Goal: Task Accomplishment & Management: Manage account settings

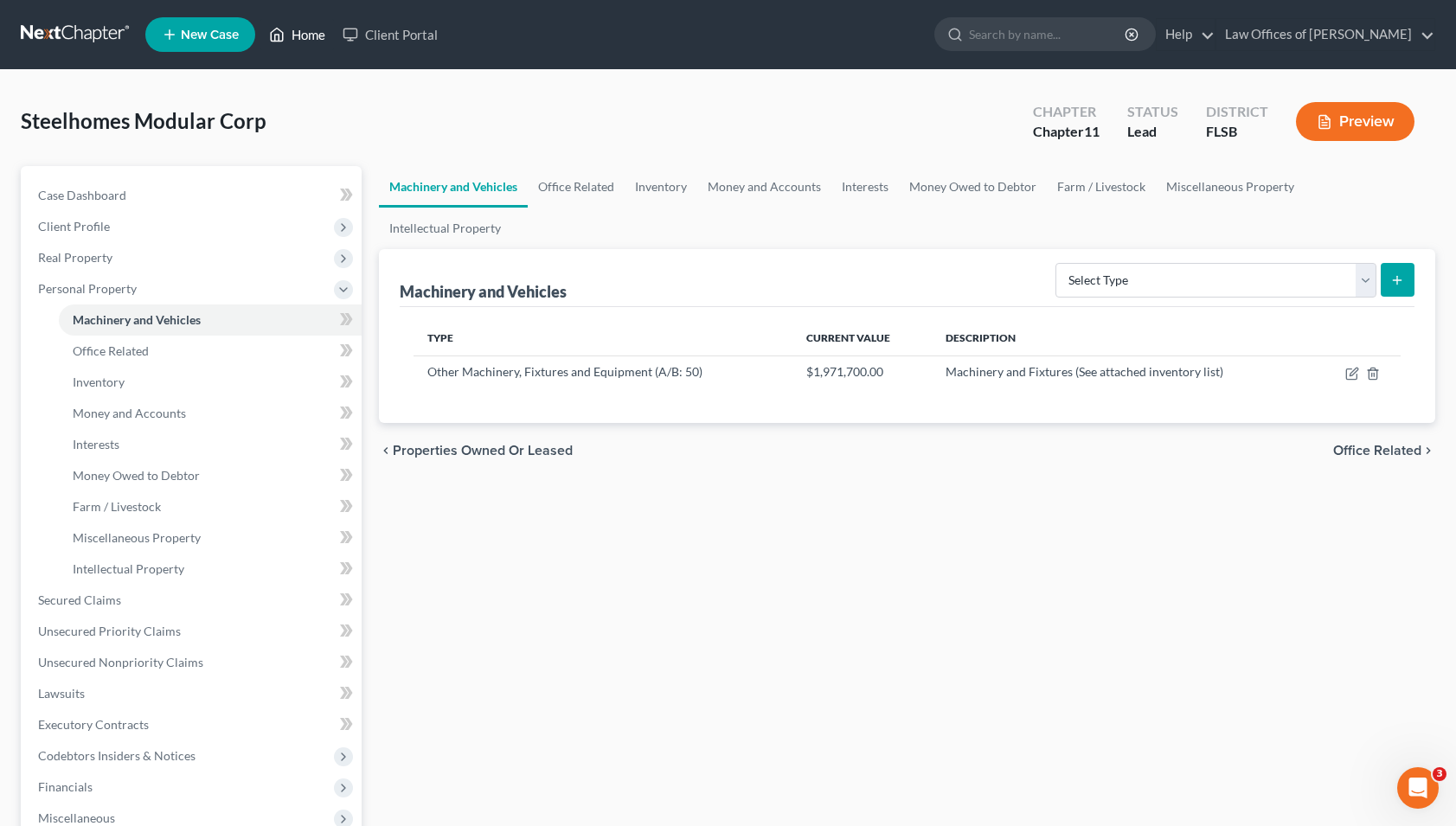
click at [305, 35] on link "Home" at bounding box center [297, 34] width 74 height 31
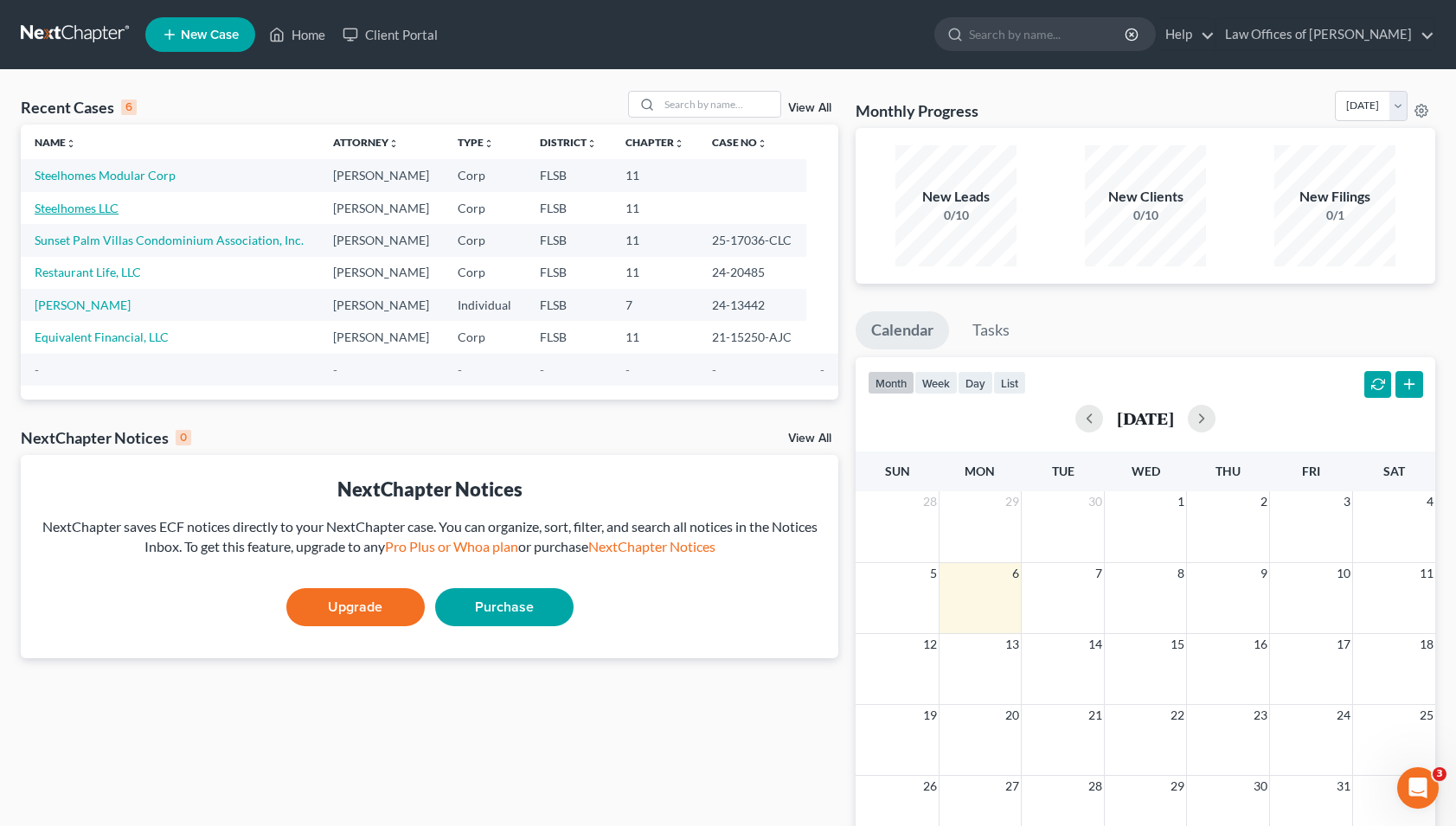
click at [63, 205] on link "Steelhomes LLC" at bounding box center [77, 208] width 84 height 15
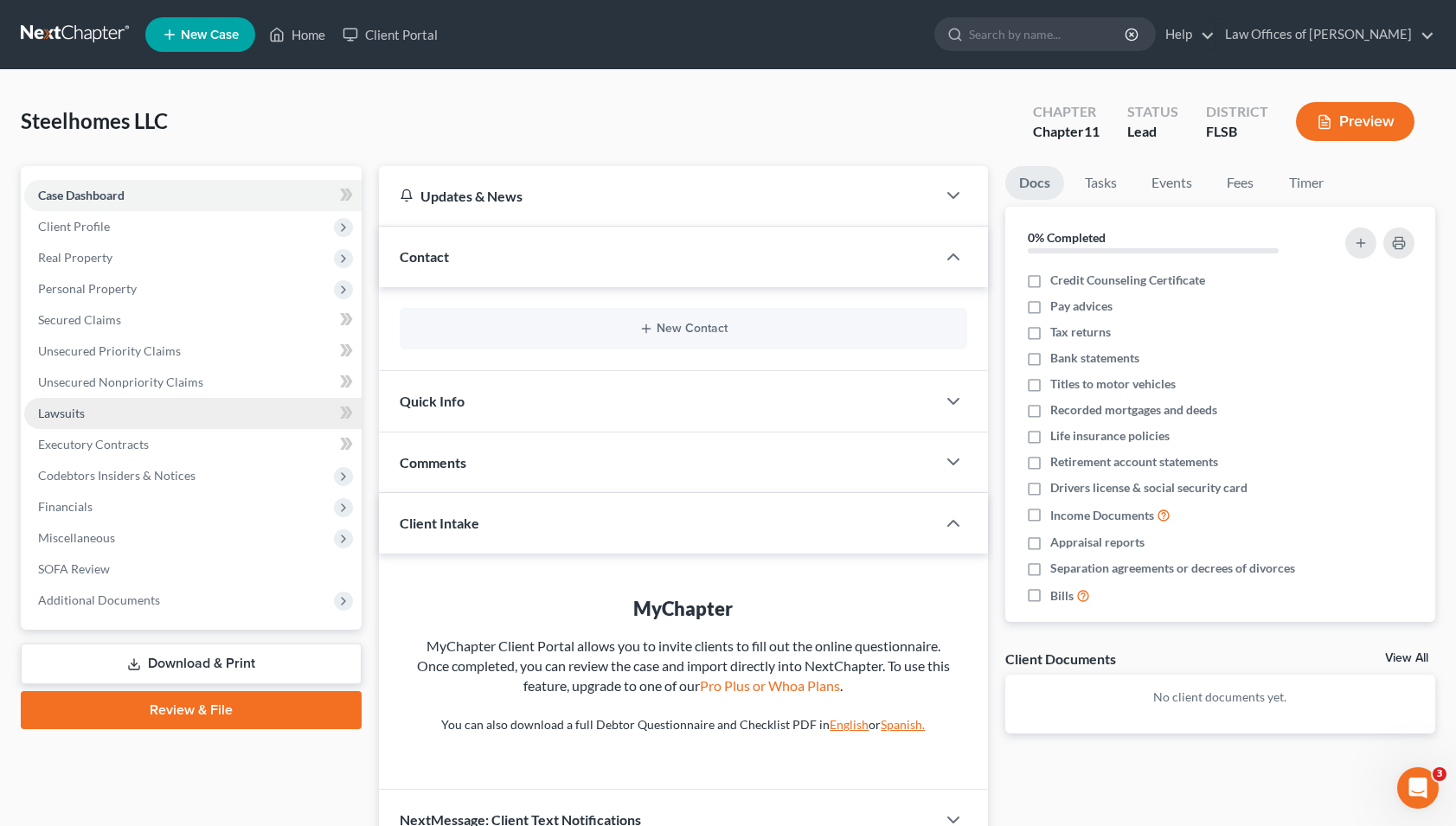
click at [81, 408] on span "Lawsuits" at bounding box center [62, 413] width 47 height 15
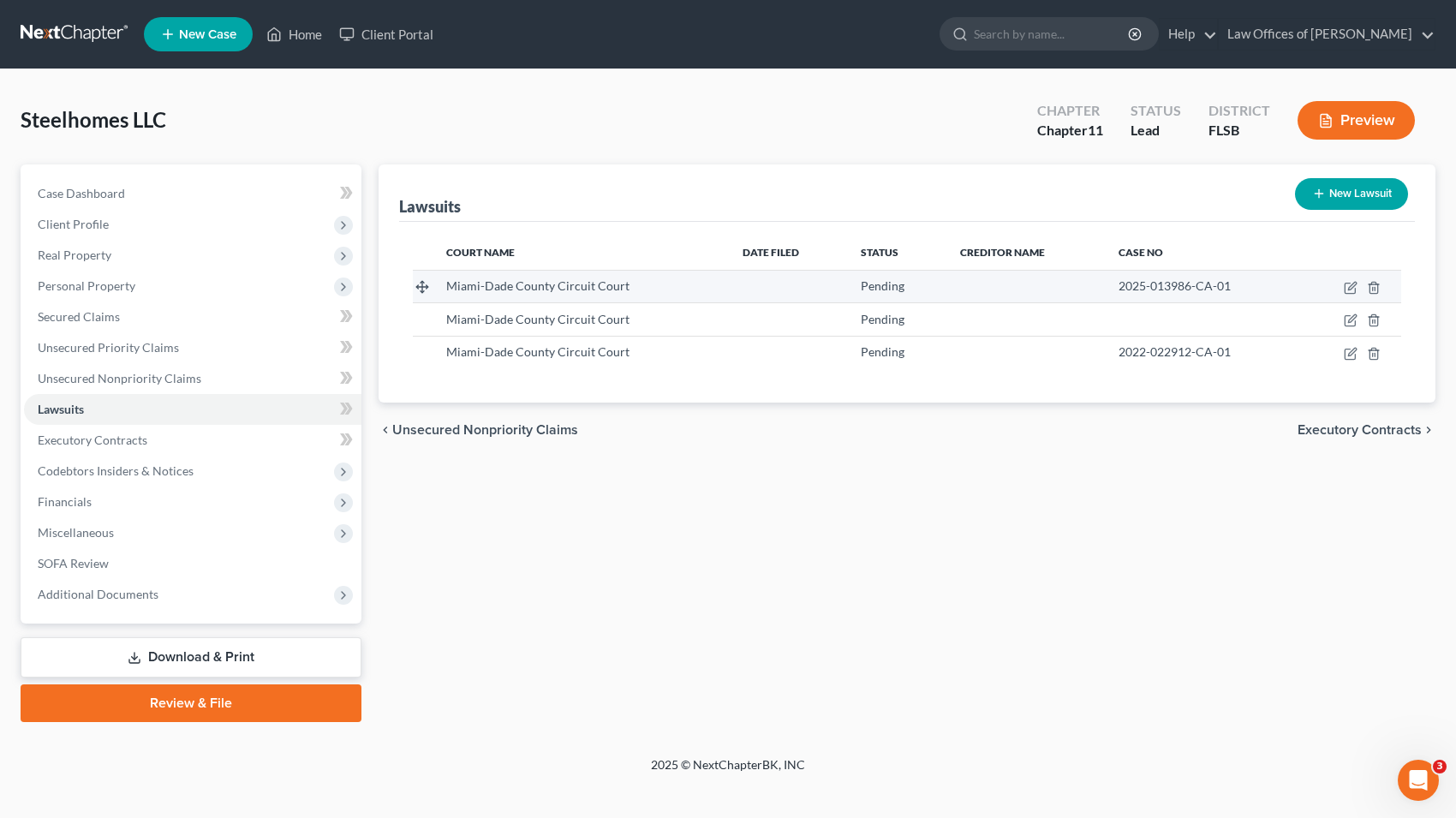
click at [769, 281] on td at bounding box center [788, 286] width 118 height 32
click at [1352, 287] on icon "button" at bounding box center [1350, 287] width 14 height 14
select select "9"
select select "0"
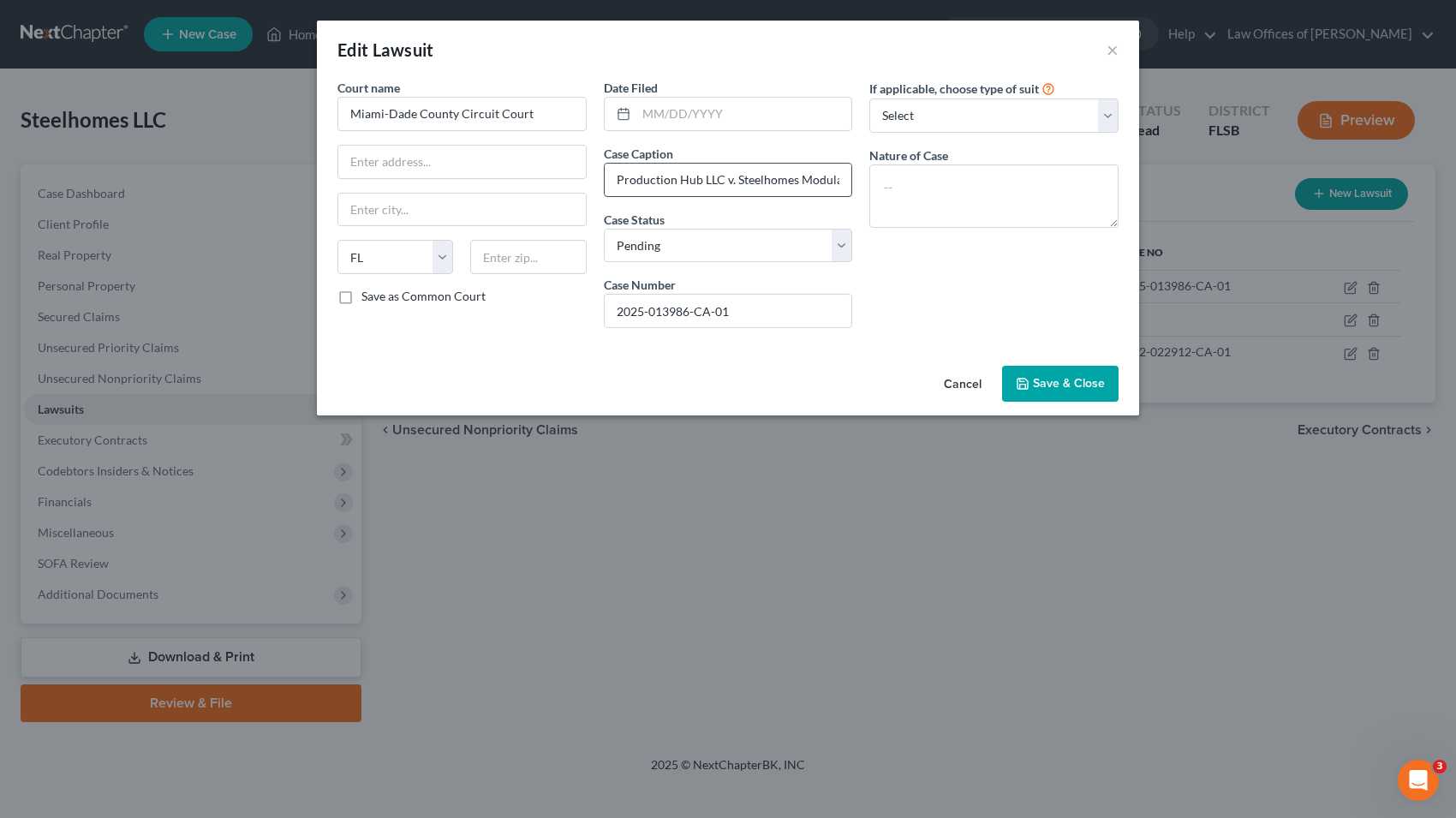
click at [845, 174] on input "Production Hub LLC v. Steelhomes Modular Corp" at bounding box center [728, 179] width 248 height 32
type input "p"
click at [731, 112] on input "text" at bounding box center [745, 114] width 216 height 32
type input "[DATE]"
select select "3"
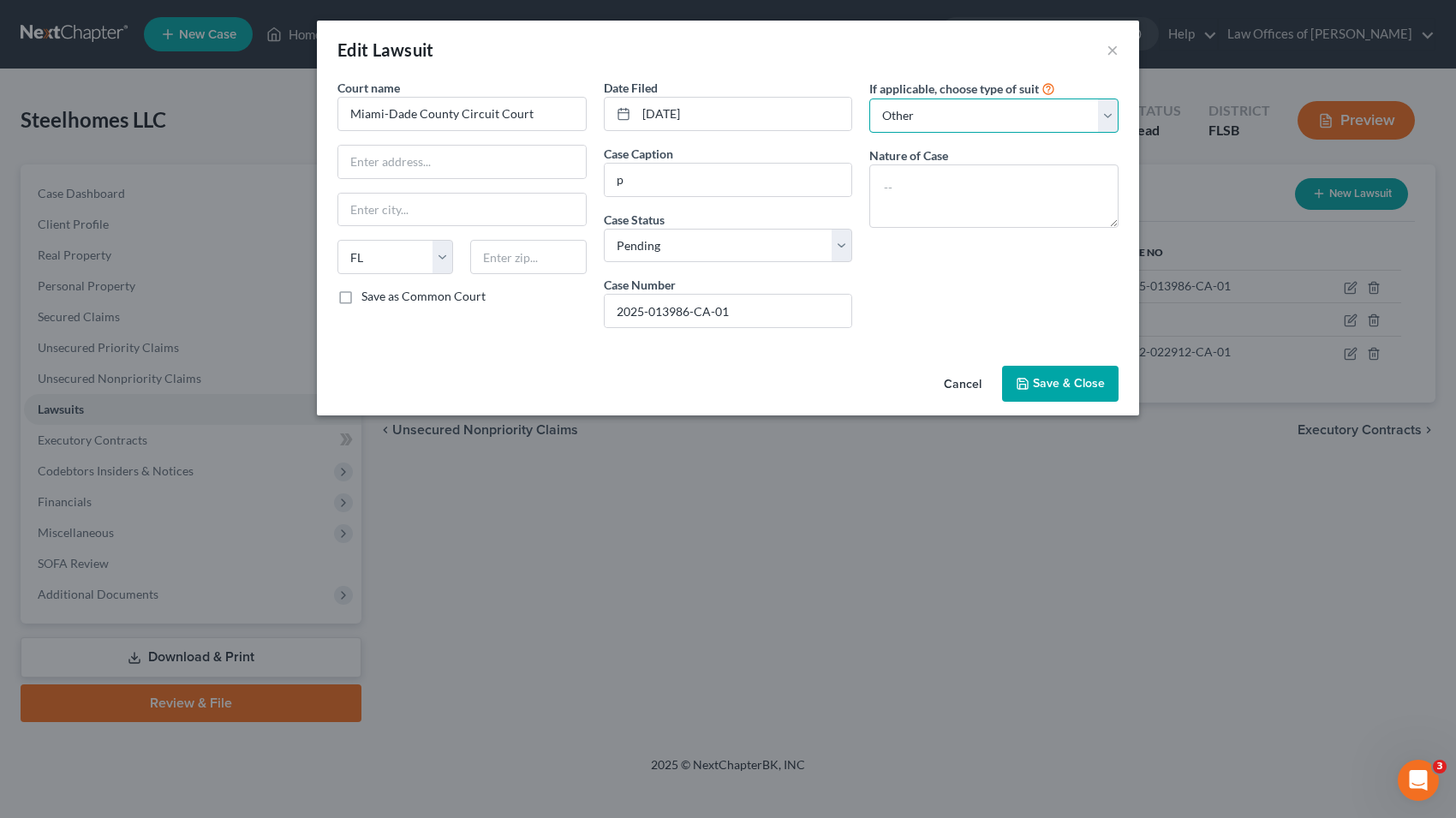
click option "Other" at bounding box center [0, 0] width 0 height 0
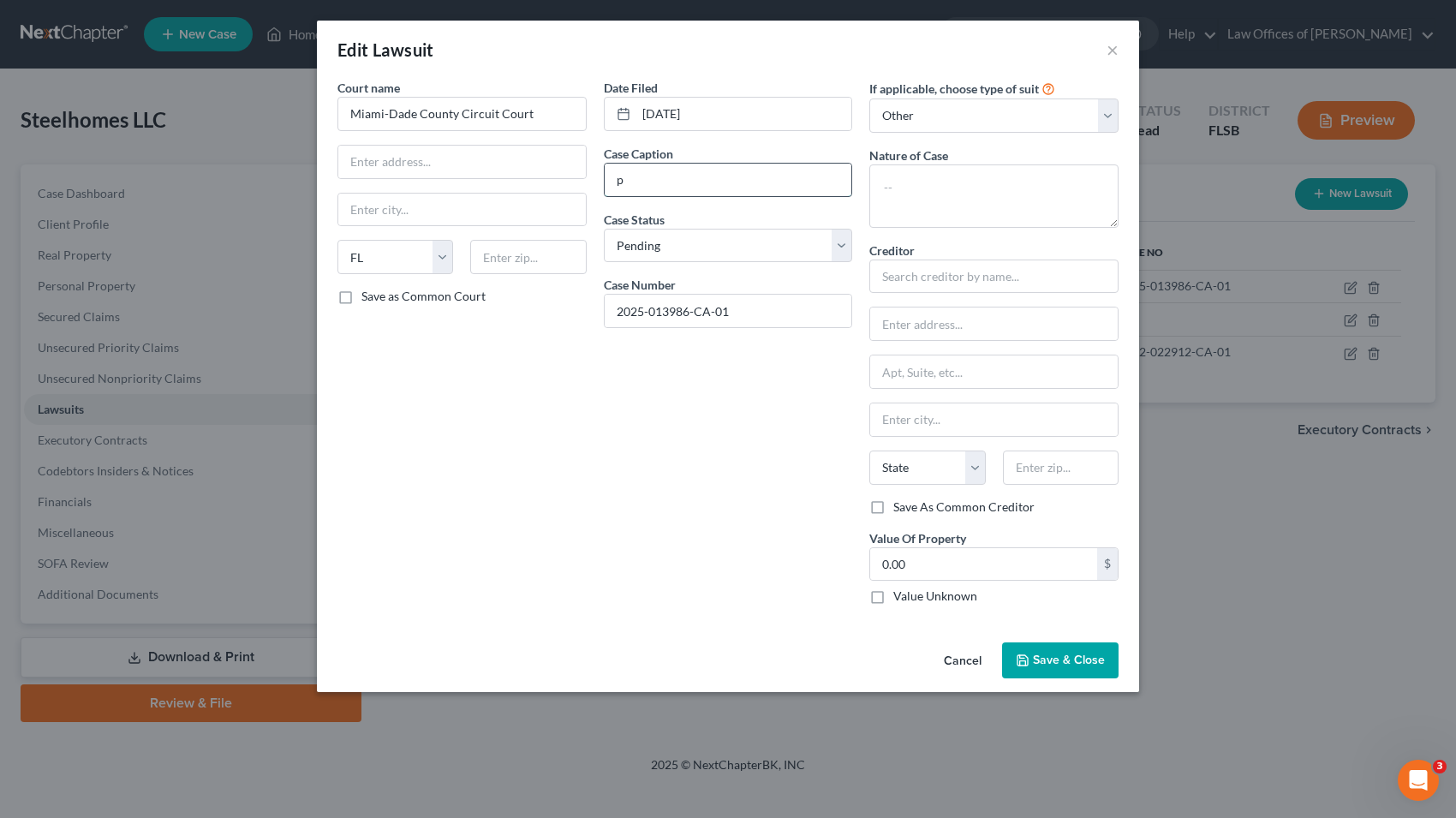
click at [709, 182] on input "p" at bounding box center [728, 179] width 248 height 32
click at [932, 282] on input "text" at bounding box center [994, 276] width 249 height 34
type input "Overtown RE Investments, LLC"
click at [944, 331] on input "text" at bounding box center [994, 324] width 248 height 32
click at [1061, 278] on input "Overtown RE Investments, LLC" at bounding box center [994, 276] width 249 height 34
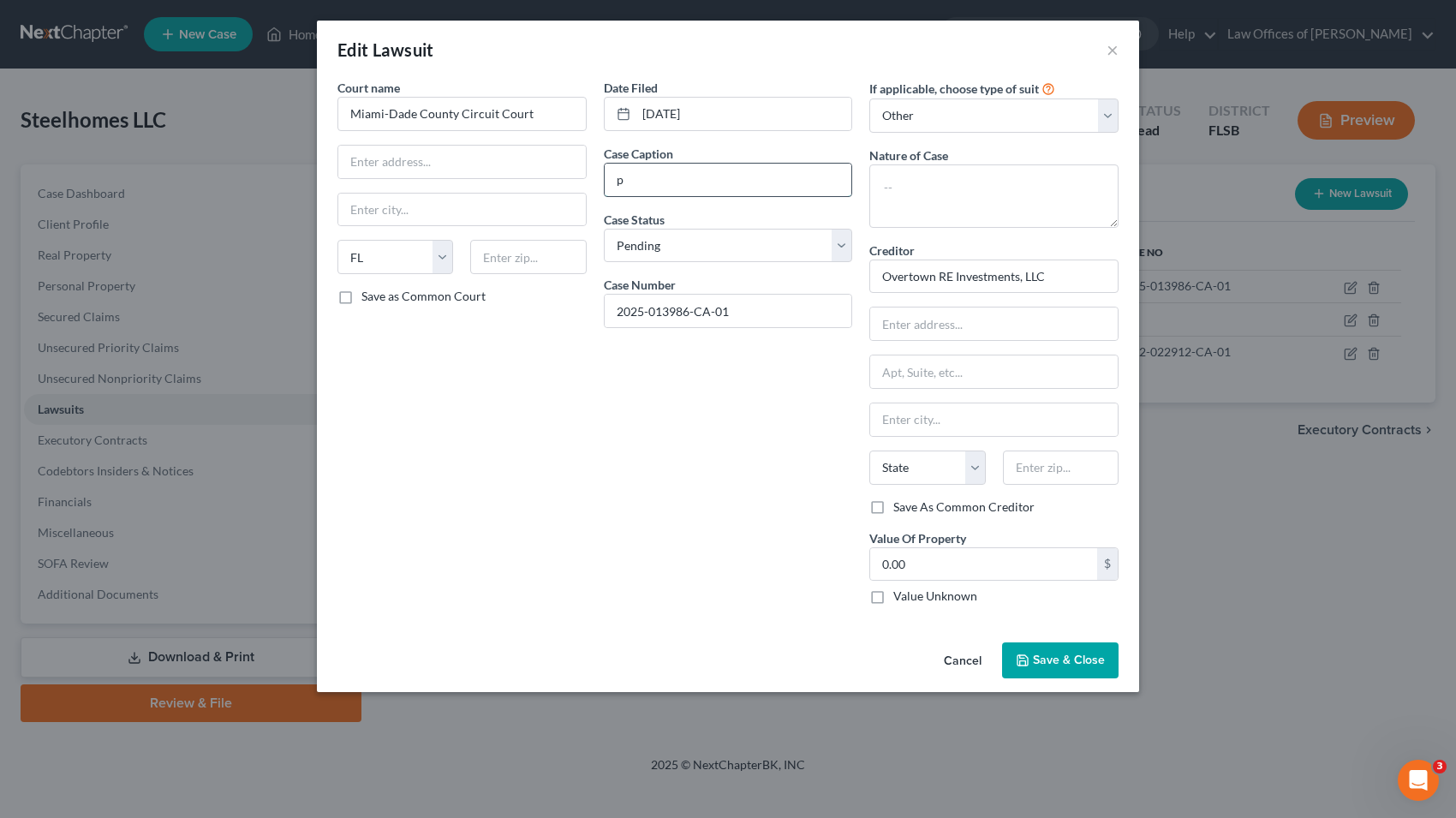
click at [635, 178] on input "p" at bounding box center [728, 179] width 248 height 32
type input "Overtown RE INvestments, LLC v. Steelhomes, LLC and [PERSON_NAME]"
drag, startPoint x: 742, startPoint y: 308, endPoint x: 562, endPoint y: 309, distance: 180.0
click at [604, 309] on input "2025-013986-CA-01" at bounding box center [728, 311] width 248 height 32
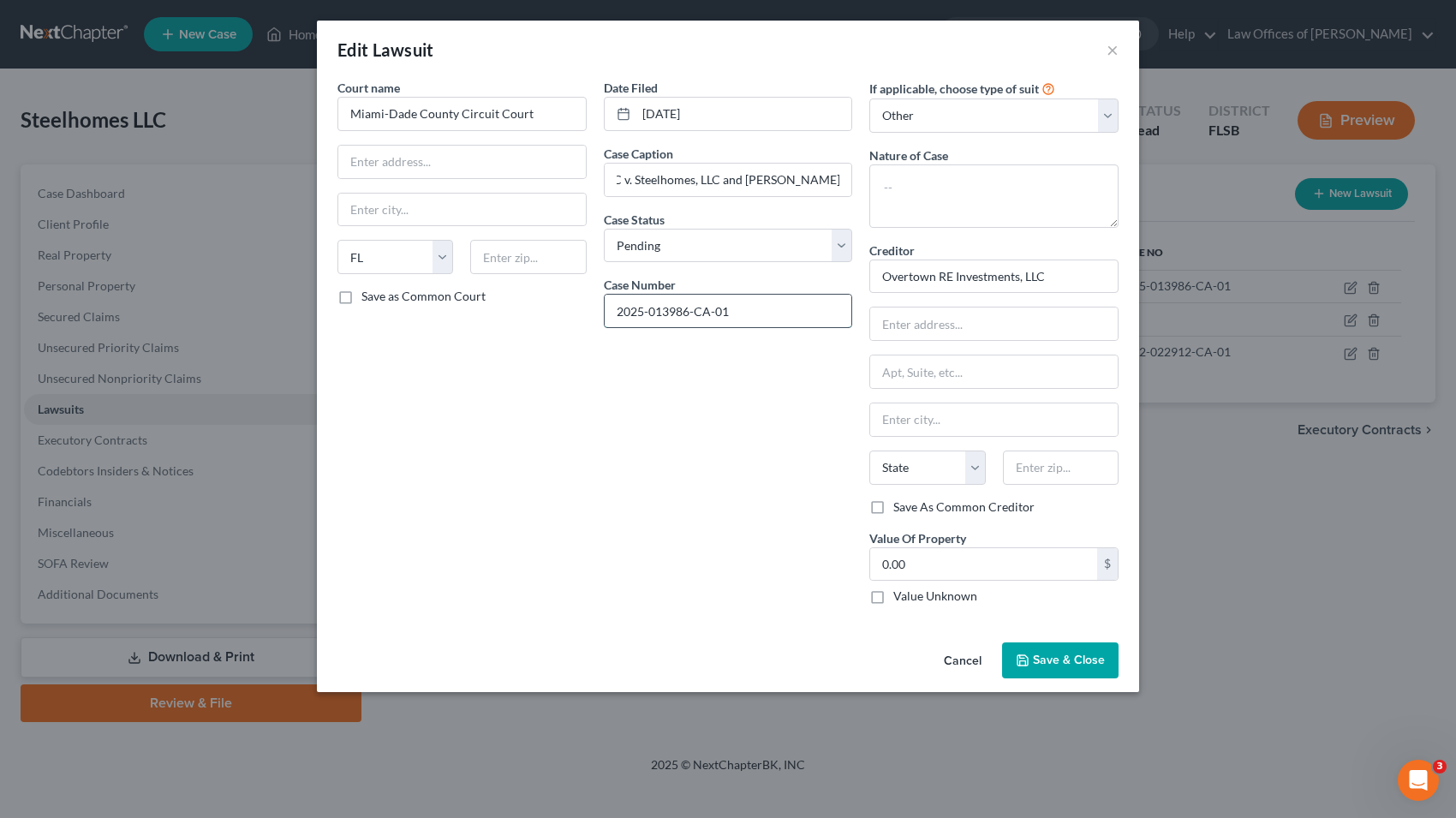
paste input "4513"
type input "2025-014513-CA-01"
click at [939, 193] on textarea at bounding box center [994, 196] width 249 height 64
type textarea "Breach of Contract"
click at [939, 324] on input "text" at bounding box center [994, 324] width 248 height 32
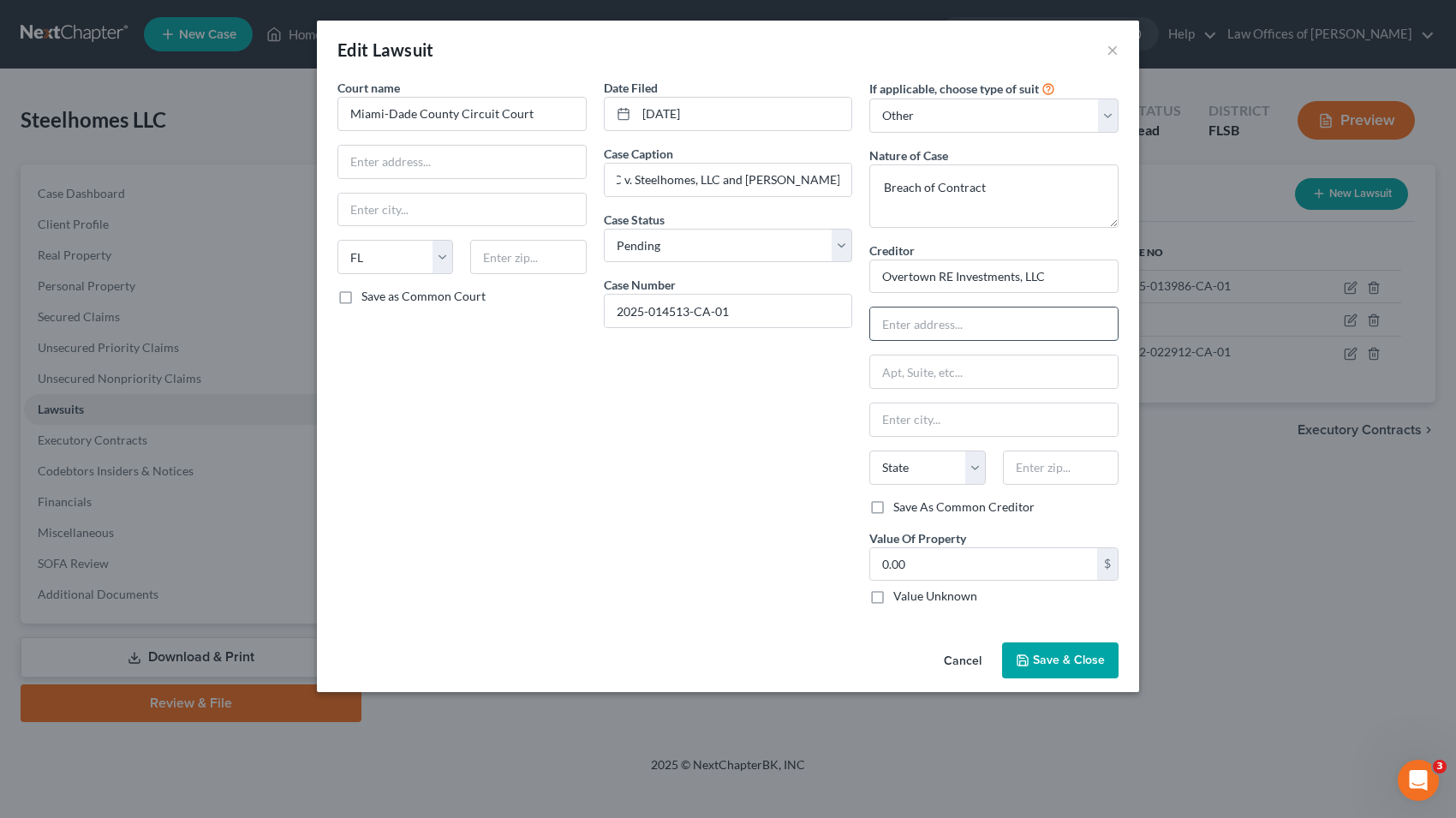
click at [928, 322] on input "text" at bounding box center [994, 324] width 248 height 32
click at [919, 366] on input "text" at bounding box center [994, 372] width 248 height 32
click at [1013, 329] on input "C/O Evandra US, LLC" at bounding box center [994, 324] width 248 height 32
type input "C/O Evandra US, LLC, Registered Agent"
click at [924, 375] on input "text" at bounding box center [994, 372] width 248 height 32
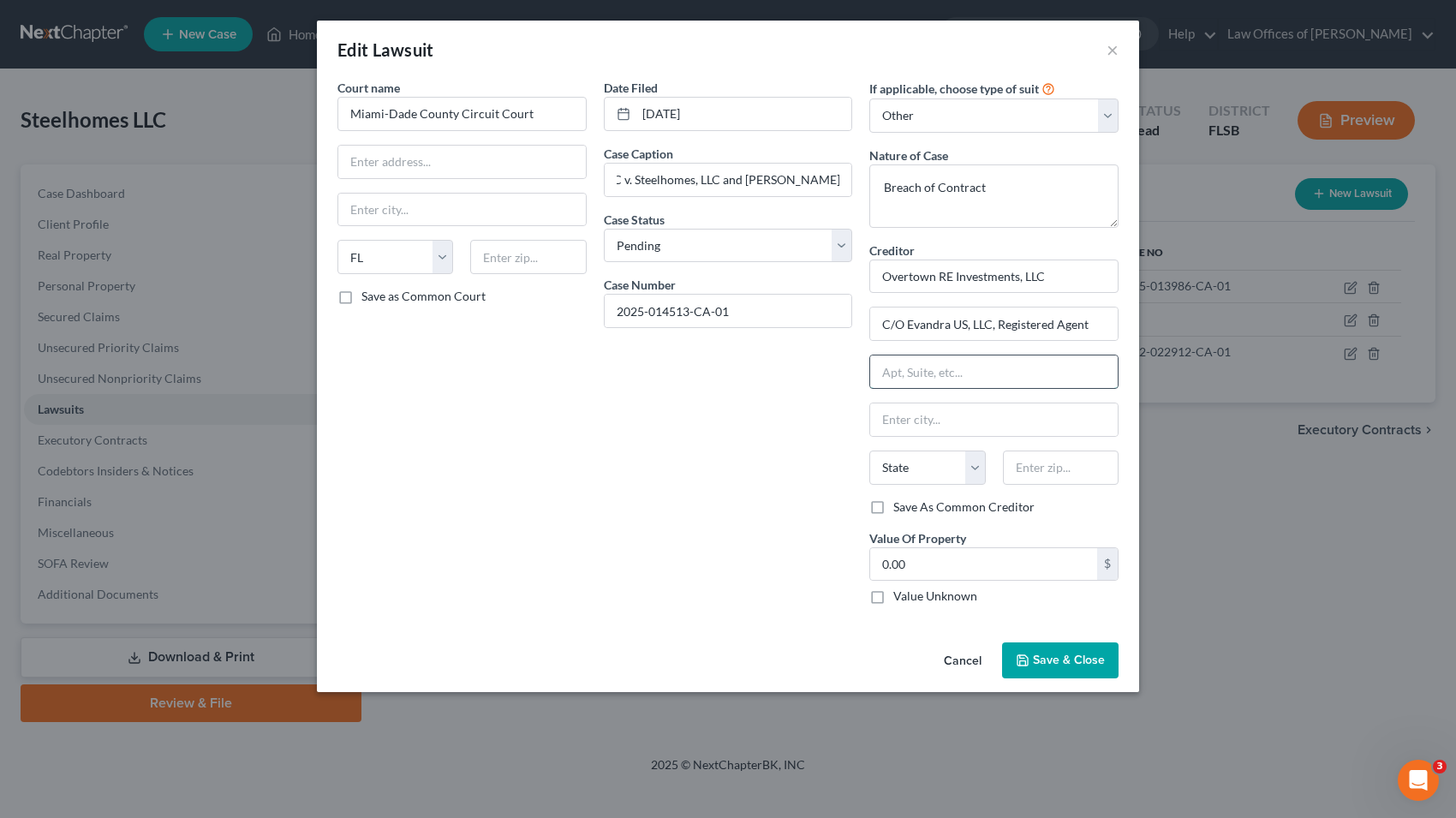
paste input "[STREET_ADDRESS]"
click at [965, 371] on input "[STREET_ADDRESS]" at bounding box center [994, 372] width 248 height 32
type input "[STREET_ADDRESS]"
type input "[GEOGRAPHIC_DATA]"
select select "9"
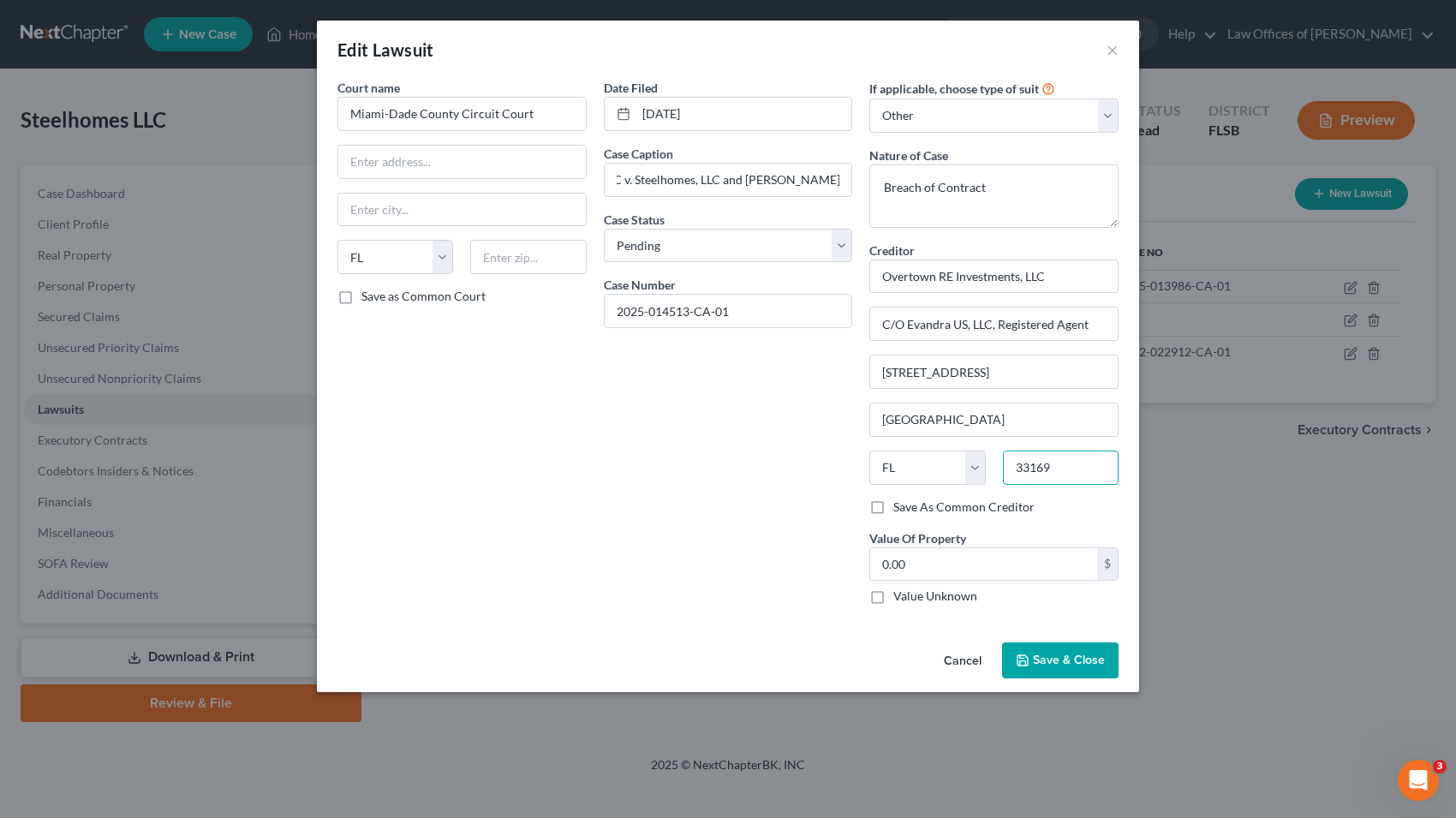
type input "33169"
click at [1068, 661] on span "Save & Close" at bounding box center [1069, 660] width 72 height 15
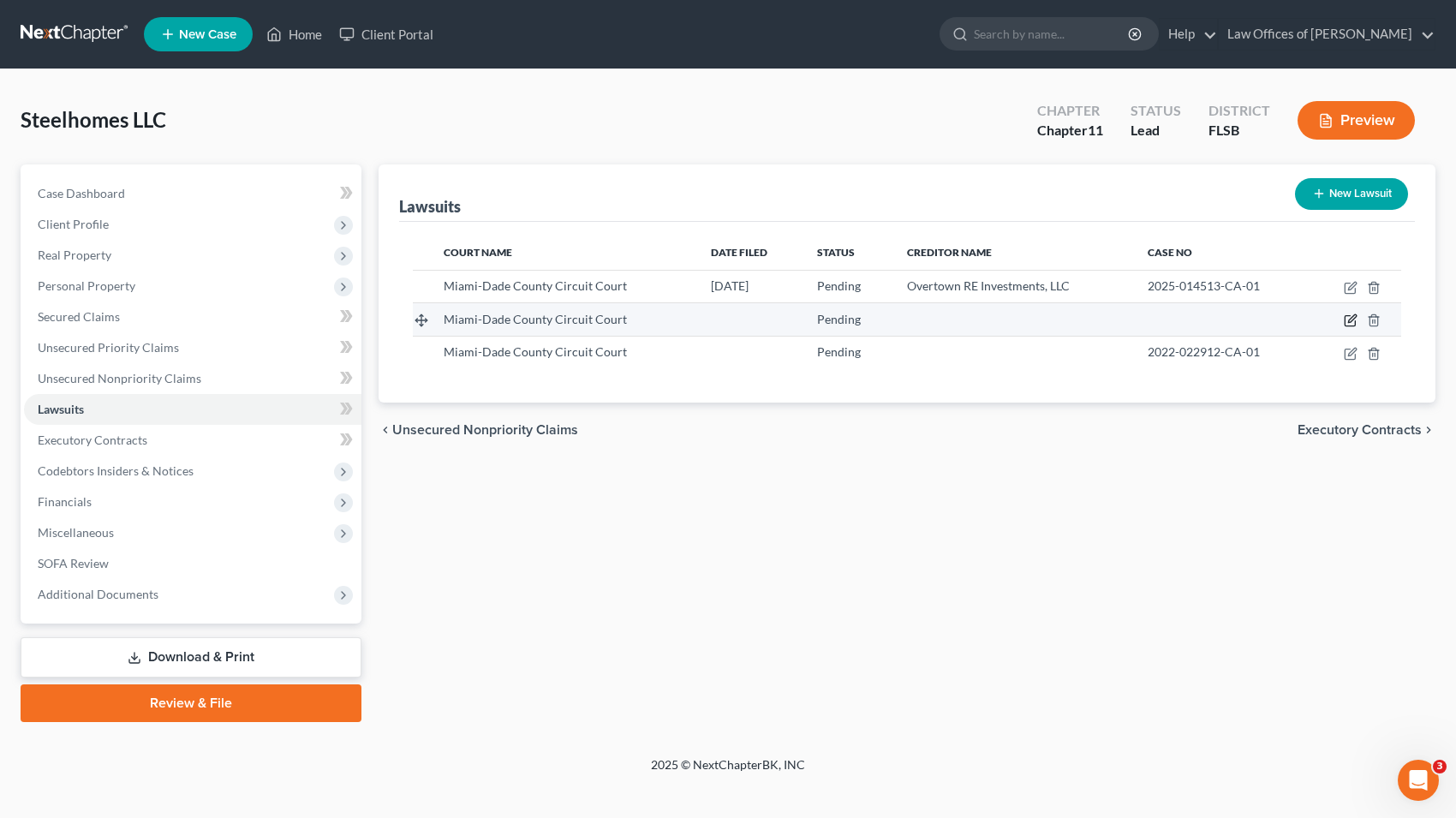
click at [1352, 321] on icon "button" at bounding box center [1350, 320] width 14 height 14
select select "0"
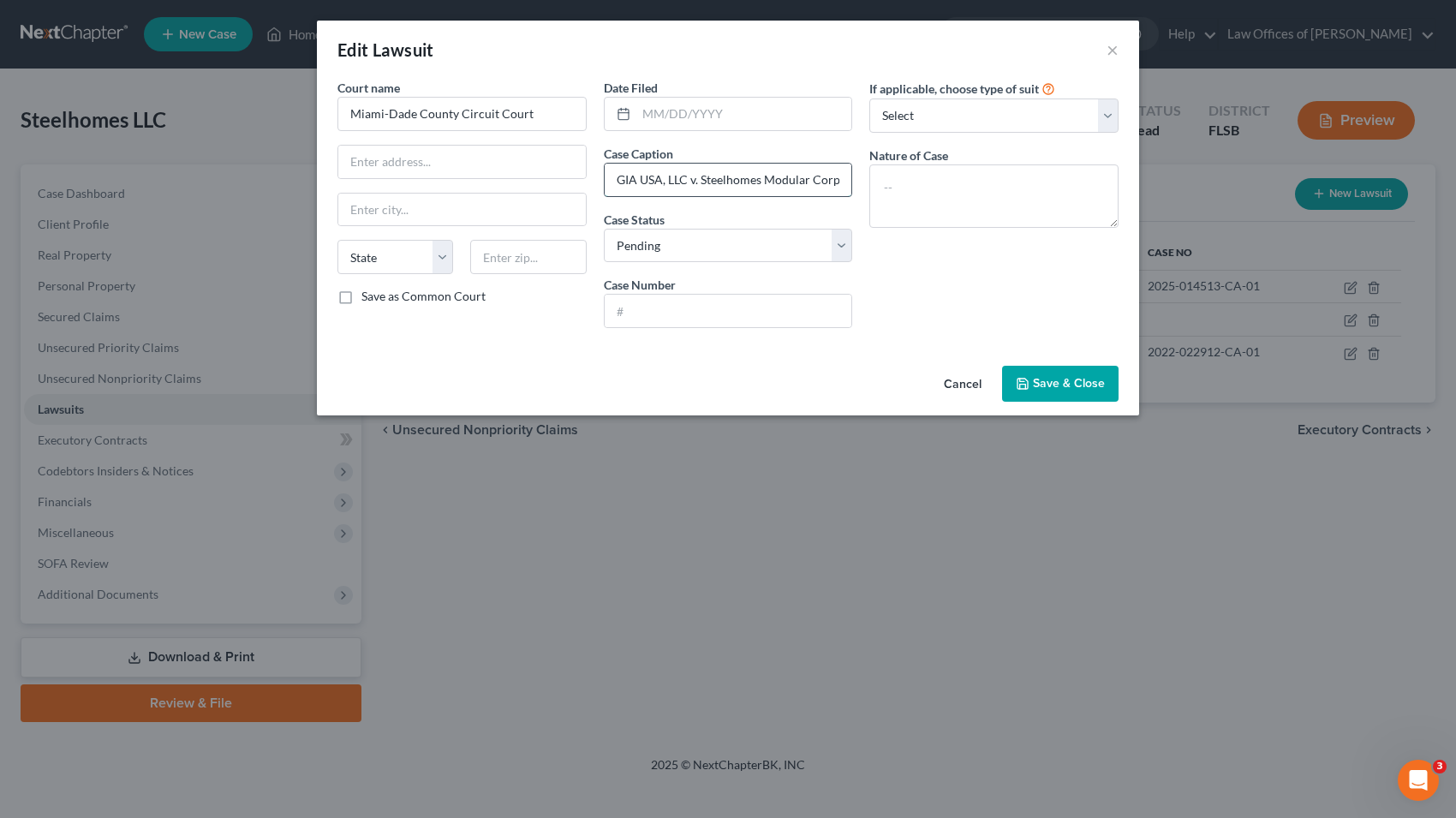
click at [799, 181] on input "GIA USA, LLC v. Steelhomes Modular Corp." at bounding box center [728, 179] width 248 height 32
click at [664, 181] on input "GIA USA, LLC v. Steelhomes Modular Corp." at bounding box center [728, 179] width 248 height 32
click at [803, 182] on input "Morning RE Investments, LLC v. Steelhomes Modular Corp." at bounding box center [728, 179] width 248 height 32
click at [841, 177] on input "Morning RE Investments, LLC v. Steelhomes Modular Corp." at bounding box center [728, 179] width 248 height 32
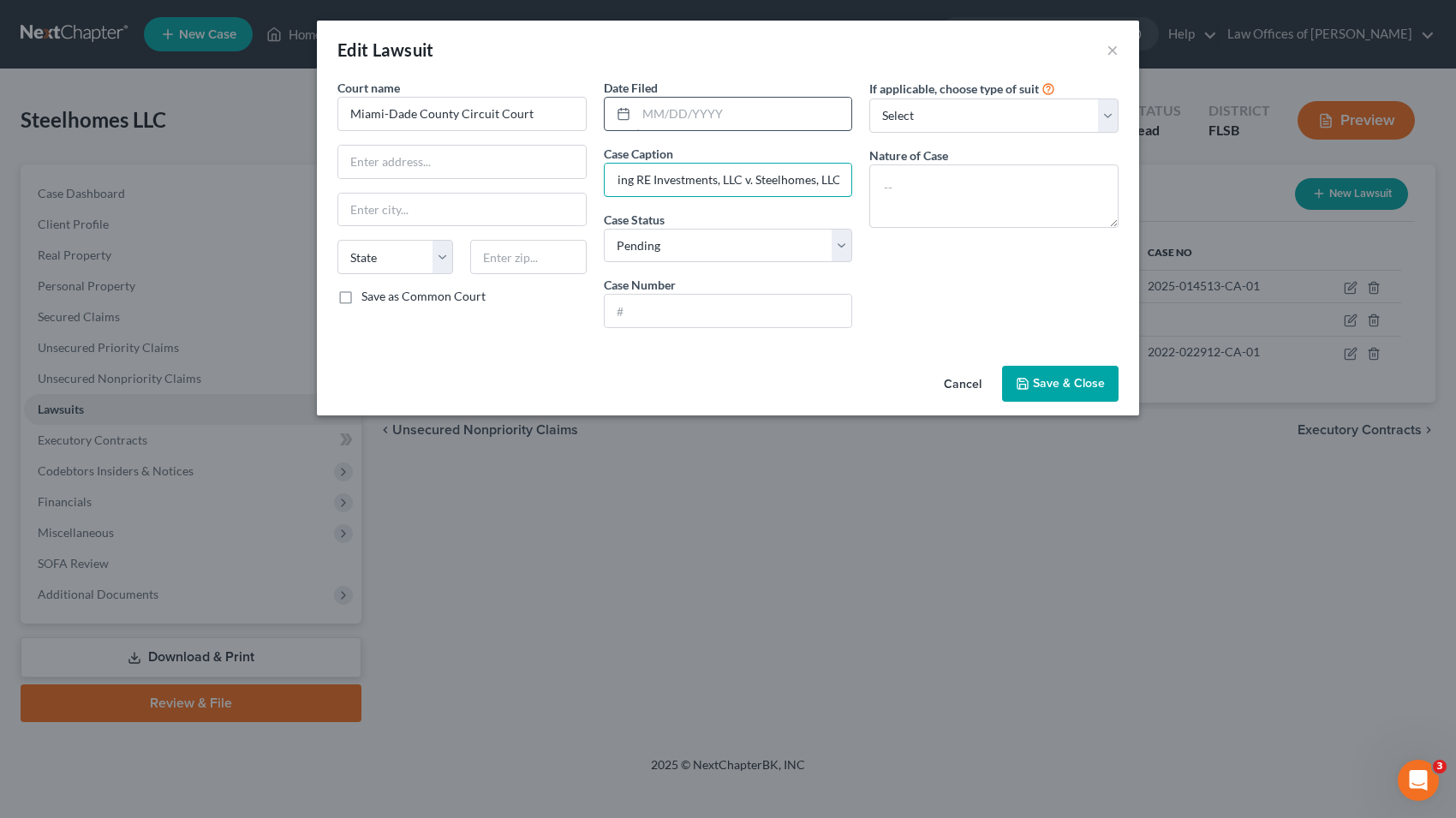
type input "Morning RE Investments, LLC v. Steelhomes, LLC"
click at [762, 110] on input "text" at bounding box center [745, 114] width 216 height 32
click at [869, 99] on select "Select Repossession Foreclosure Returns Other" at bounding box center [994, 116] width 249 height 34
select select "3"
click option "Other" at bounding box center [0, 0] width 0 height 0
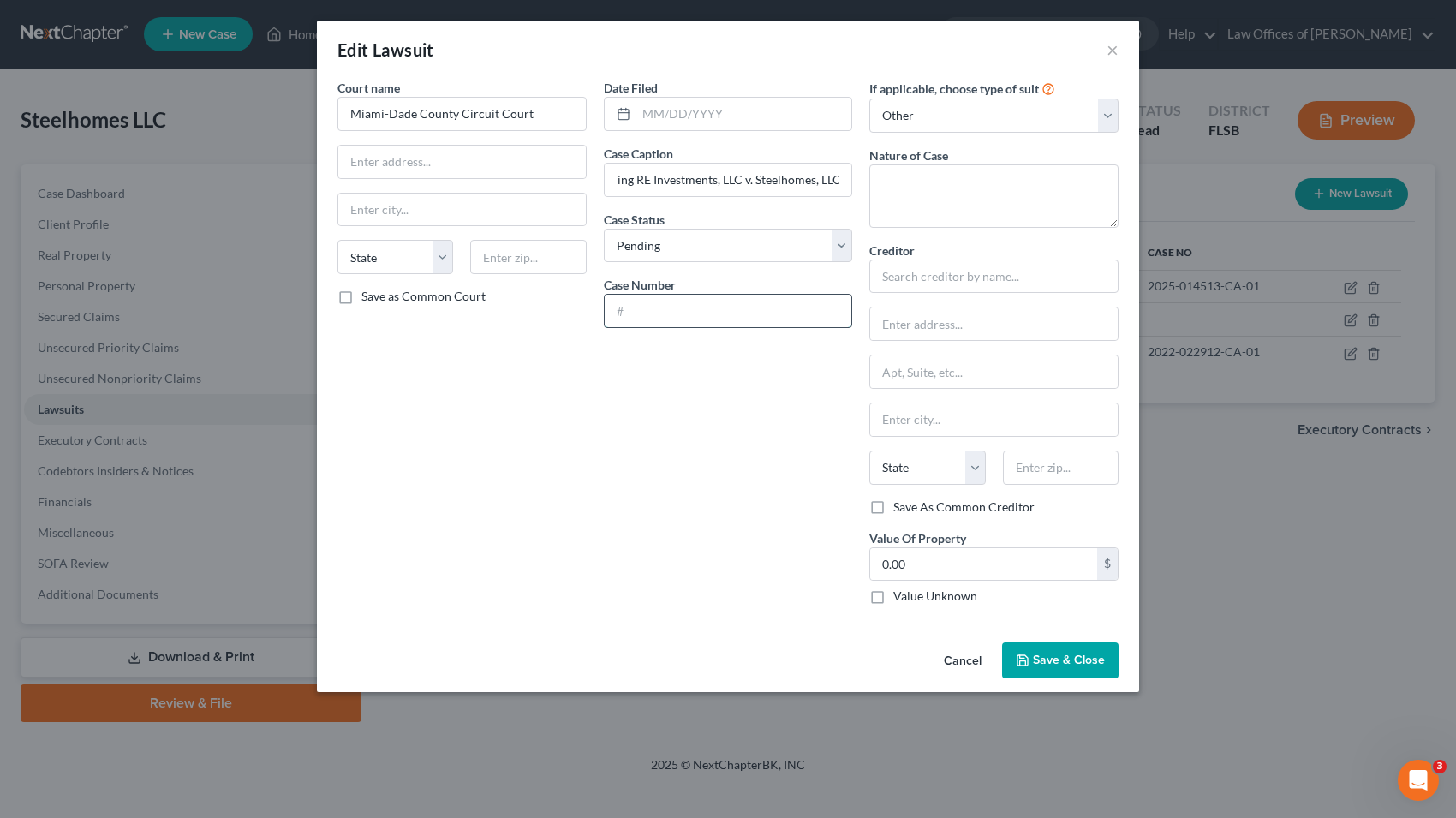
click at [745, 313] on input "text" at bounding box center [728, 311] width 248 height 32
paste input "2024-020936-[GEOGRAPHIC_DATA]-01"
type input "2024-020936-[GEOGRAPHIC_DATA]-01"
click at [756, 113] on input "text" at bounding box center [745, 114] width 216 height 32
type input "[DATE]"
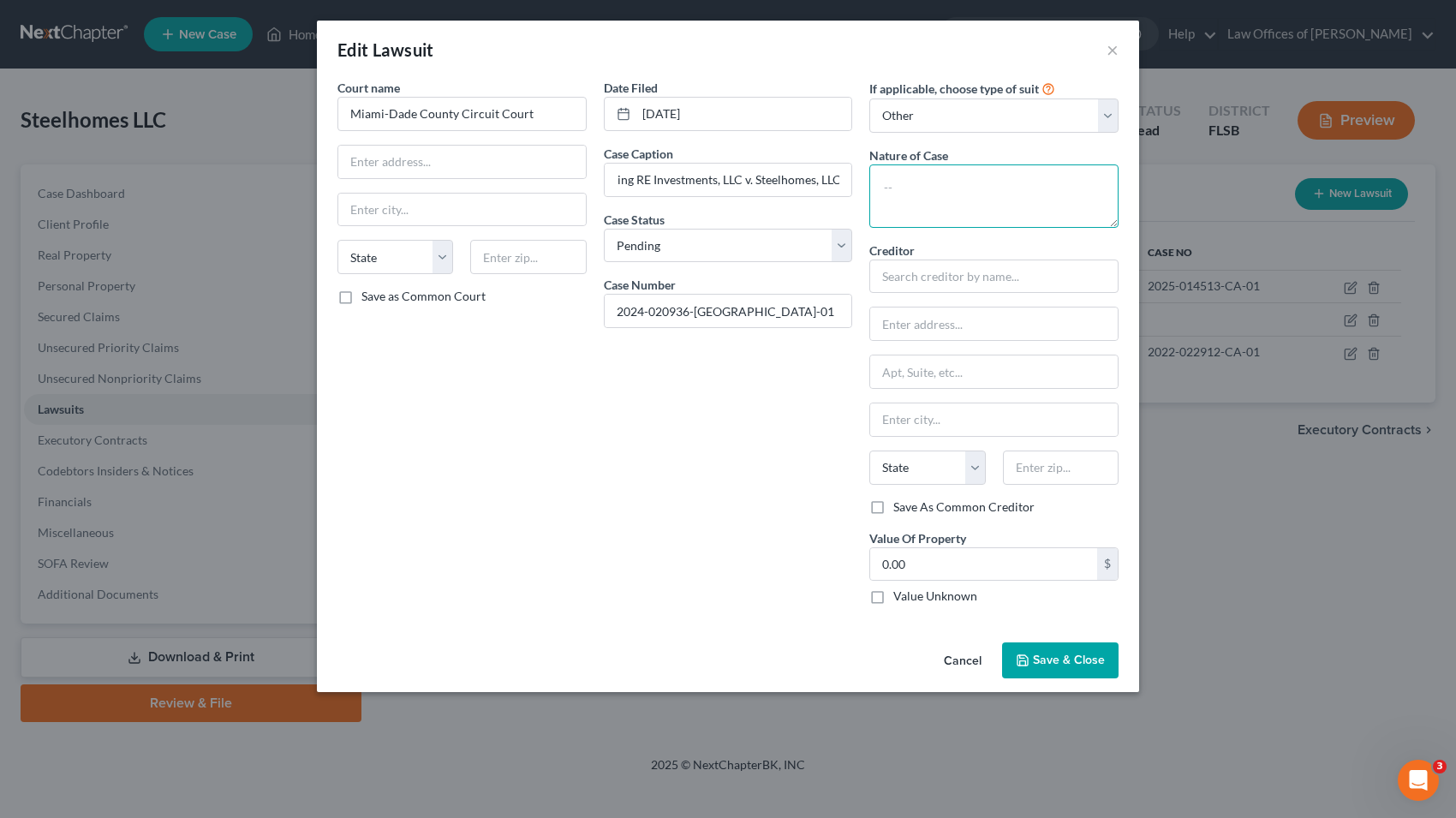
click at [927, 178] on textarea at bounding box center [994, 196] width 249 height 64
type textarea "Breach of Contract"
click at [905, 275] on input "text" at bounding box center [994, 276] width 249 height 34
type input "Morning RE INvestments, LLC"
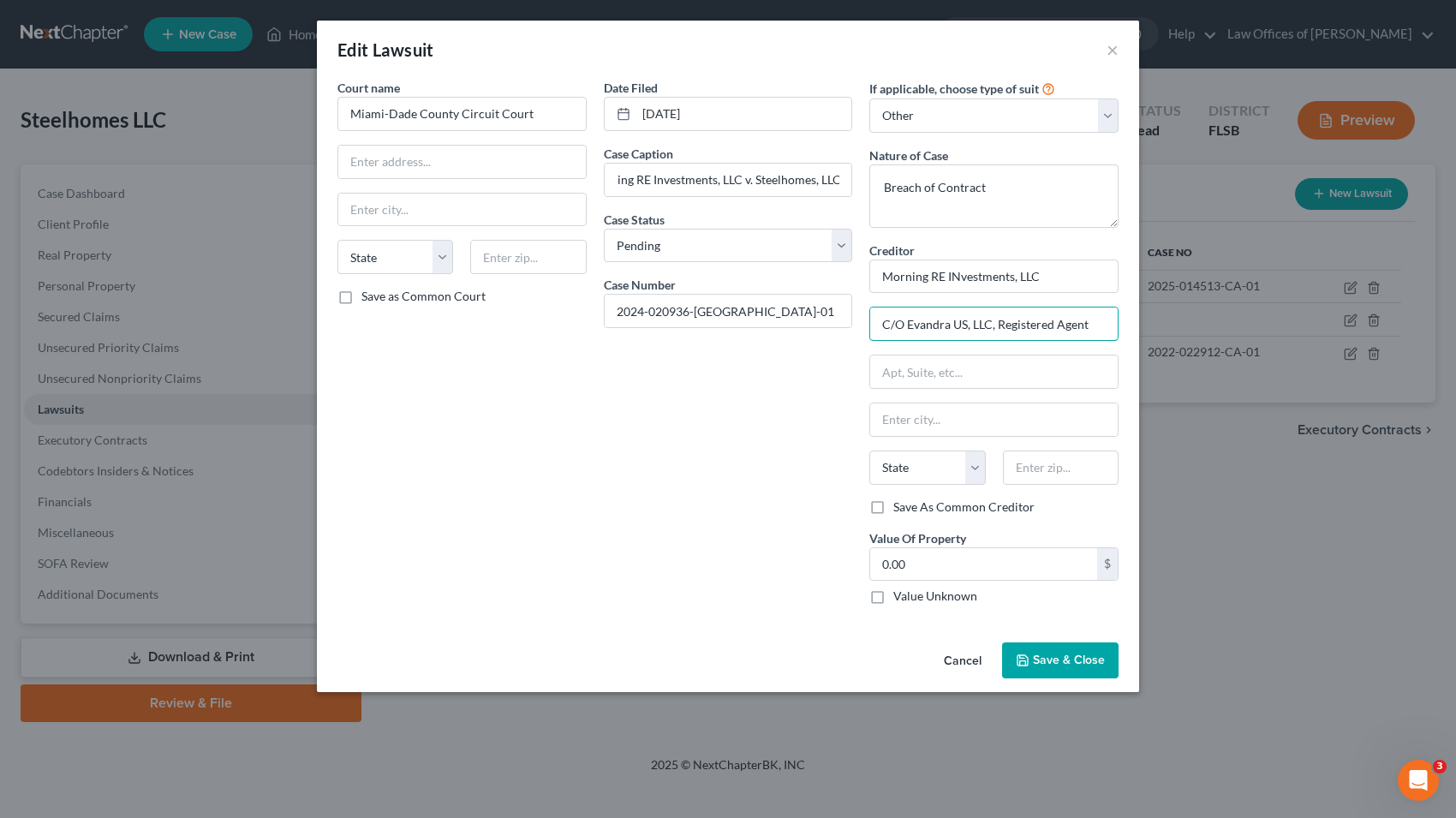
type input "C/O Evandra US, LLC, Registered Agent"
click at [905, 368] on input "text" at bounding box center [994, 372] width 248 height 32
click at [1082, 377] on input "[STREET_ADDRESS]" at bounding box center [994, 372] width 248 height 32
type input "[STREET_ADDRESS]"
click at [1013, 427] on input "text" at bounding box center [994, 420] width 248 height 32
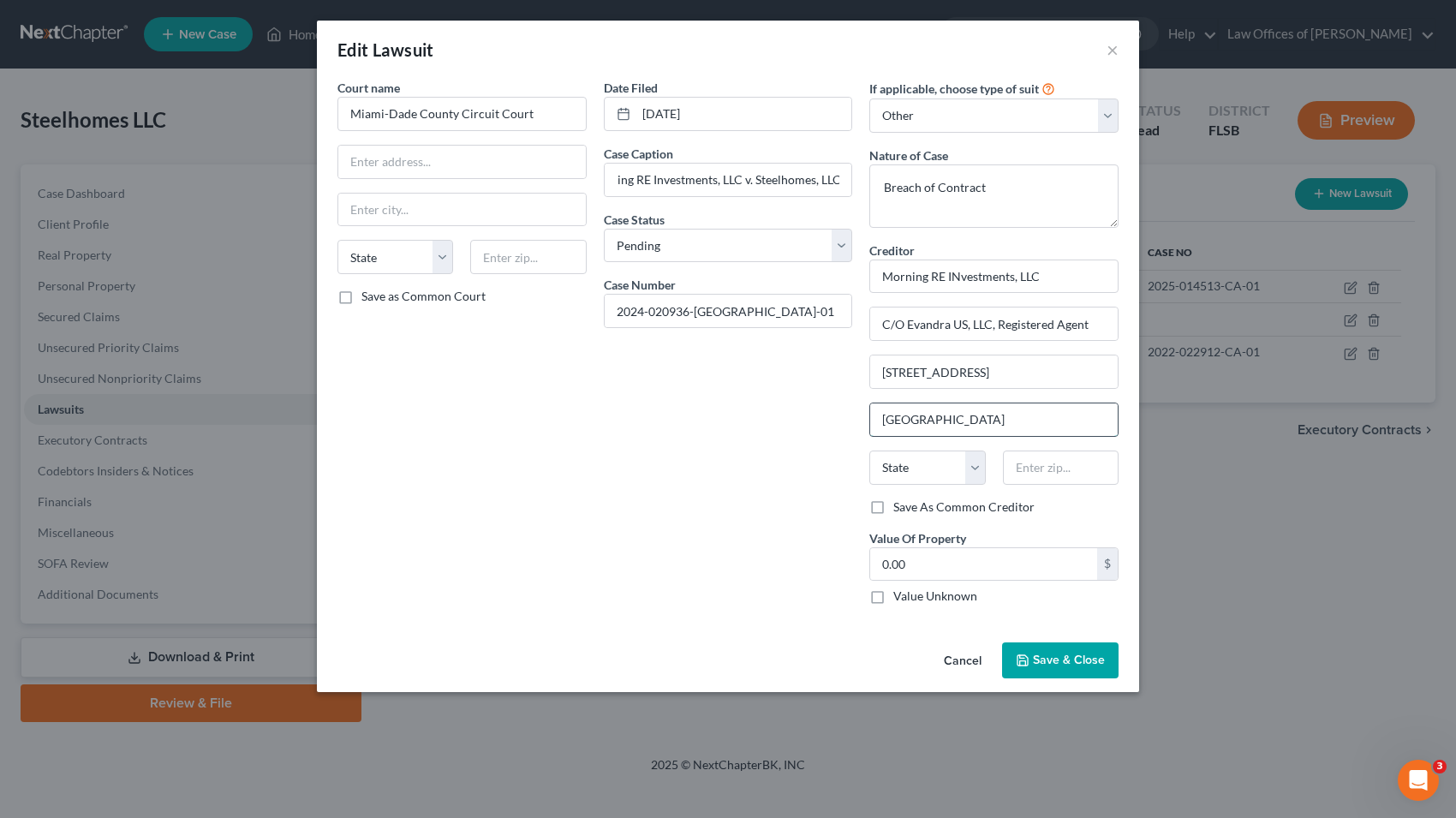
type input "[GEOGRAPHIC_DATA]"
select select "9"
type input "33169"
click at [1062, 661] on span "Save & Close" at bounding box center [1069, 660] width 72 height 15
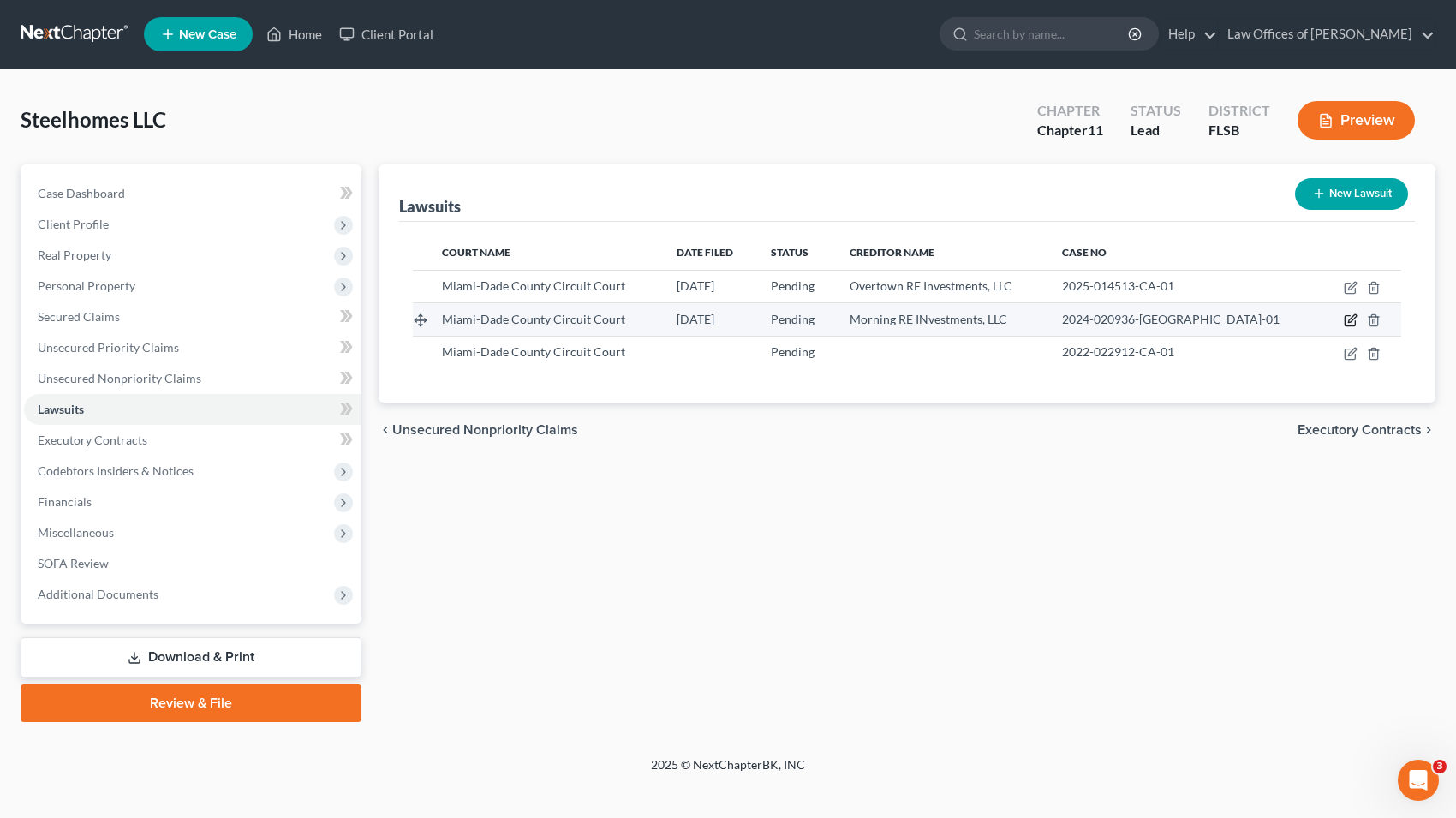
click at [1349, 320] on icon "button" at bounding box center [1350, 320] width 14 height 14
select select "0"
select select "3"
select select "9"
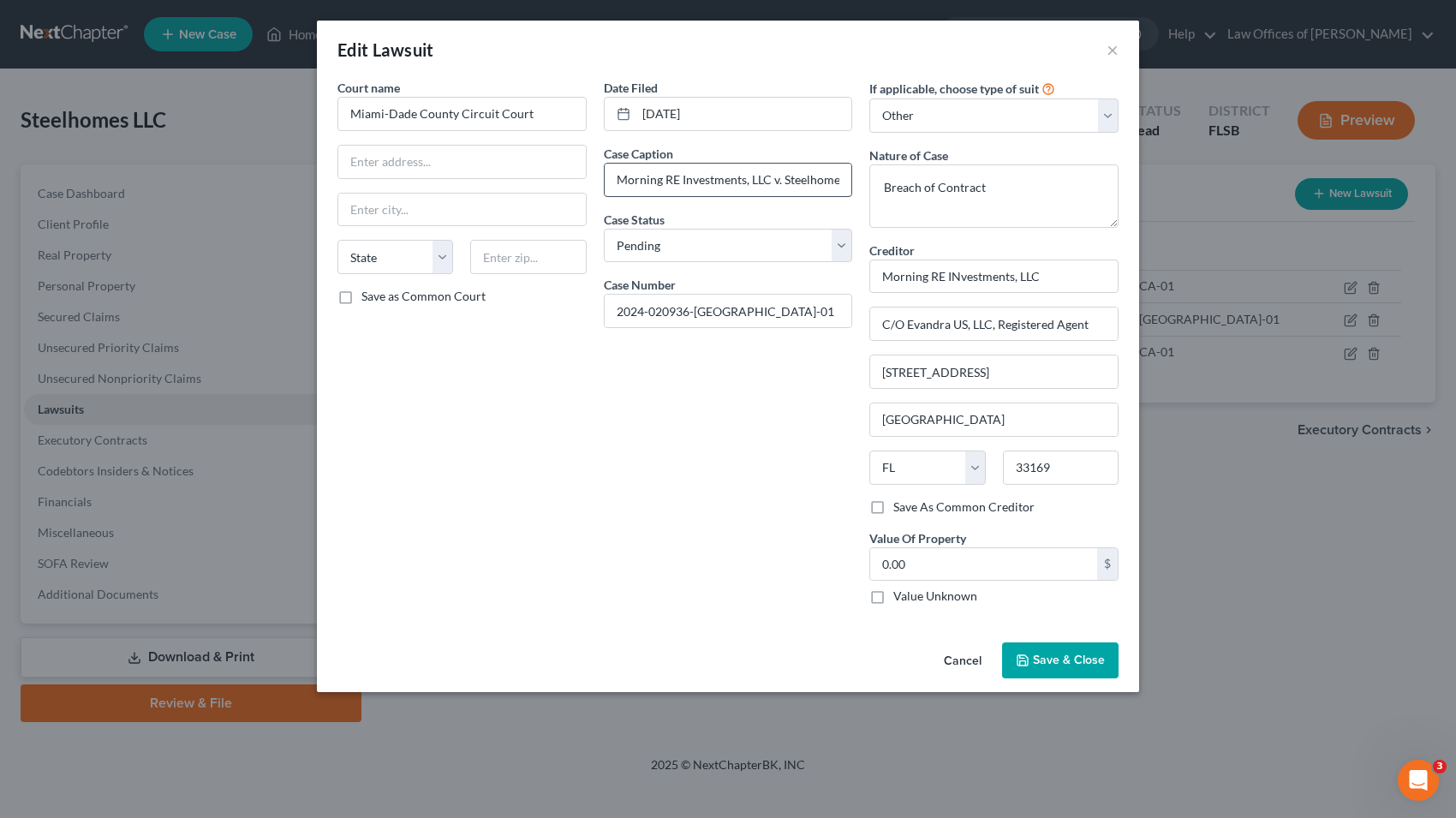
click at [737, 180] on input "Morning RE Investments, LLC v. Steelhomes, LLC" at bounding box center [728, 179] width 248 height 32
click at [964, 278] on input "Morning RE INvestments, LLC" at bounding box center [994, 276] width 249 height 34
type input "Morning RE Investments, LLC"
click at [1054, 658] on span "Save & Close" at bounding box center [1069, 660] width 72 height 15
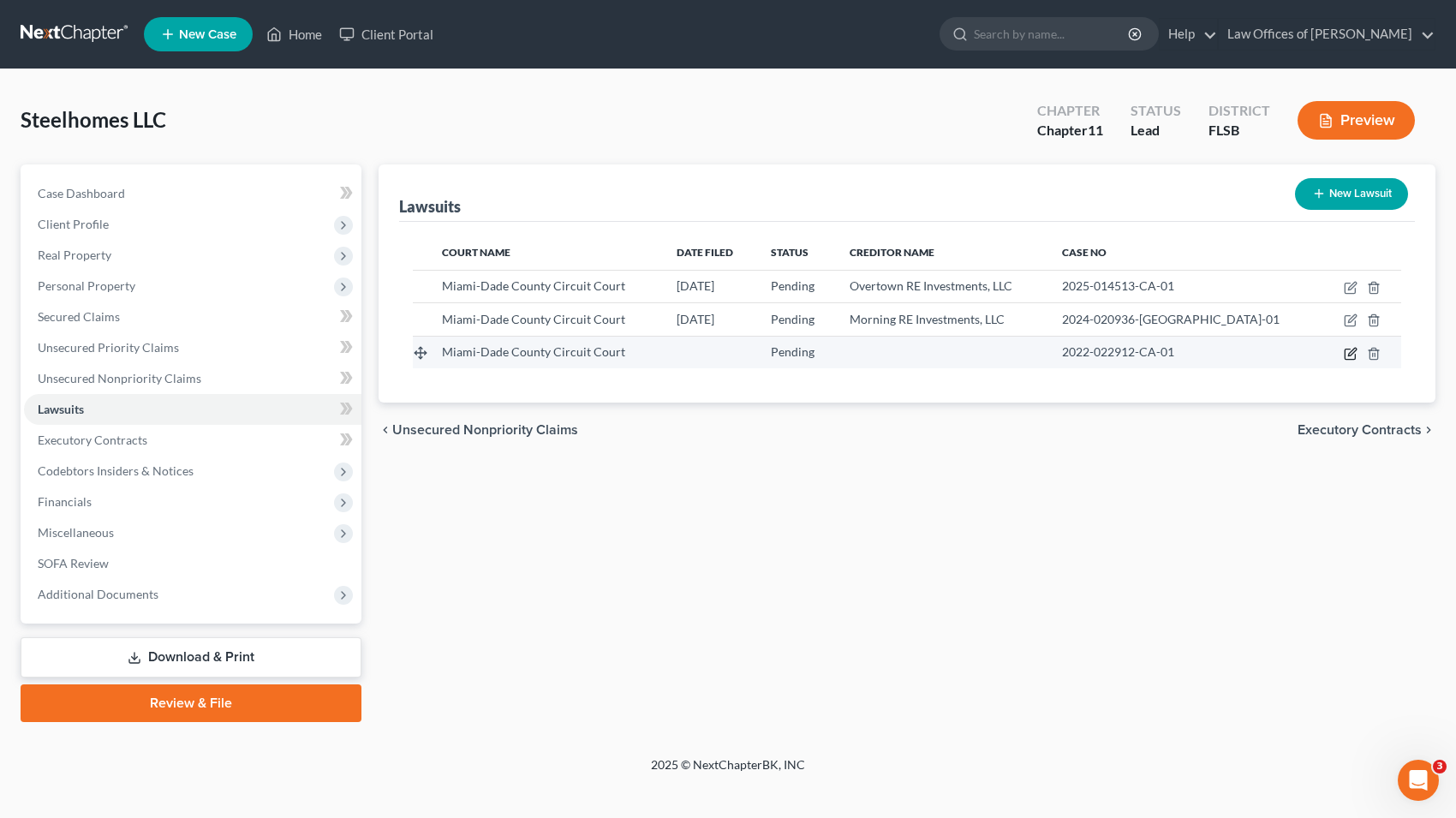
click at [1346, 354] on icon "button" at bounding box center [1350, 353] width 14 height 14
select select "0"
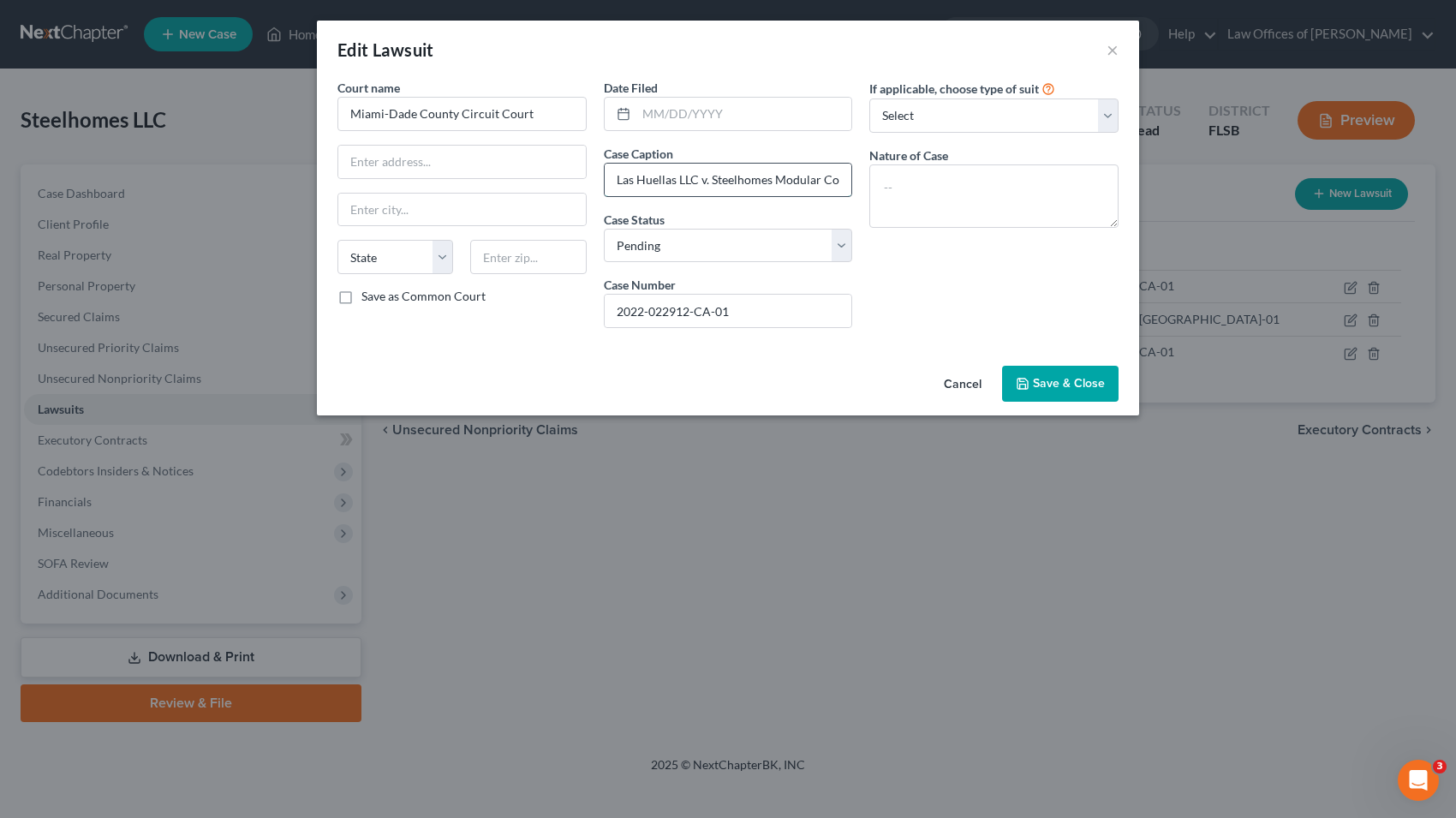
click at [751, 184] on input "Las Huellas LLC v. Steelhomes Modular Corp." at bounding box center [728, 179] width 248 height 32
click at [840, 180] on input "Las Huellas LLC v. Steelhomes Modular Corp." at bounding box center [728, 179] width 248 height 32
type input "Las Huellas LLC v."
drag, startPoint x: 746, startPoint y: 307, endPoint x: 491, endPoint y: 295, distance: 255.3
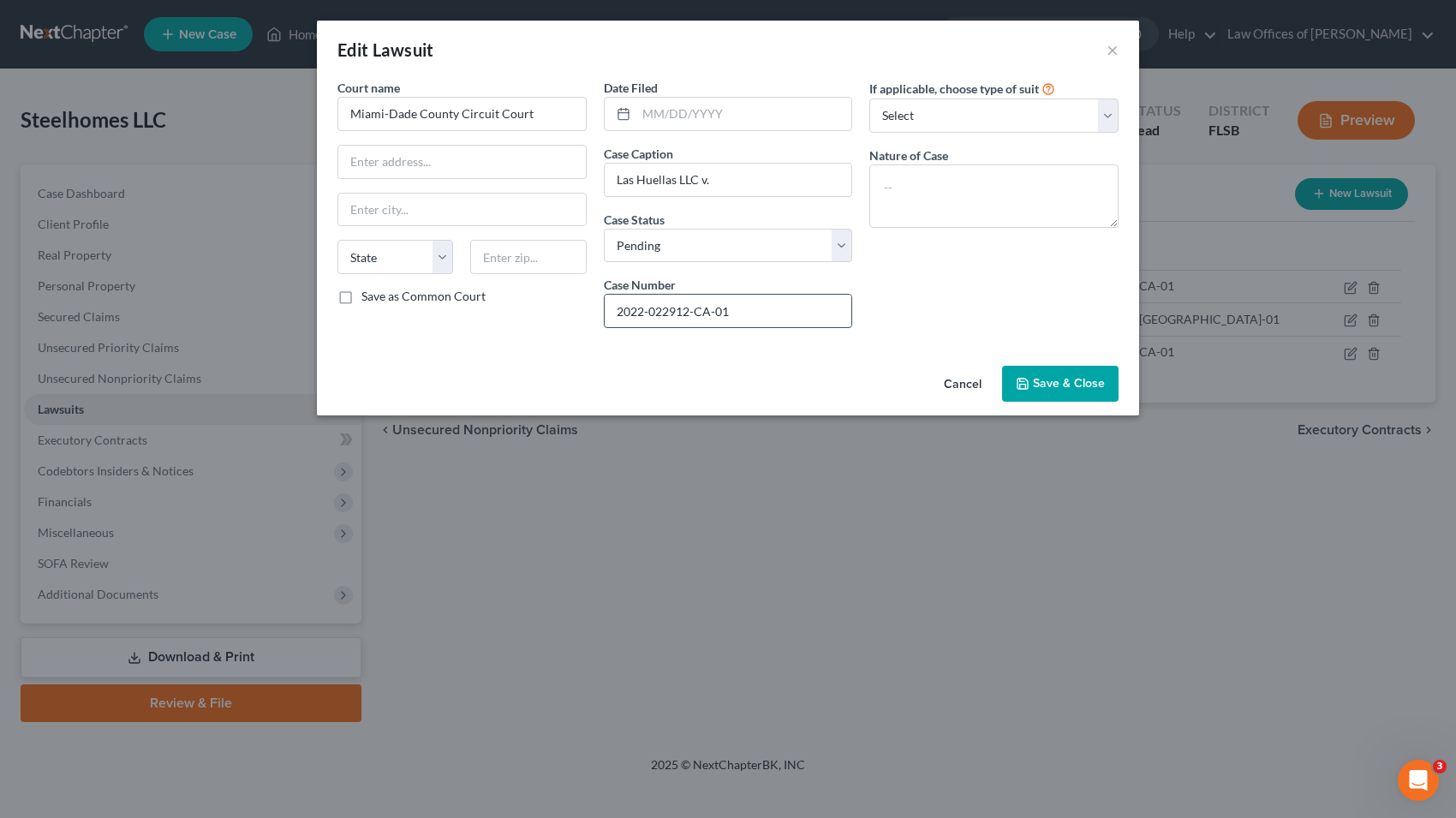
click at [604, 295] on input "2022-022912-CA-01" at bounding box center [728, 311] width 248 height 32
paste input "4-010633"
type input "2024-010633-CA-01"
drag, startPoint x: 715, startPoint y: 178, endPoint x: 565, endPoint y: 173, distance: 150.1
click at [604, 173] on input "Las Huellas LLC v." at bounding box center [728, 179] width 248 height 32
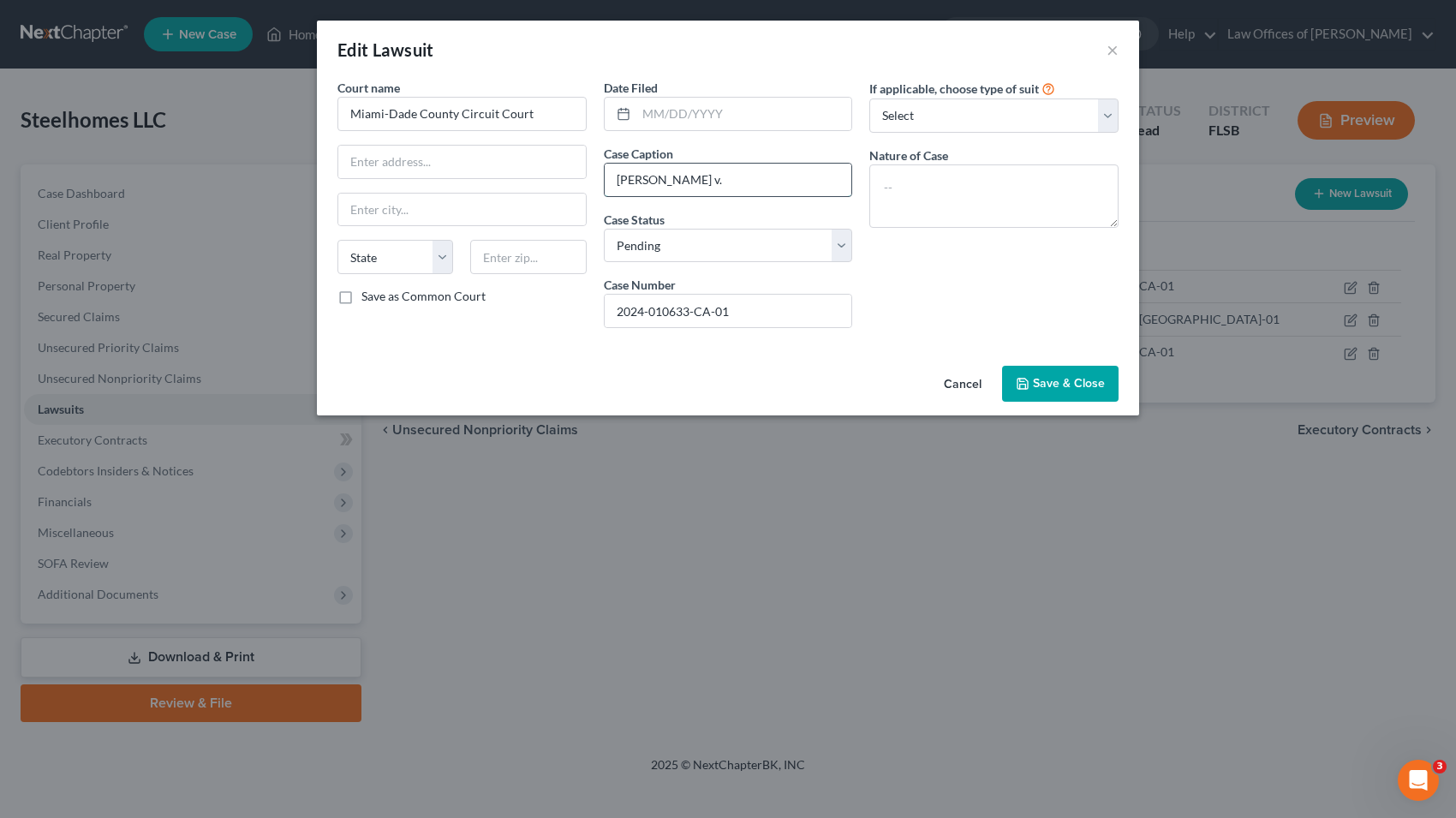
paste input "[PERSON_NAME] [PERSON_NAME] INVESTMENTS, LLC, a [US_STATE] limited liability co…"
type input "[PERSON_NAME] [PERSON_NAME] [PERSON_NAME] Investments, LLC, Z- Max Construction…"
click at [749, 104] on input "text" at bounding box center [745, 114] width 216 height 32
type input "6/10//2024"
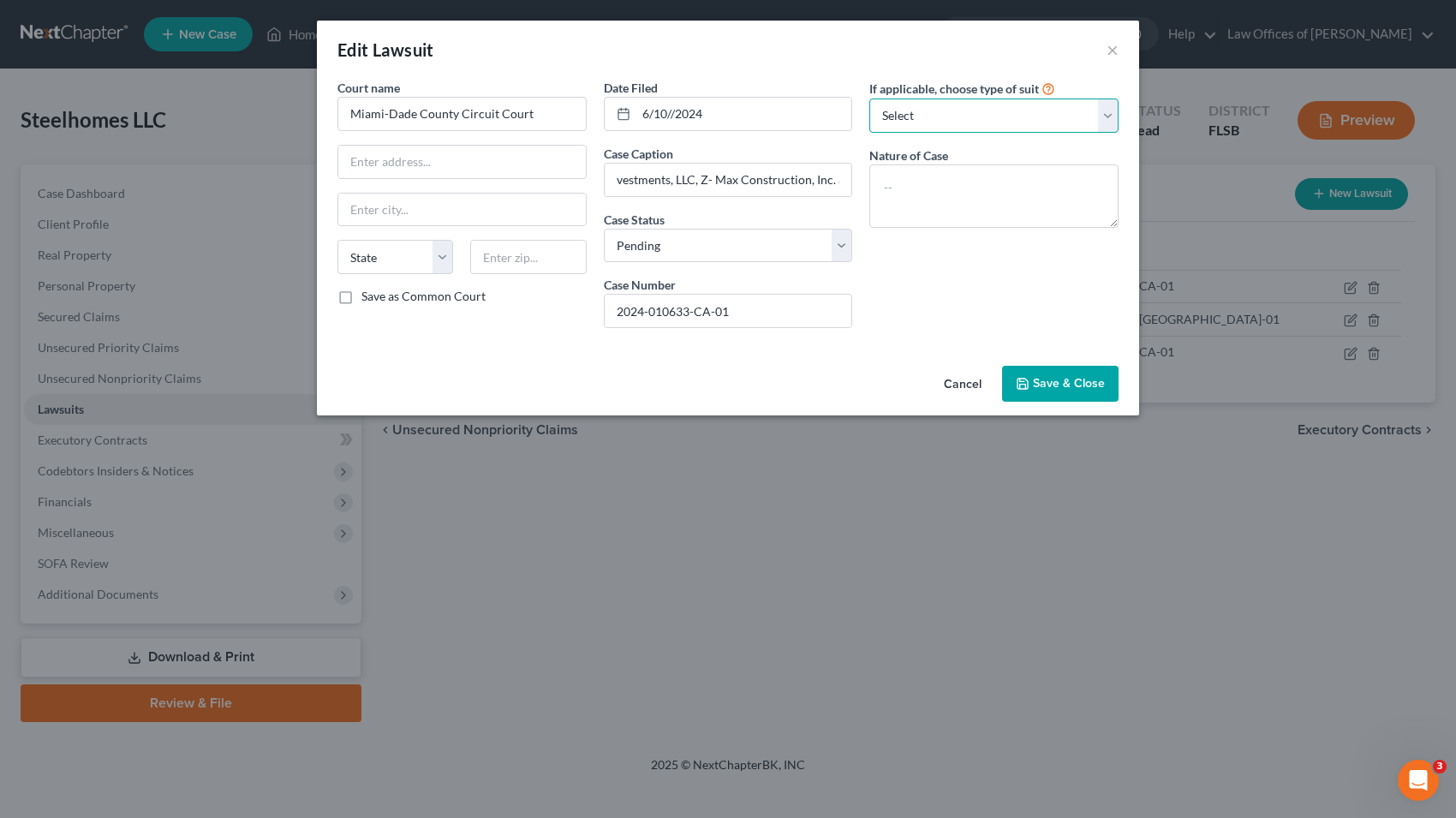
select select "3"
click option "Other" at bounding box center [0, 0] width 0 height 0
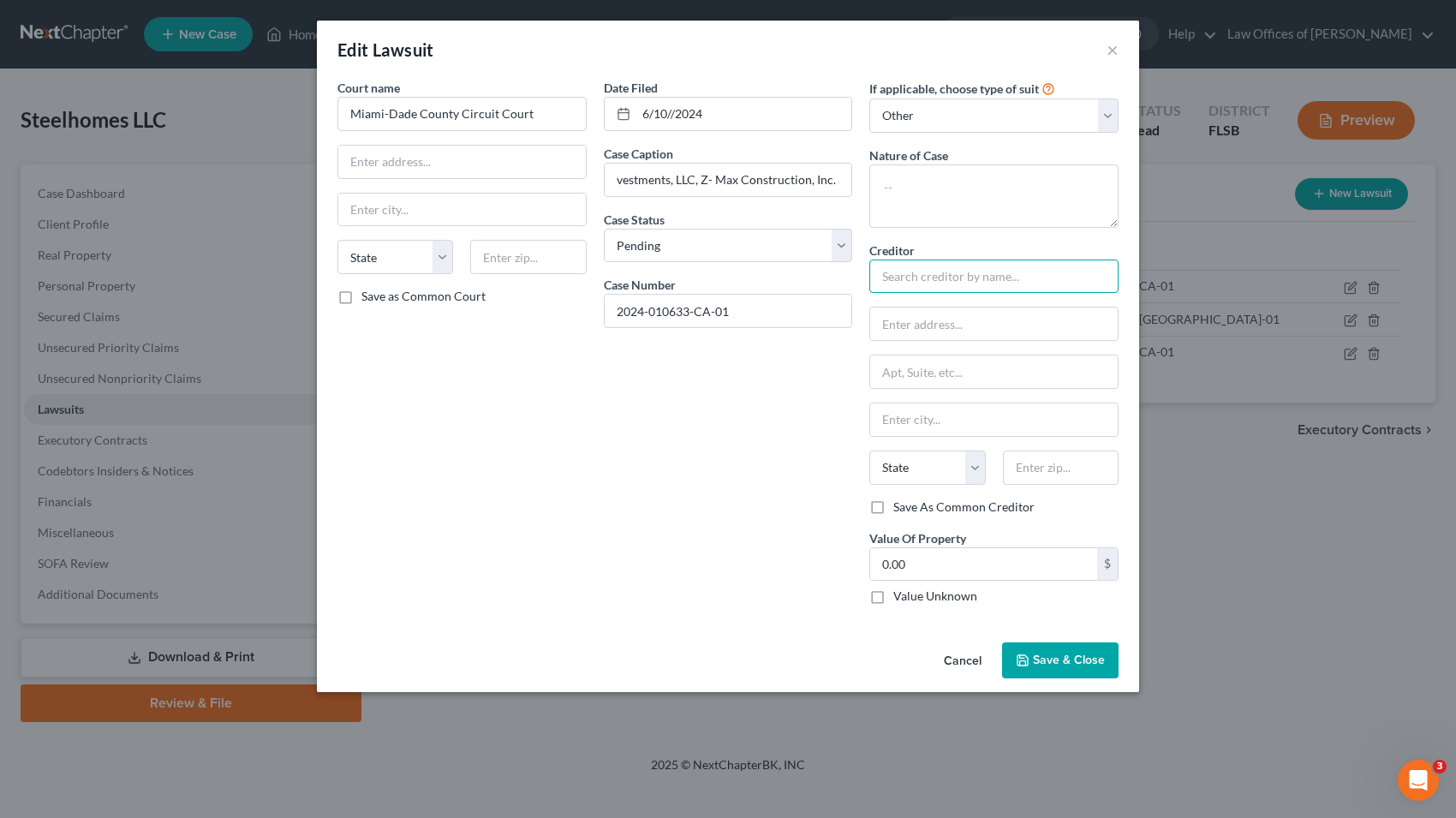
click at [955, 280] on input "text" at bounding box center [994, 276] width 249 height 34
type input "[PERSON_NAME]"
click at [914, 187] on textarea at bounding box center [994, 196] width 249 height 64
type textarea "Breach of Warranty/Negligence"
click at [907, 321] on input "text" at bounding box center [994, 324] width 248 height 32
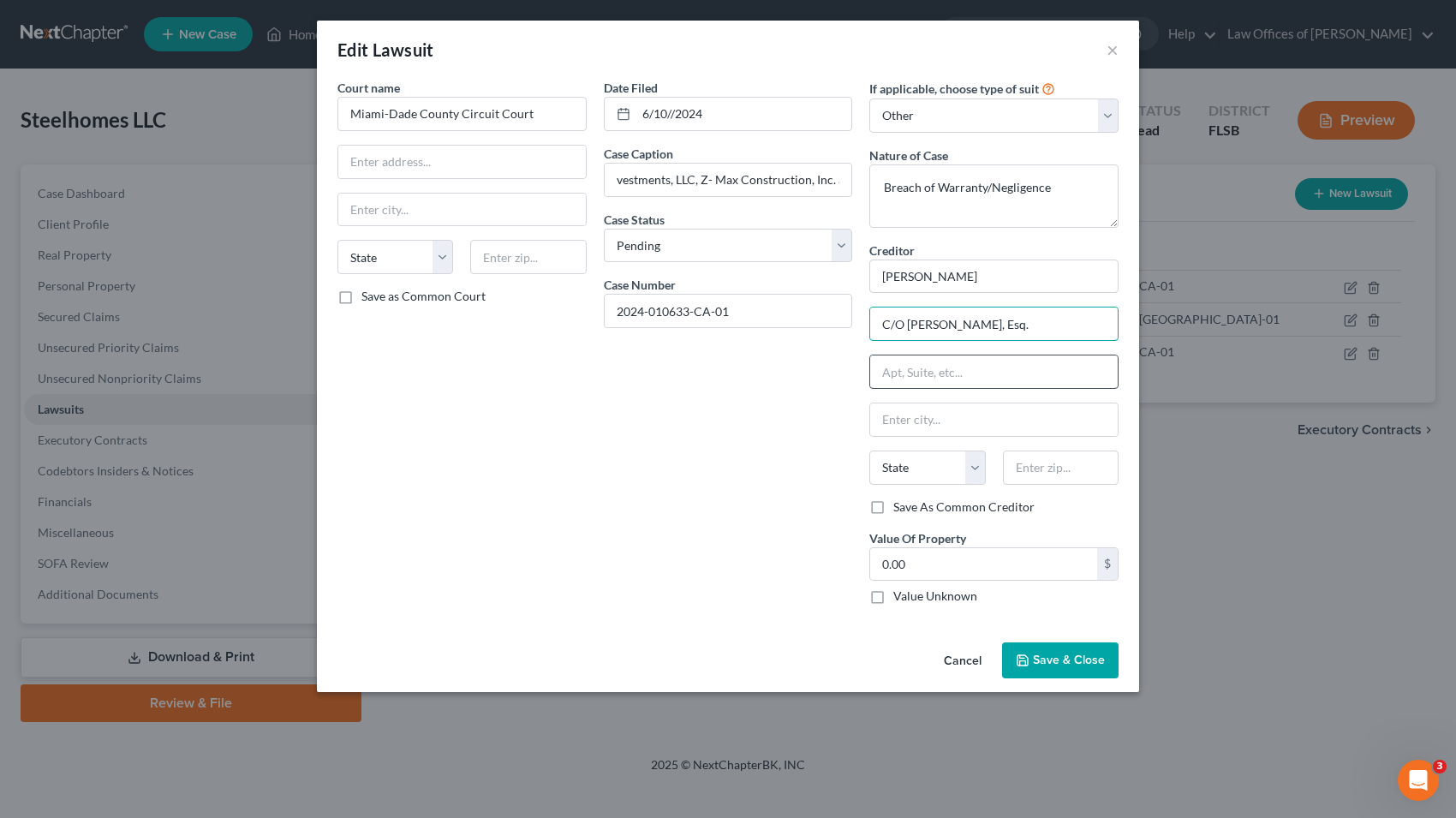
type input "C/O [PERSON_NAME], Esq."
click at [916, 368] on input "text" at bounding box center [994, 372] width 248 height 32
type input "[STREET_ADDRESS]"
click at [898, 424] on input "text" at bounding box center [994, 420] width 248 height 32
type input "[GEOGRAPHIC_DATA]"
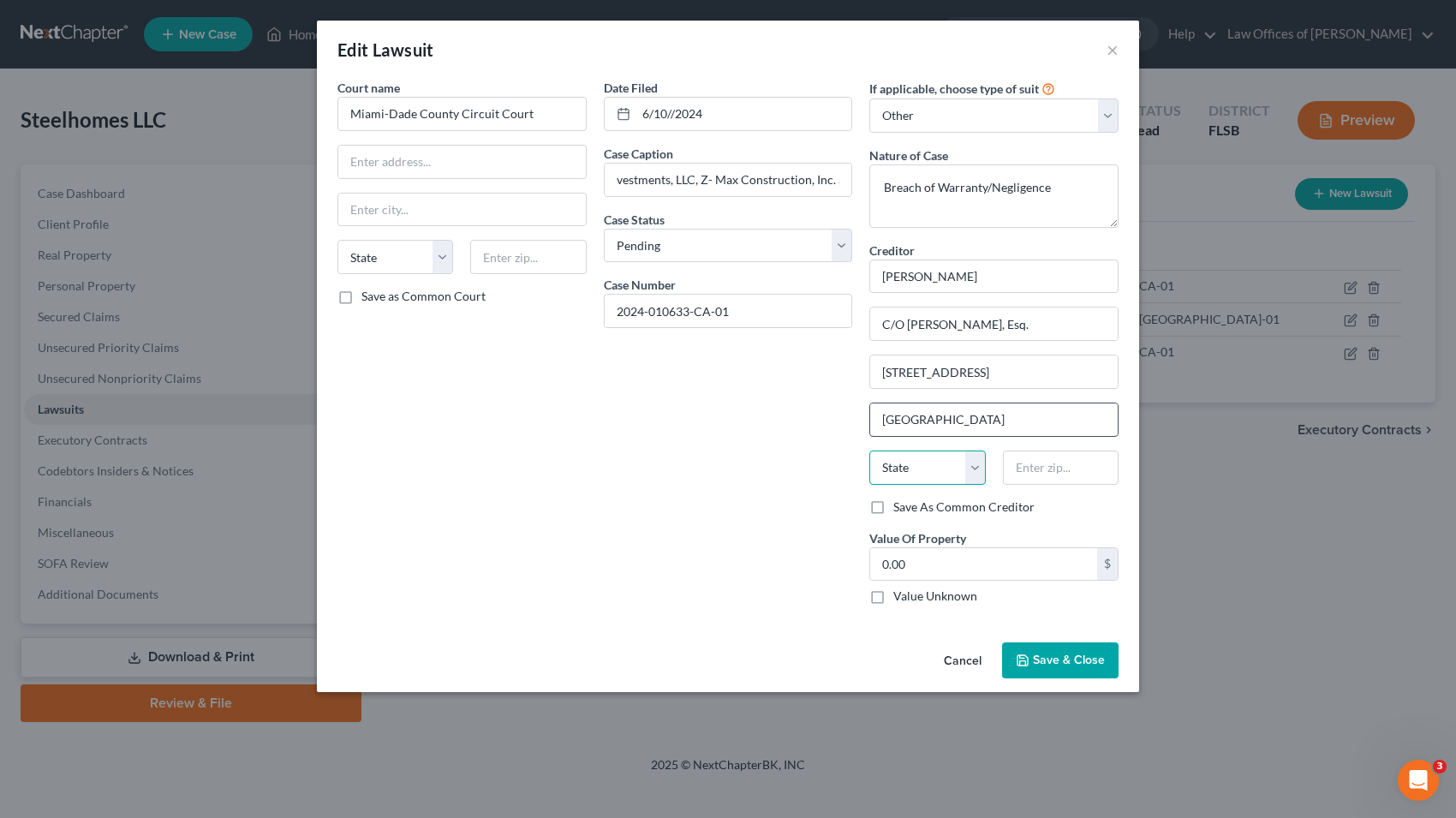
select select "9"
type input "33067"
click at [1064, 652] on button "Save & Close" at bounding box center [1061, 660] width 116 height 36
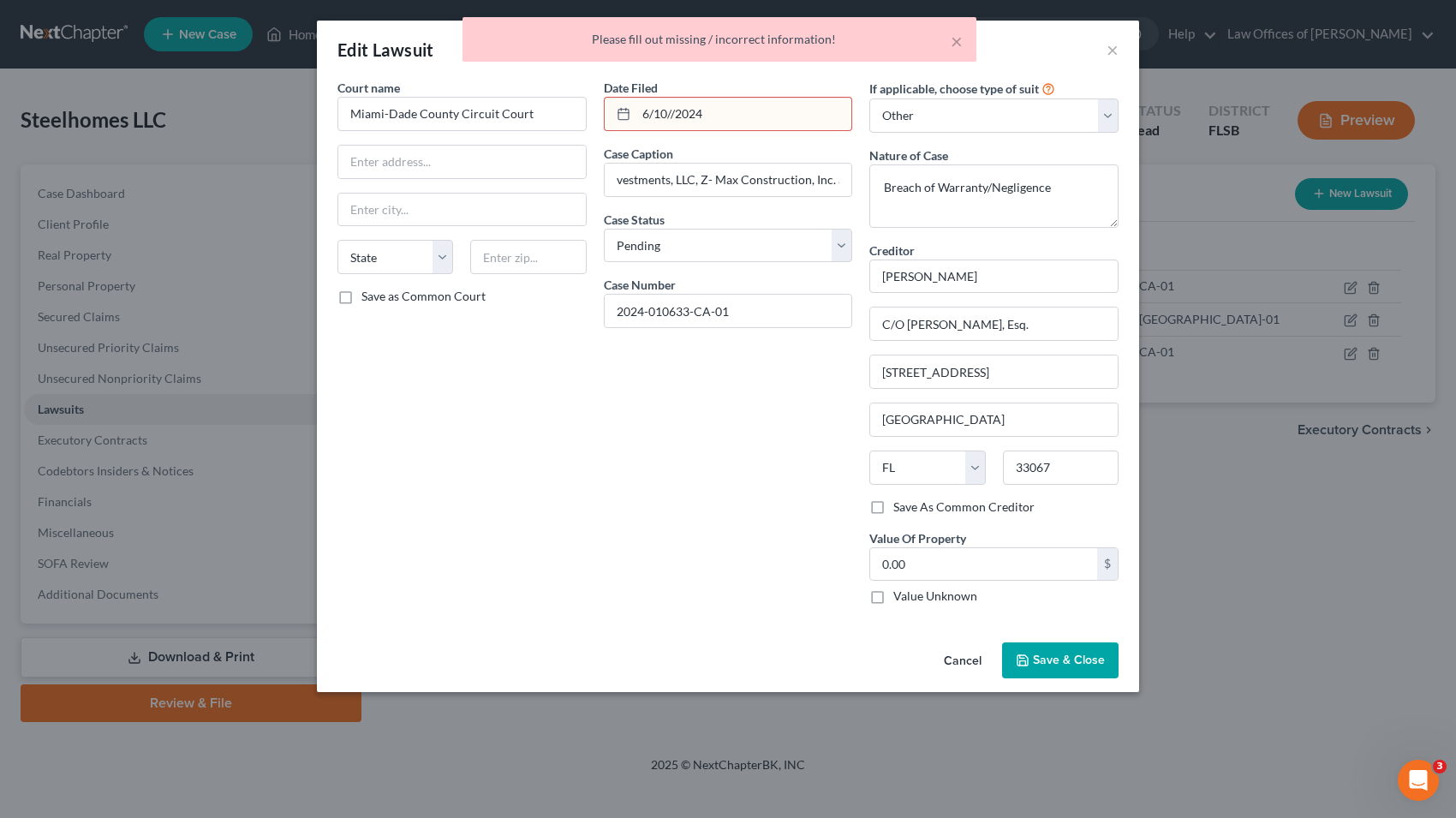
type input "[GEOGRAPHIC_DATA]"
click at [759, 119] on input "6/10//2024" at bounding box center [745, 114] width 216 height 32
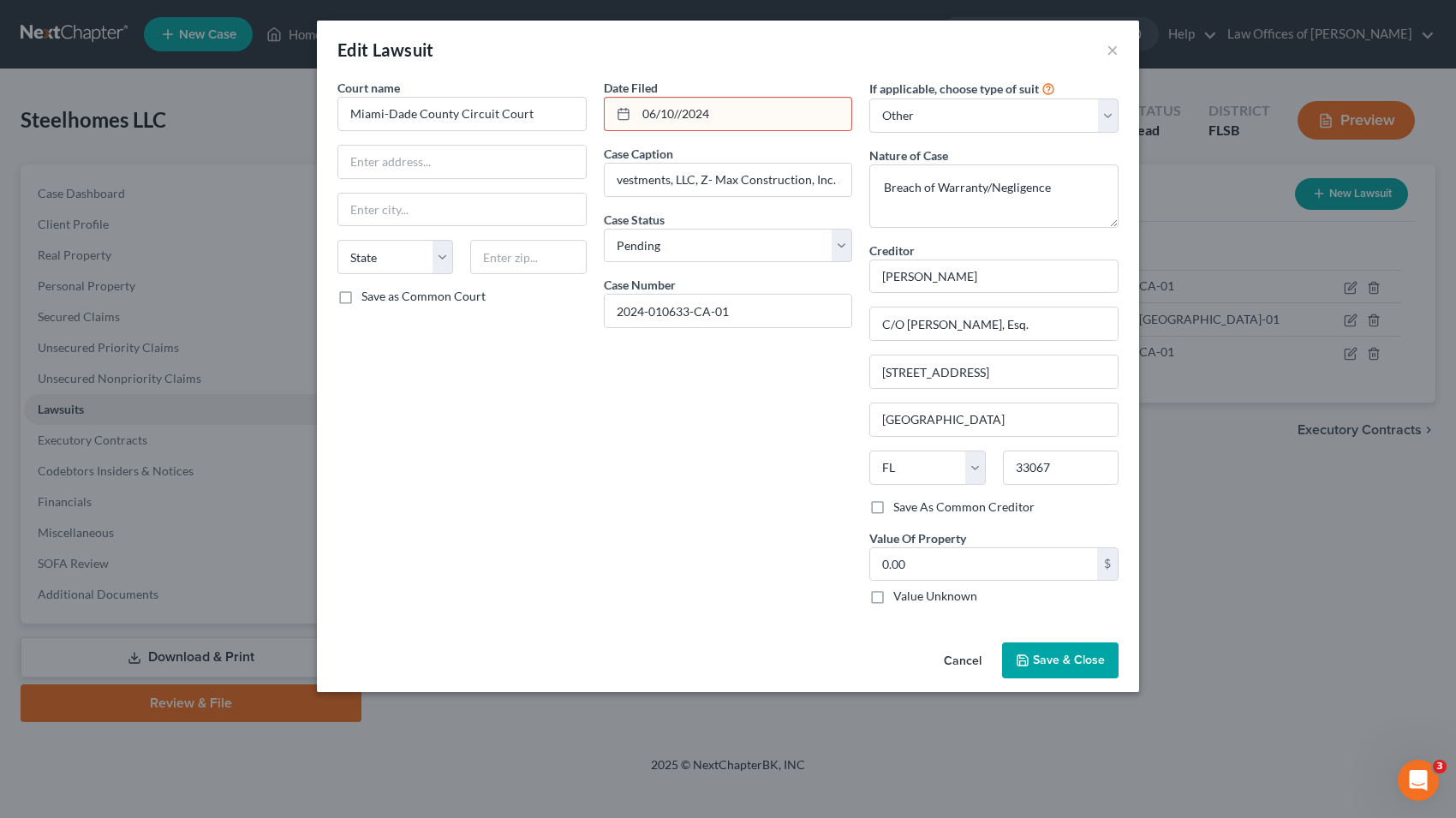
click at [1045, 654] on span "Save & Close" at bounding box center [1069, 660] width 72 height 15
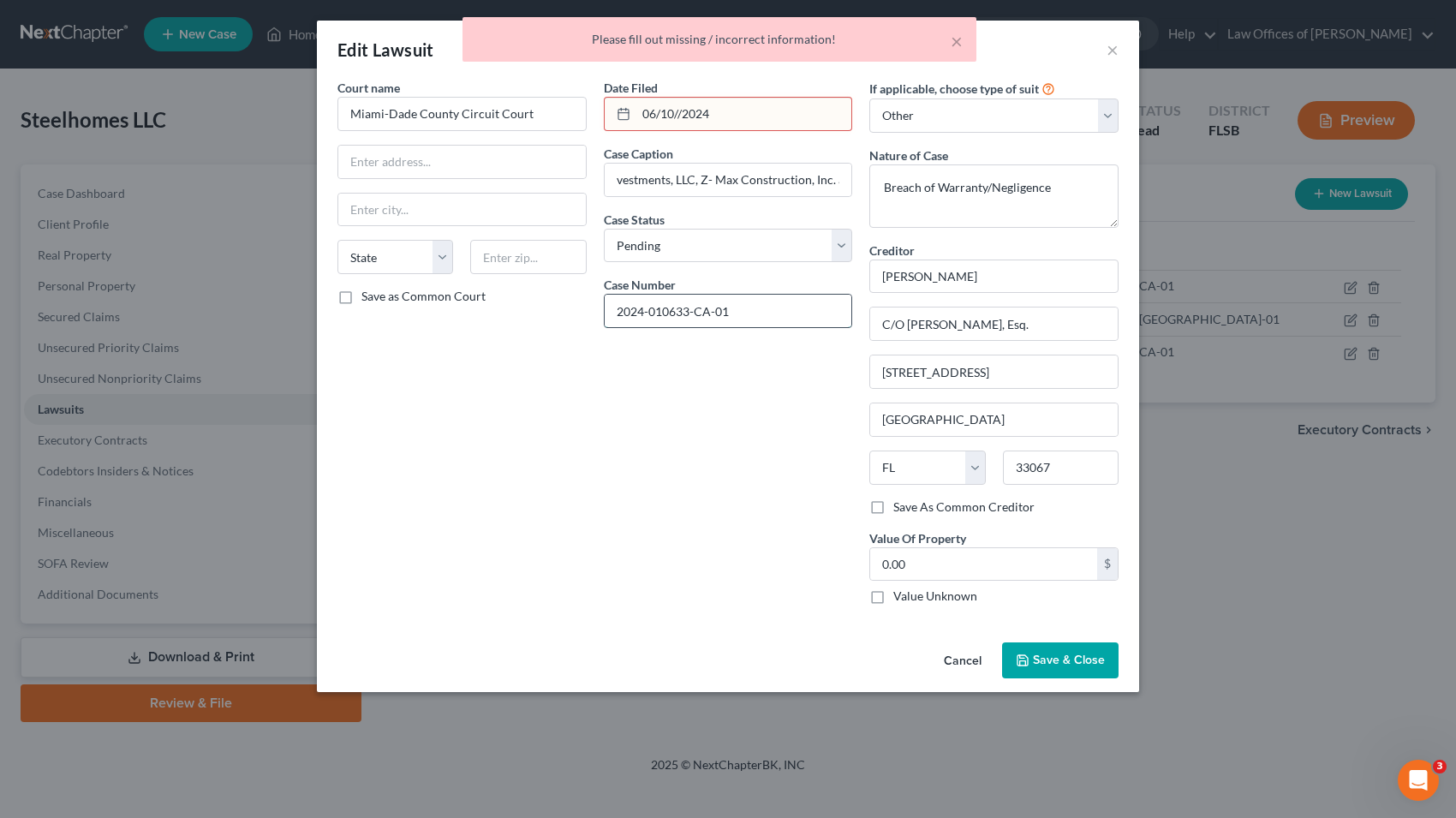
click at [736, 311] on input "2024-010633-CA-01" at bounding box center [728, 311] width 248 height 32
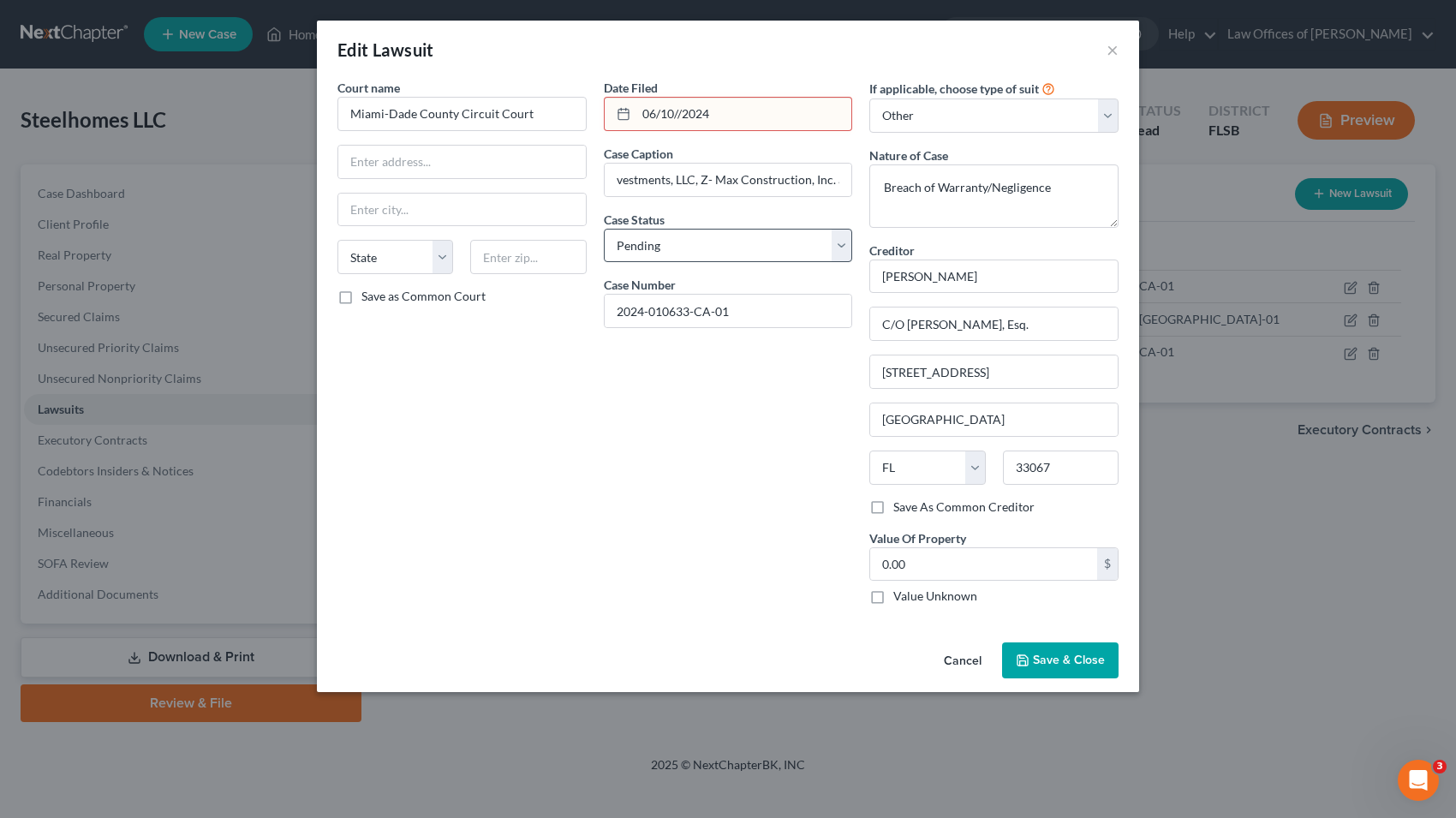
click at [757, 117] on input "06/10//2024" at bounding box center [745, 114] width 216 height 32
click at [732, 314] on input "2024-010633-CA-01" at bounding box center [728, 311] width 248 height 32
click at [756, 181] on input "[PERSON_NAME] [PERSON_NAME] [PERSON_NAME] Investments, LLC, Z- Max Construction…" at bounding box center [728, 179] width 248 height 32
click at [1056, 653] on button "Save & Close" at bounding box center [1061, 660] width 116 height 36
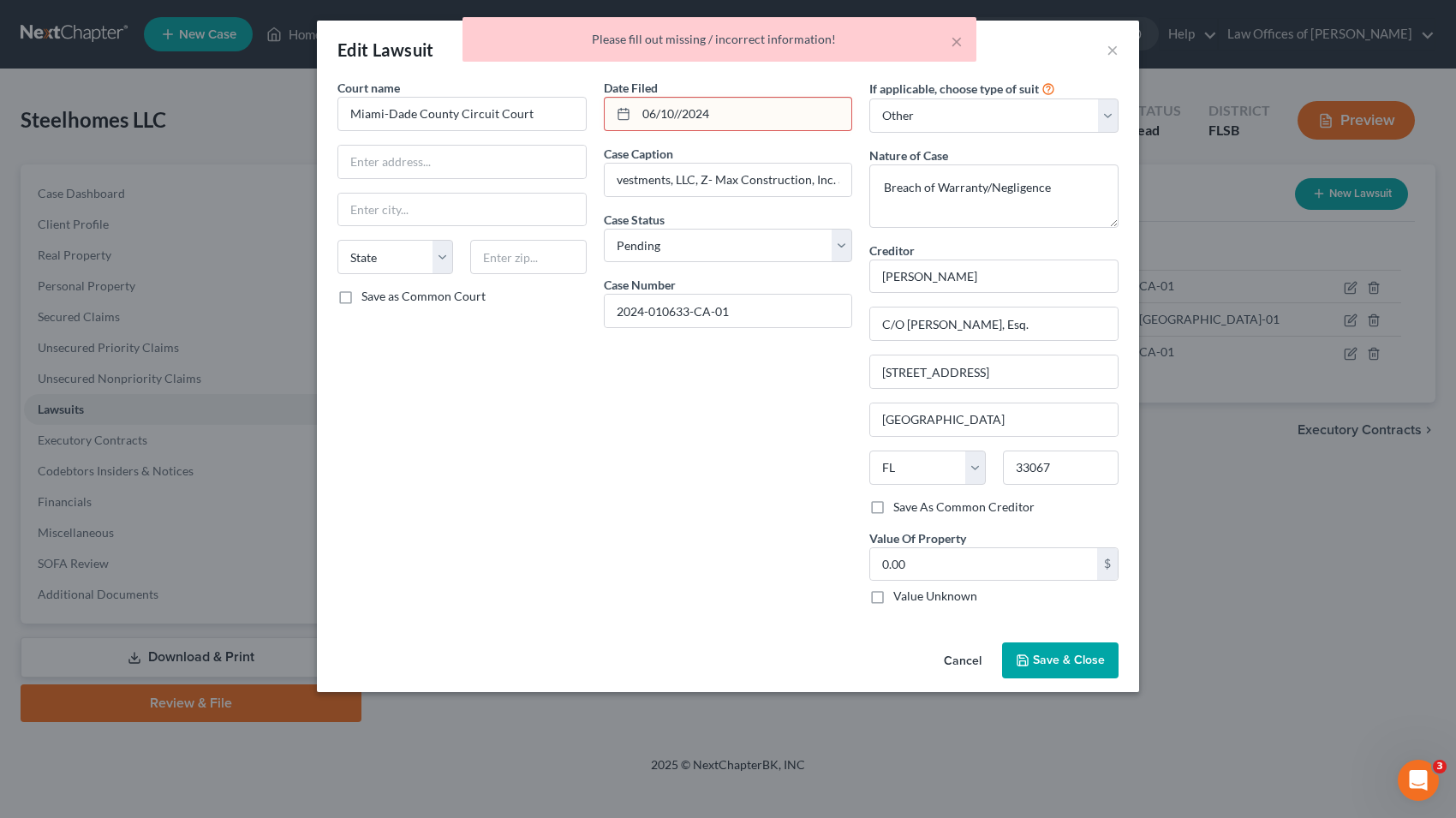
drag, startPoint x: 798, startPoint y: 92, endPoint x: 798, endPoint y: 106, distance: 14.0
click at [798, 94] on div "Date Filed 06/10//2024" at bounding box center [728, 104] width 249 height 53
click at [799, 117] on input "06/10//2024" at bounding box center [745, 114] width 216 height 32
type input "0"
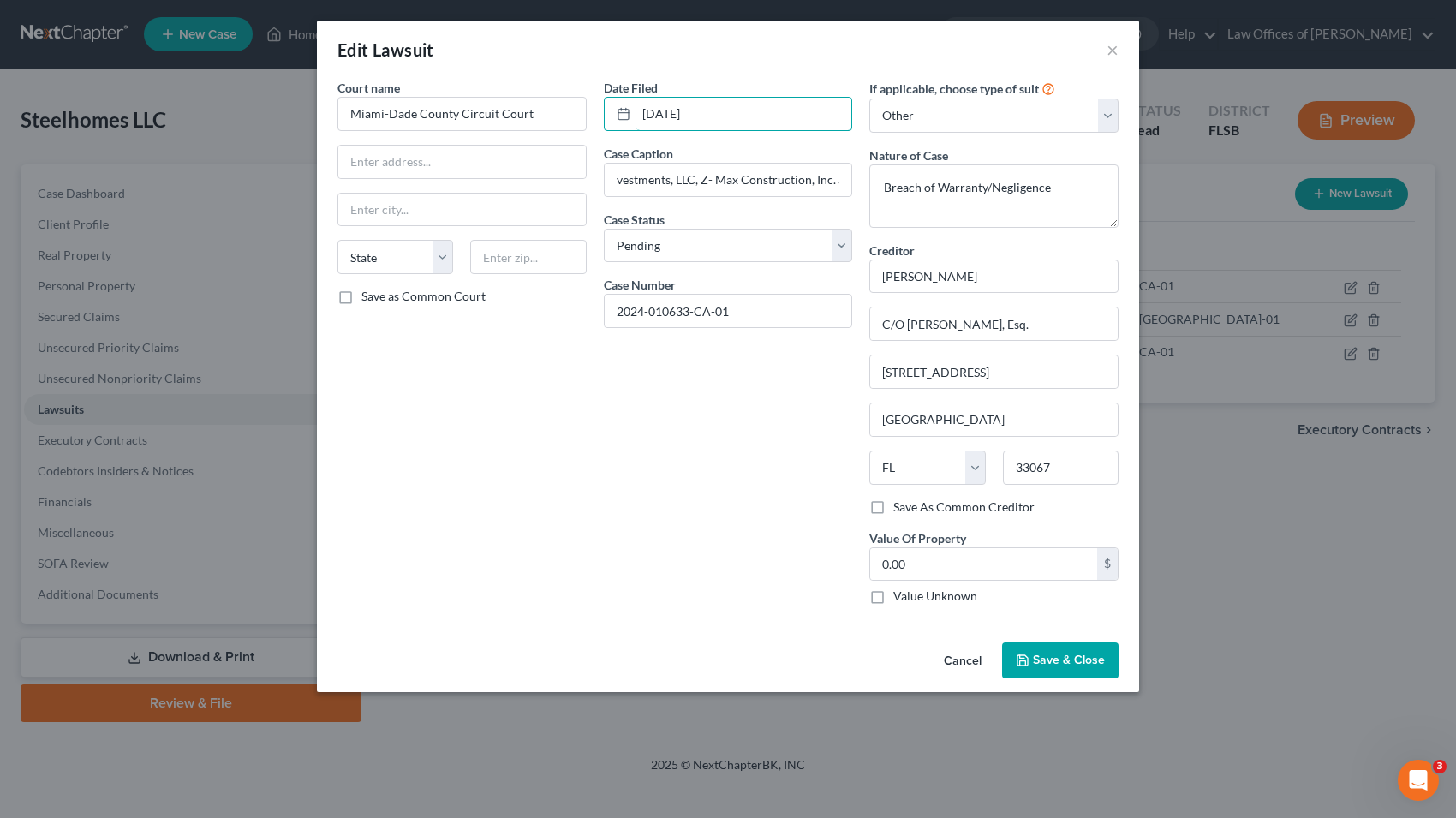
type input "[DATE]"
click at [1053, 654] on span "Save & Close" at bounding box center [1069, 660] width 72 height 15
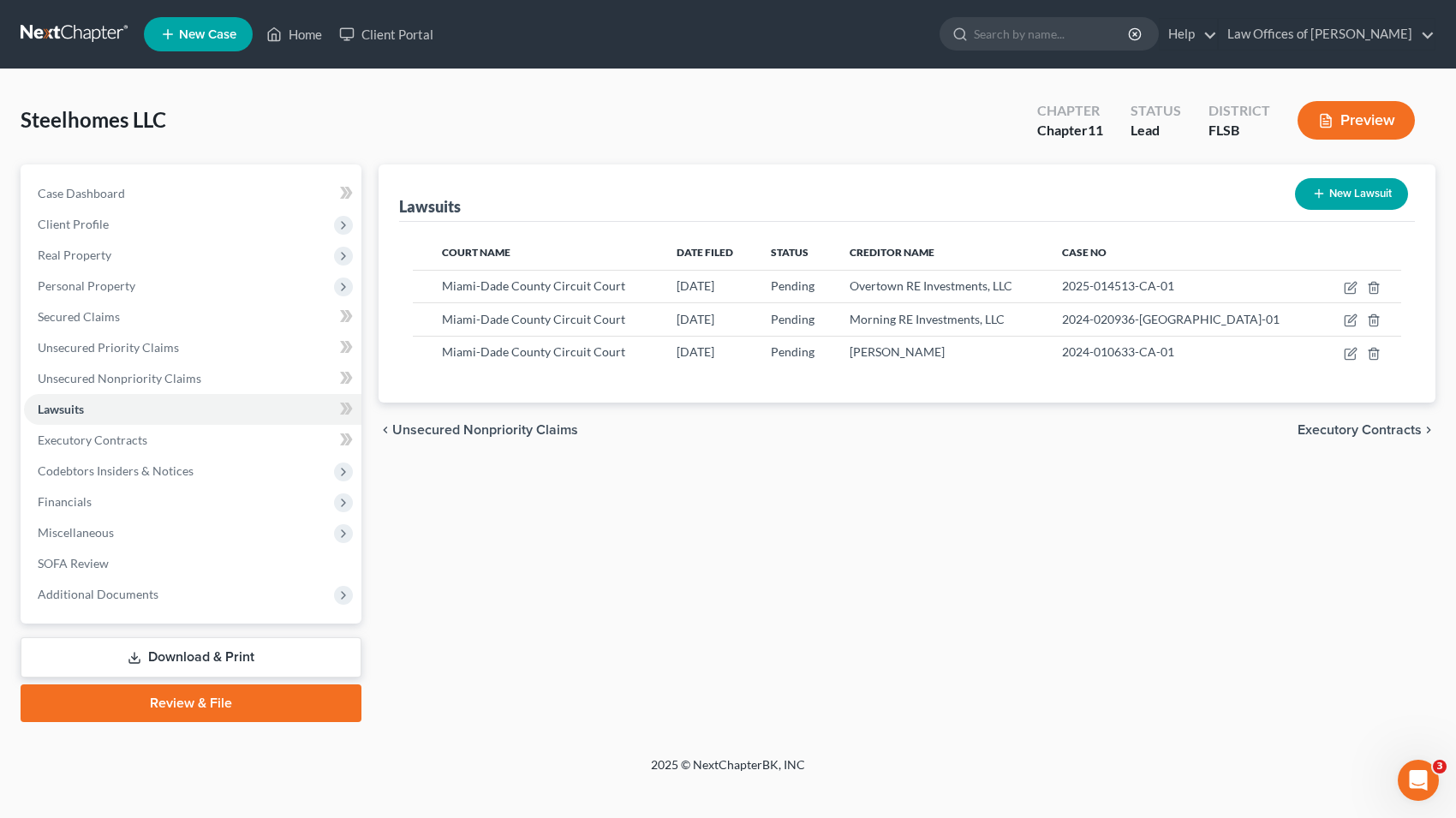
click at [1318, 182] on button "New Lawsuit" at bounding box center [1352, 194] width 113 height 31
select select "0"
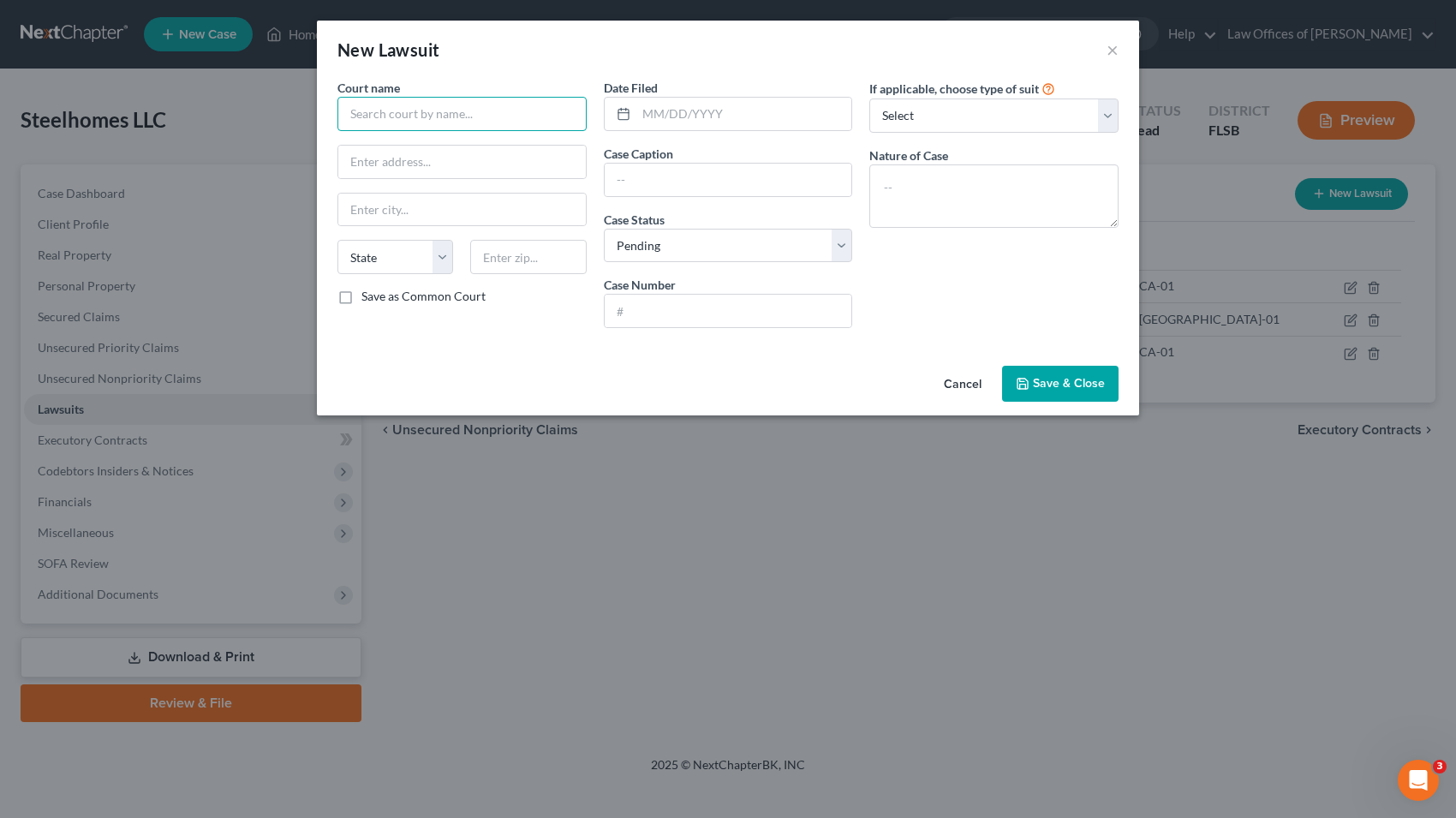
click at [481, 108] on input "text" at bounding box center [462, 114] width 249 height 34
type input "MIami Dade County Circuit Court"
click at [740, 120] on input "text" at bounding box center [745, 114] width 216 height 32
click at [719, 111] on input "text" at bounding box center [745, 114] width 216 height 32
type input "[DATE]"
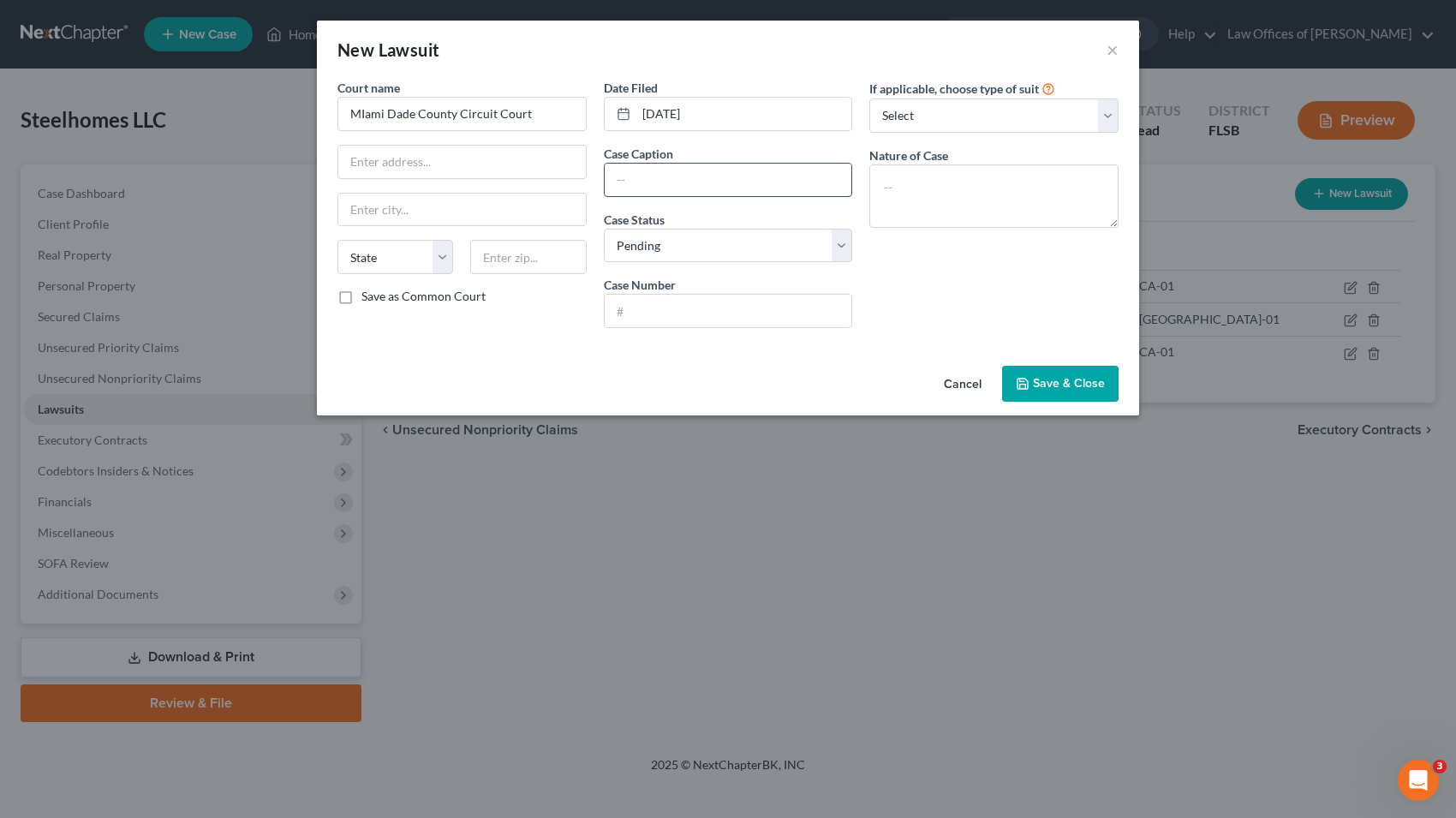
click at [648, 184] on input "text" at bounding box center [728, 179] width 248 height 32
click at [722, 184] on input "text" at bounding box center [728, 179] width 248 height 32
type input "[PERSON_NAME] De [PERSON_NAME] v. [PERSON_NAME] and Steelhomes, LLC"
click at [678, 317] on input "text" at bounding box center [728, 311] width 248 height 32
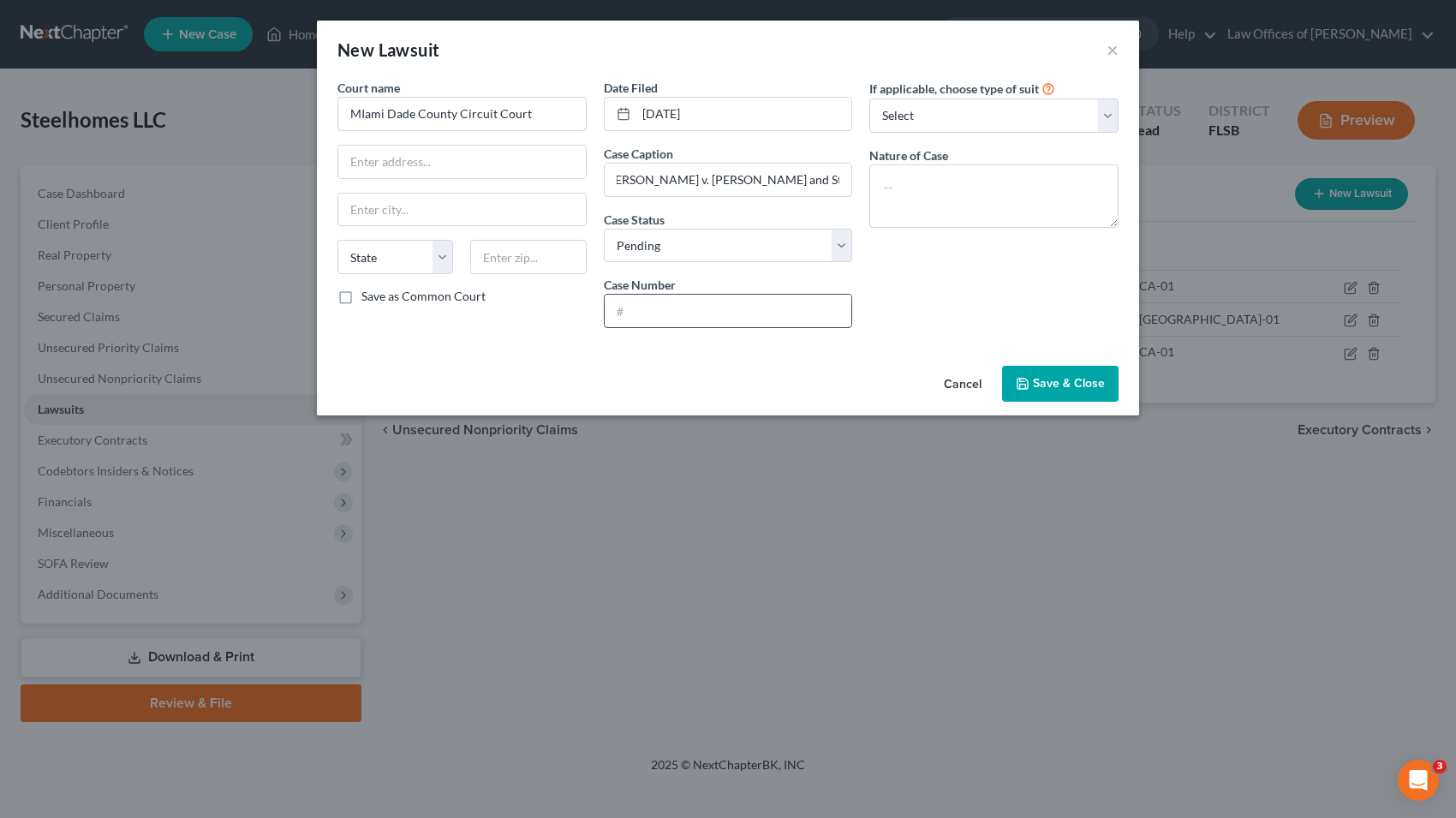
paste input "2024-003036-CA-01"
type input "2024-003036-CA-01"
select select "3"
click option "Other" at bounding box center [0, 0] width 0 height 0
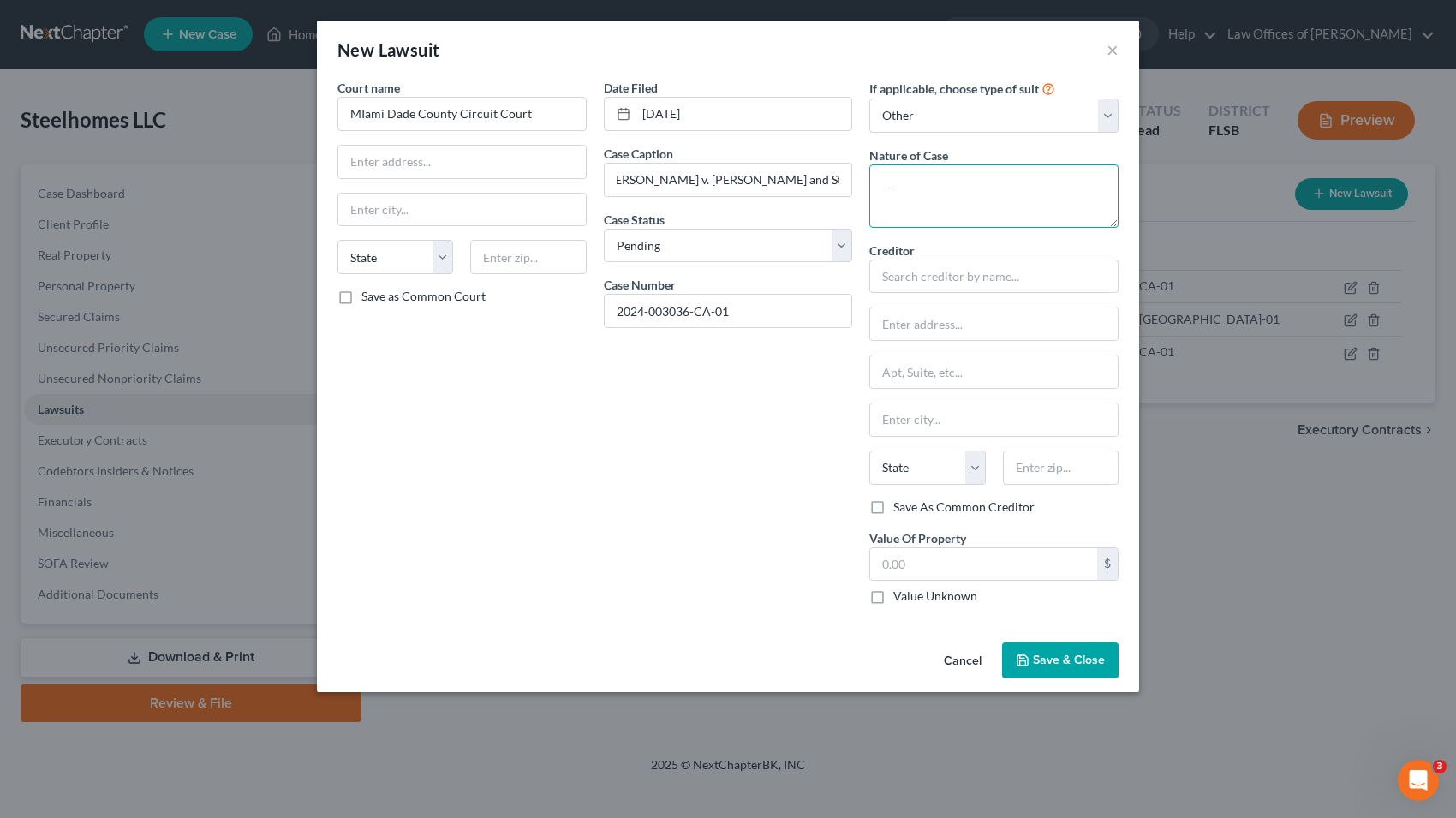
click at [923, 183] on textarea at bounding box center [994, 196] width 249 height 64
type textarea "Judicial Dissolution"
click at [936, 283] on input "text" at bounding box center [994, 276] width 249 height 34
click at [749, 185] on input "[PERSON_NAME] De [PERSON_NAME] v. [PERSON_NAME] and Steelhomes, LLC" at bounding box center [728, 179] width 248 height 32
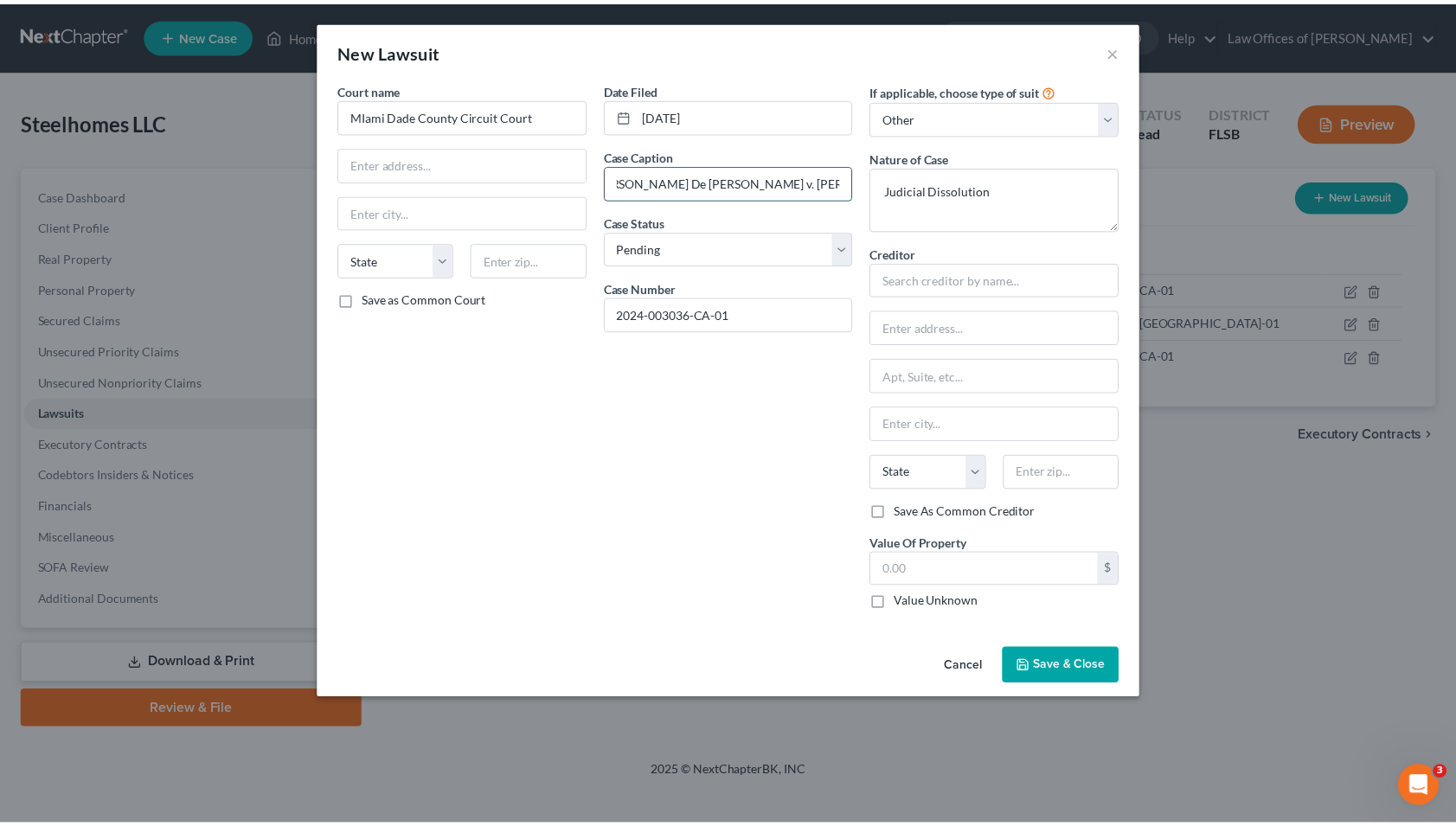
scroll to position [0, 0]
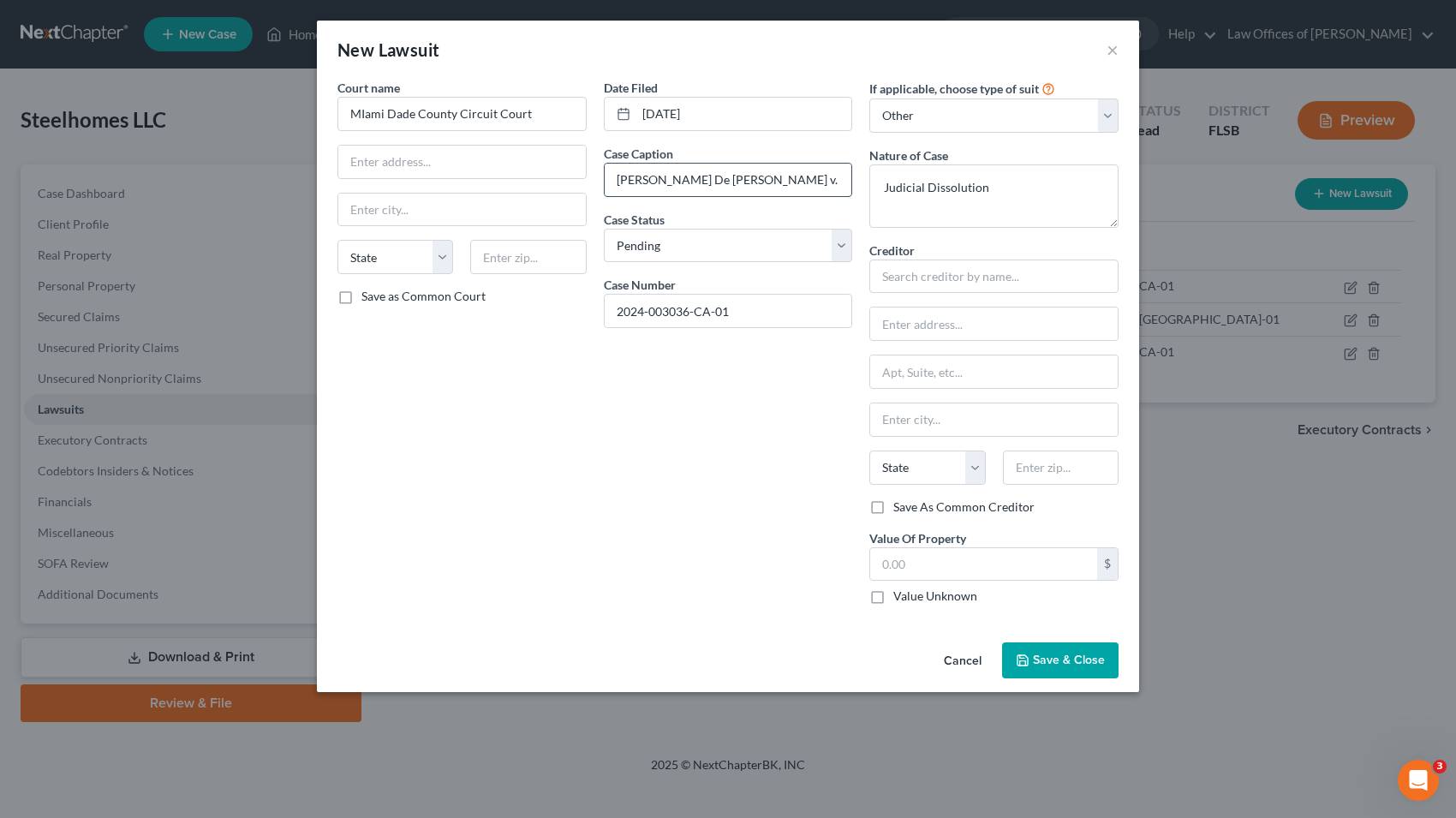
drag, startPoint x: 749, startPoint y: 179, endPoint x: 616, endPoint y: 182, distance: 133.0
click at [616, 182] on input "[PERSON_NAME] De [PERSON_NAME] v. [PERSON_NAME] and Steelhomes, LLC" at bounding box center [728, 179] width 248 height 32
click at [920, 282] on input "text" at bounding box center [994, 276] width 249 height 34
paste input "[PERSON_NAME] De [PERSON_NAME]"
type input "[PERSON_NAME] De [PERSON_NAME]"
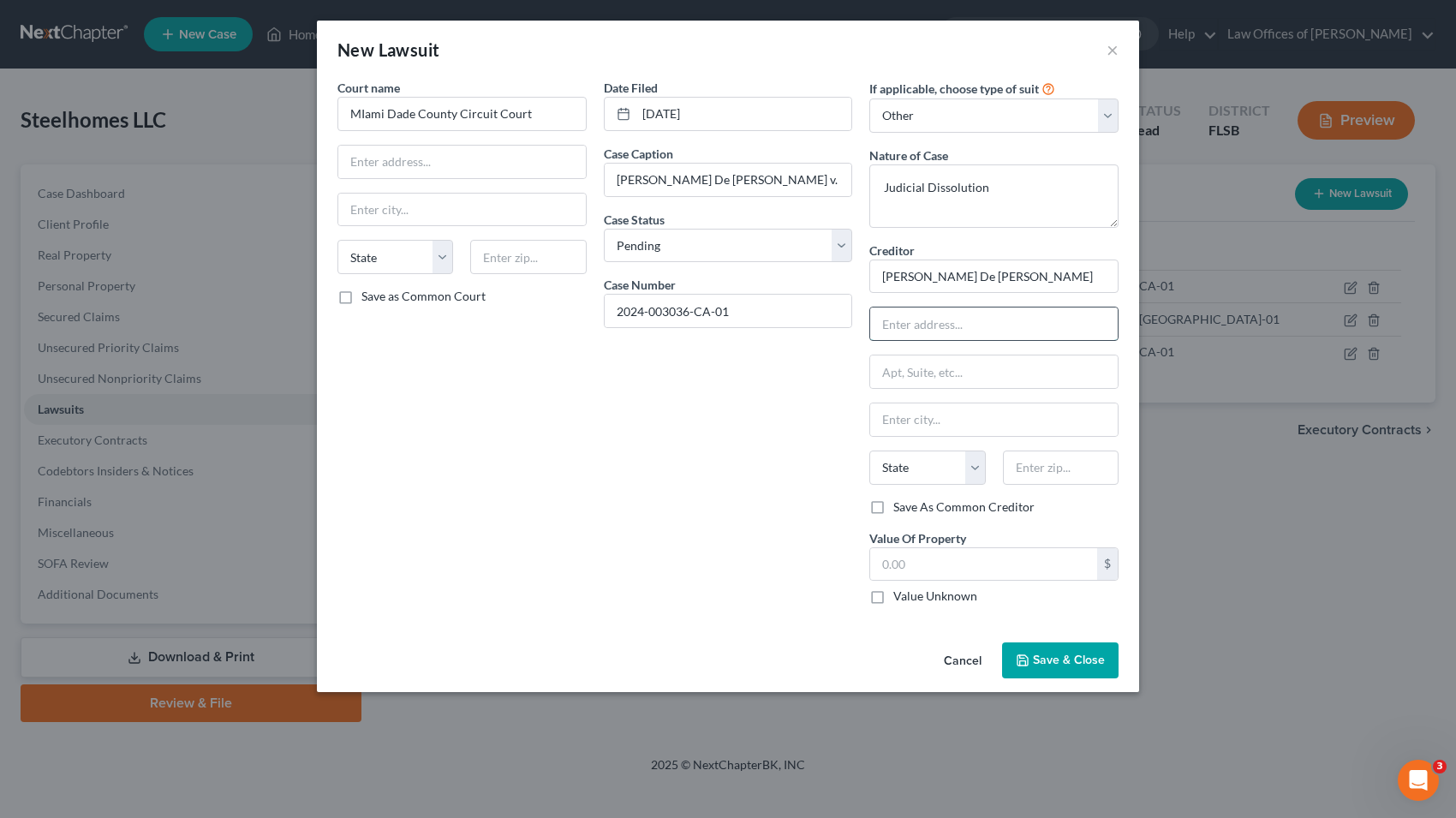
click at [917, 326] on input "text" at bounding box center [994, 324] width 248 height 32
type input "C/O [PERSON_NAME], Esq."
click at [887, 372] on input "text" at bounding box center [994, 372] width 248 height 32
type input "[STREET_ADDRESS]"
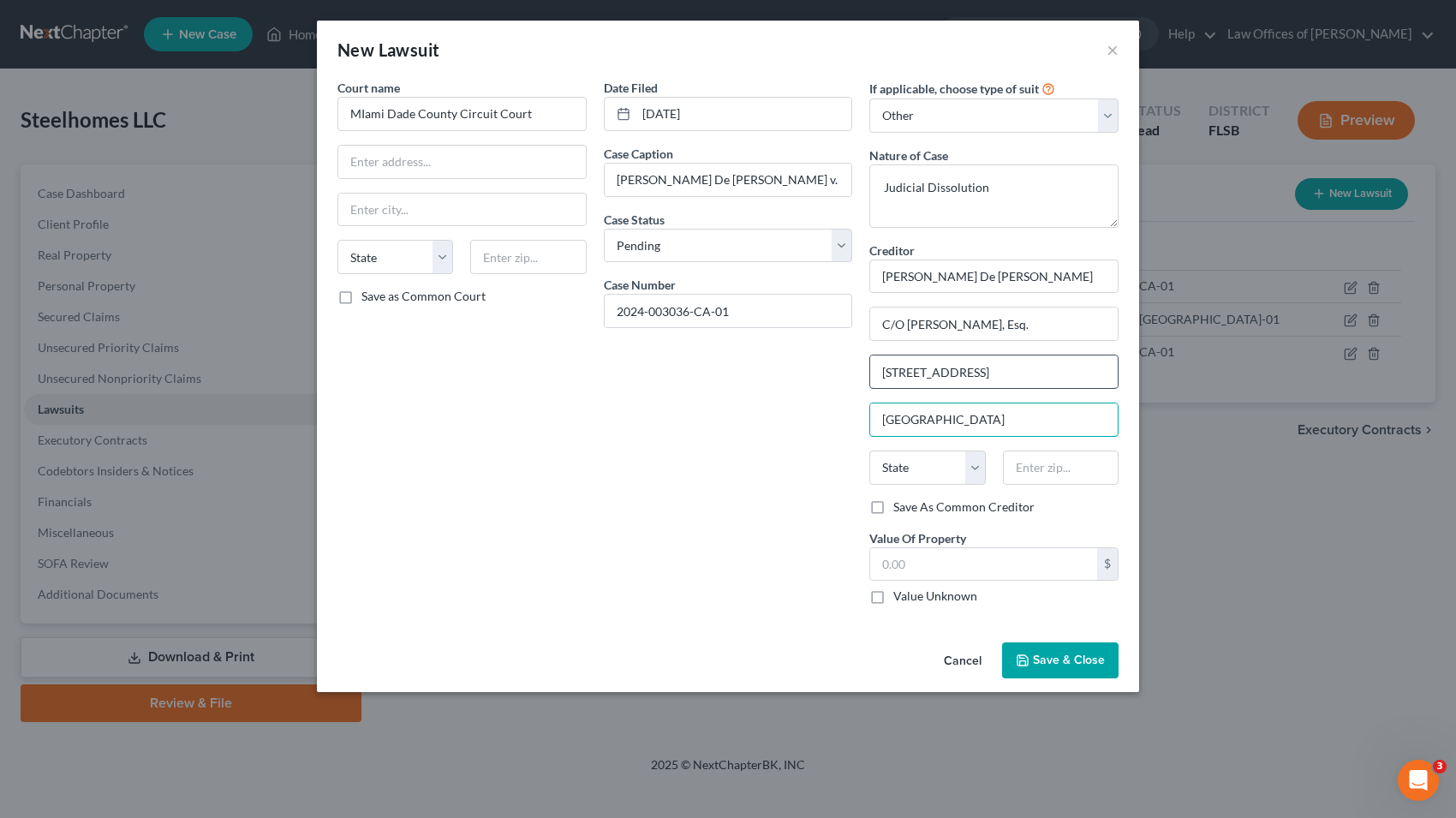
type input "[GEOGRAPHIC_DATA]"
select select "9"
type input "33130"
click at [1068, 660] on span "Save & Close" at bounding box center [1069, 660] width 72 height 15
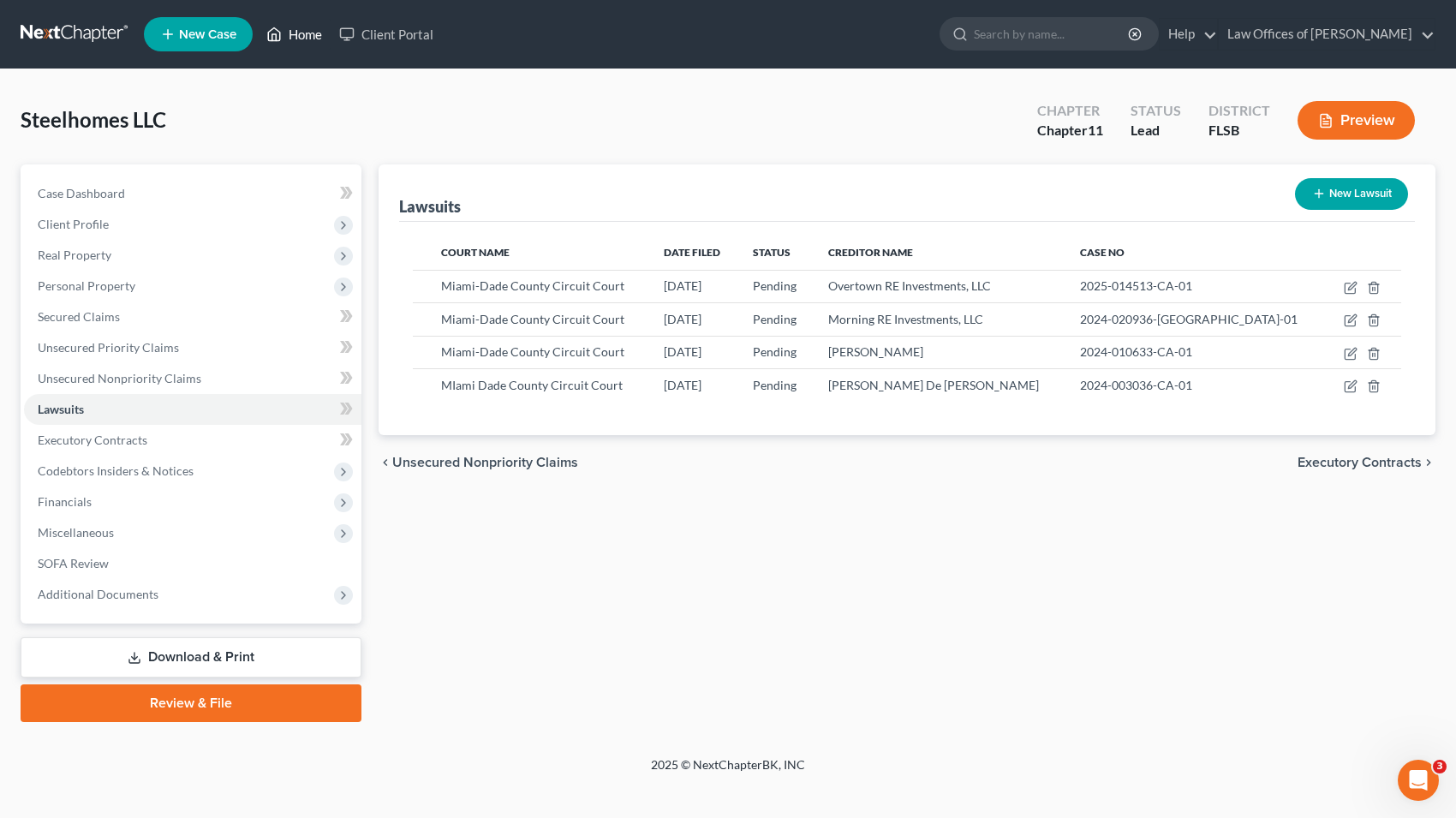
click at [308, 41] on link "Home" at bounding box center [294, 33] width 73 height 31
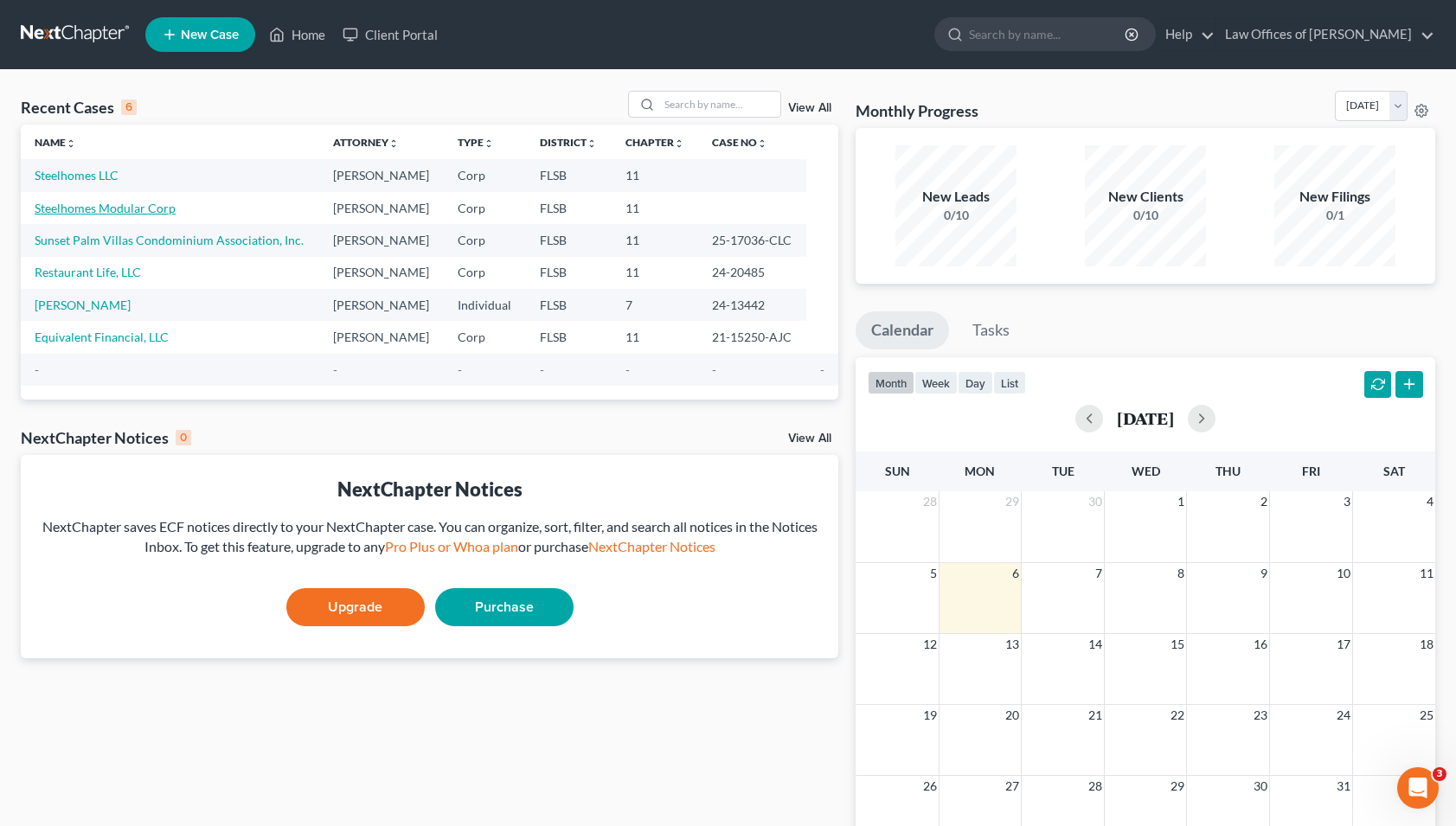
click at [84, 203] on link "Steelhomes Modular Corp" at bounding box center [105, 208] width 141 height 15
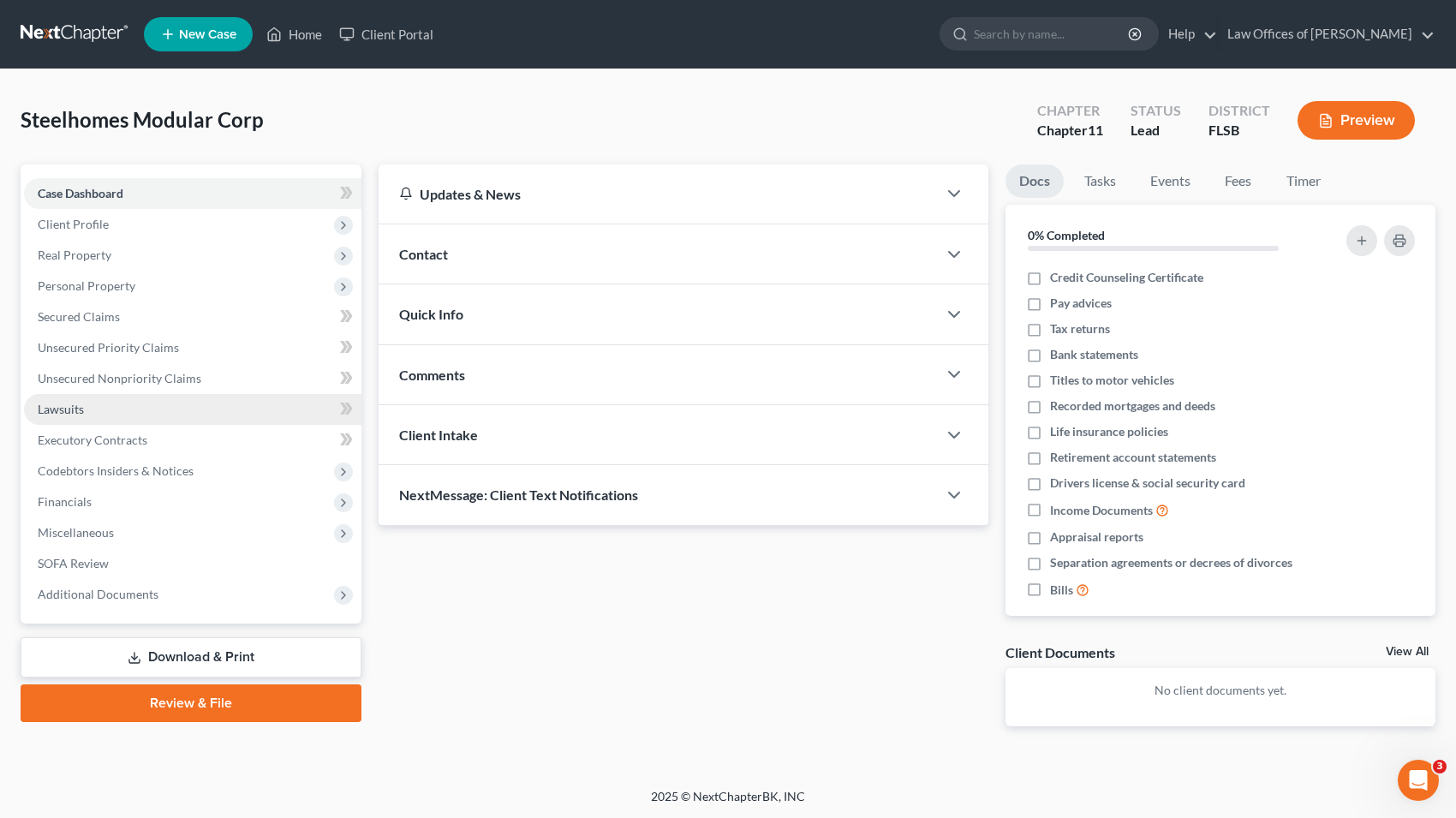
click at [67, 406] on span "Lawsuits" at bounding box center [61, 409] width 46 height 15
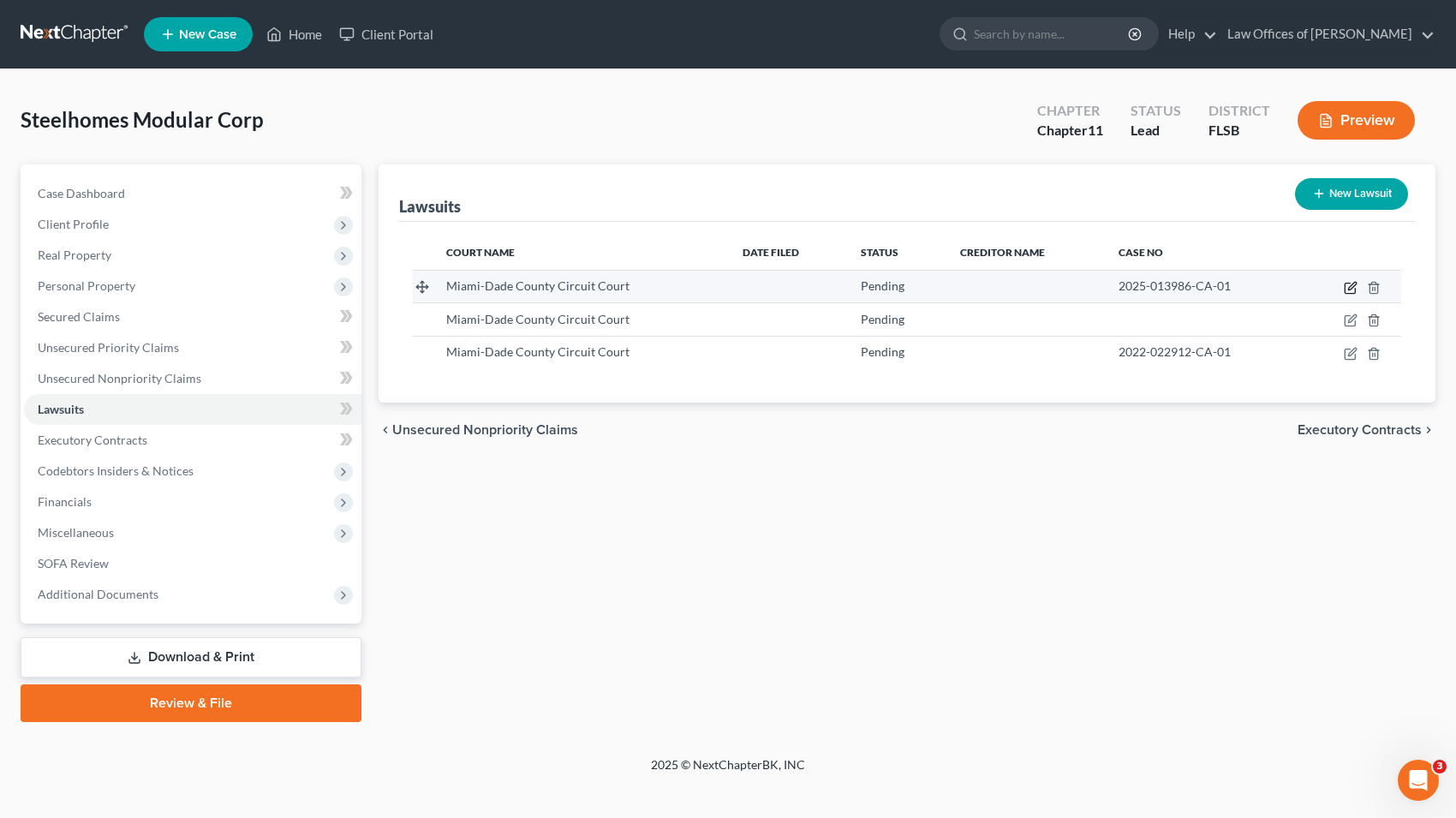
click at [1351, 286] on icon "button" at bounding box center [1350, 287] width 14 height 14
select select "9"
select select "0"
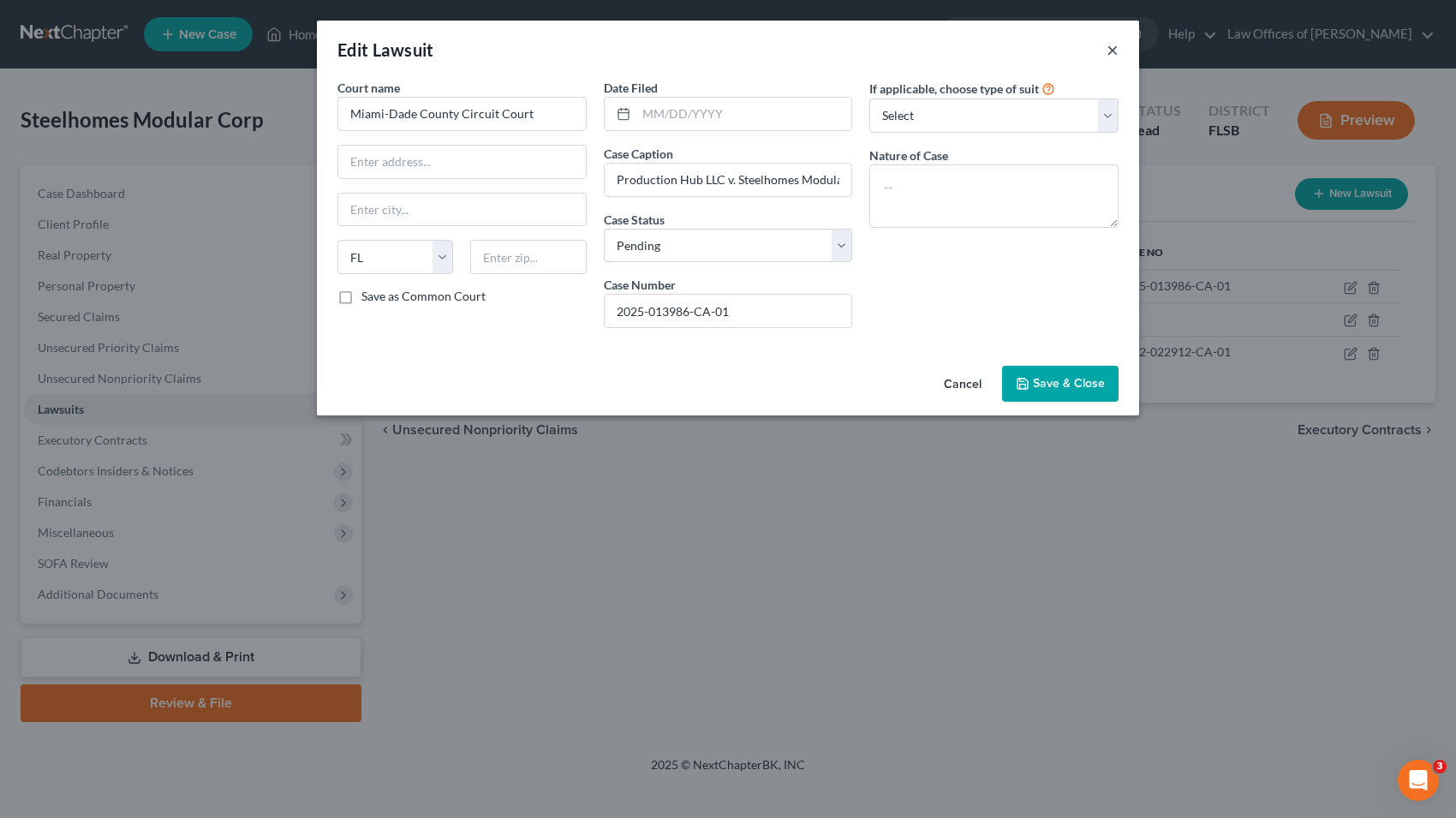
click at [1115, 47] on button "×" at bounding box center [1112, 50] width 12 height 20
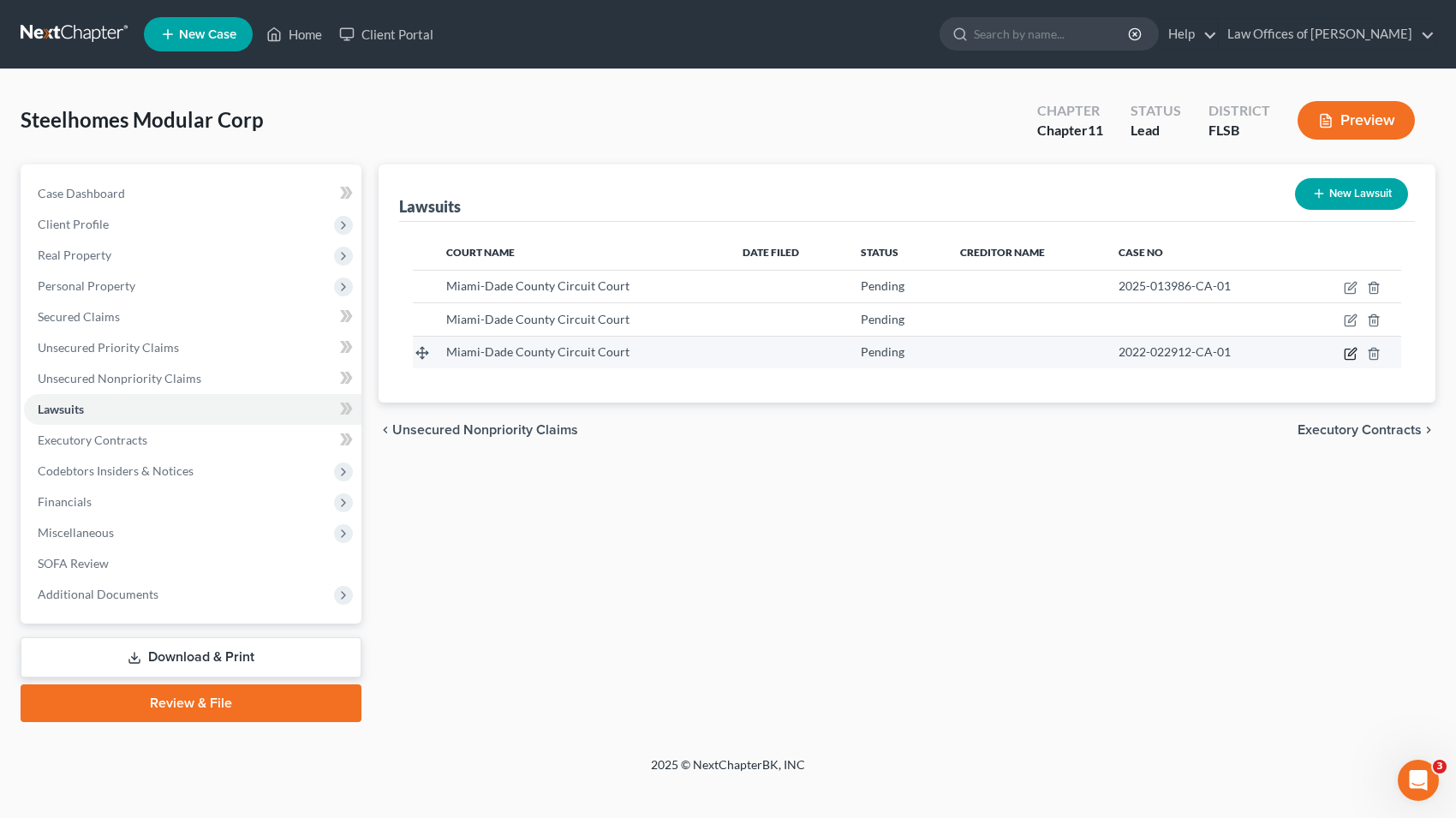
click at [1350, 351] on icon "button" at bounding box center [1350, 353] width 14 height 14
select select "0"
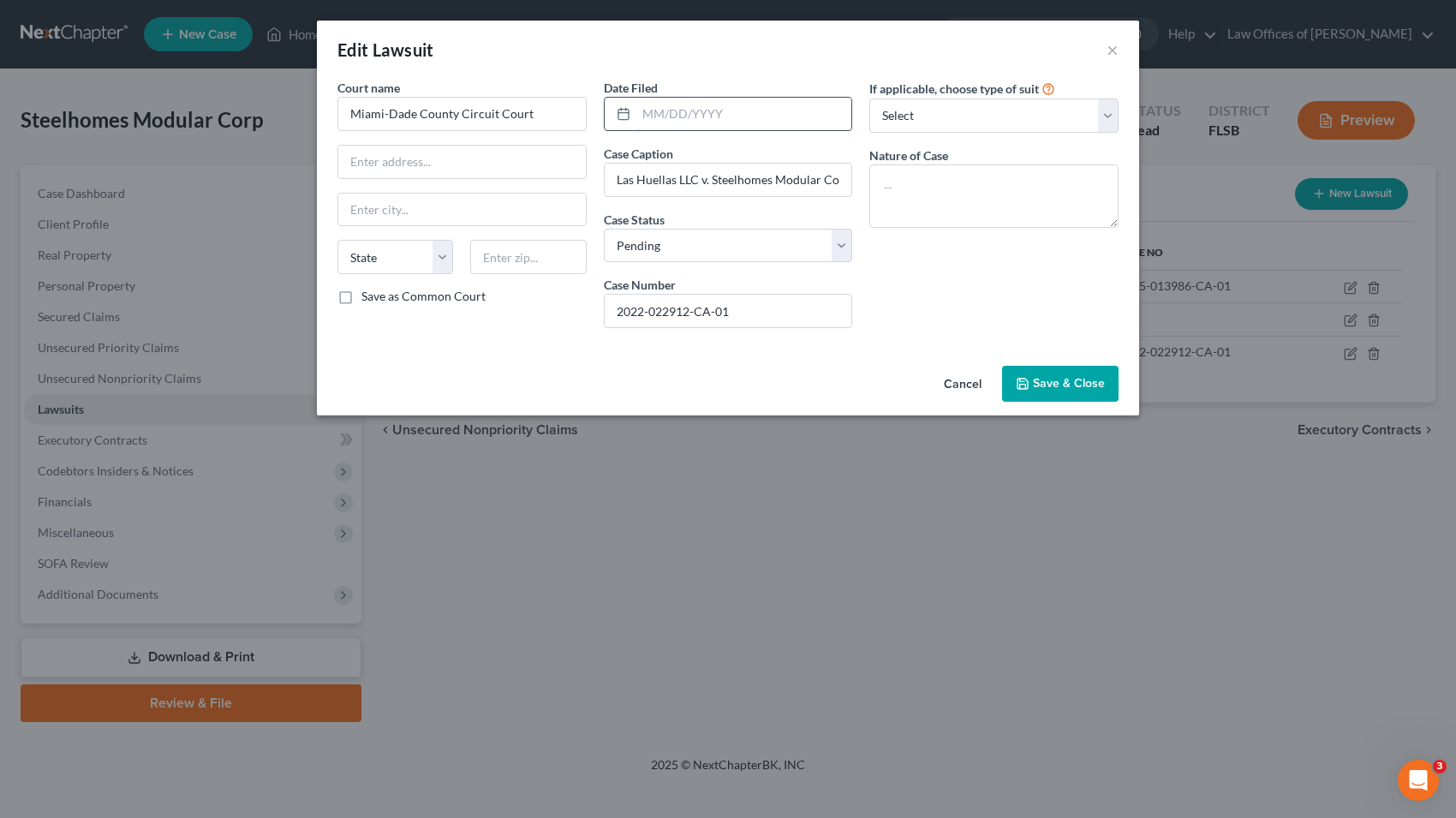
click at [743, 118] on input "text" at bounding box center [745, 114] width 216 height 32
type input "[DATE]"
click at [869, 99] on select "Select Repossession Foreclosure Returns Other" at bounding box center [994, 116] width 249 height 34
select select "3"
click option "Other" at bounding box center [0, 0] width 0 height 0
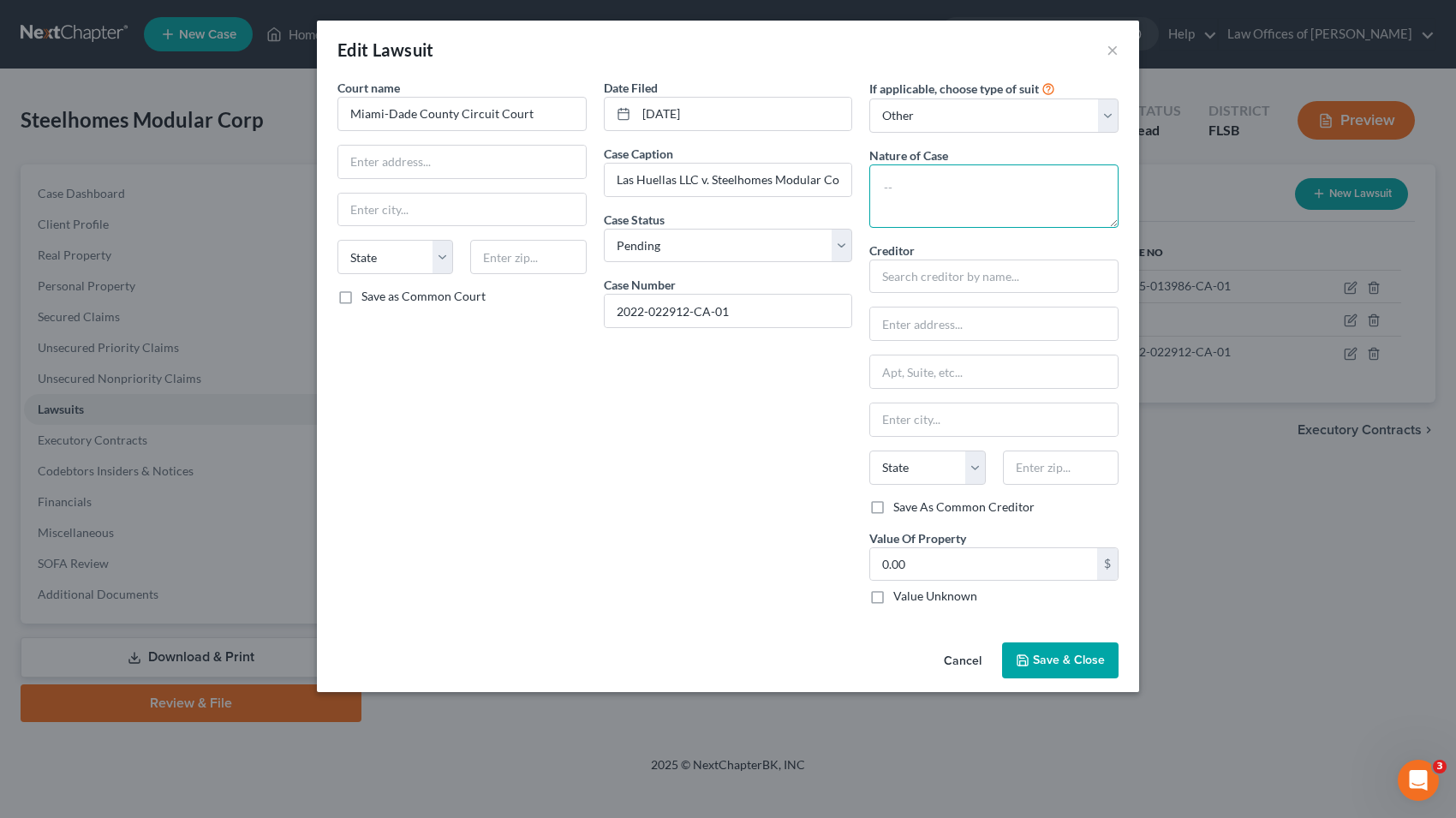
click at [928, 187] on textarea at bounding box center [994, 196] width 249 height 64
click at [843, 238] on select "Select Pending On Appeal Concluded" at bounding box center [728, 245] width 249 height 34
click at [1013, 184] on textarea "Breach of Contract" at bounding box center [994, 196] width 249 height 64
type textarea "Breach of Contract - Final Judgment Entered After Settlement Default"
click option "Other" at bounding box center [0, 0] width 0 height 0
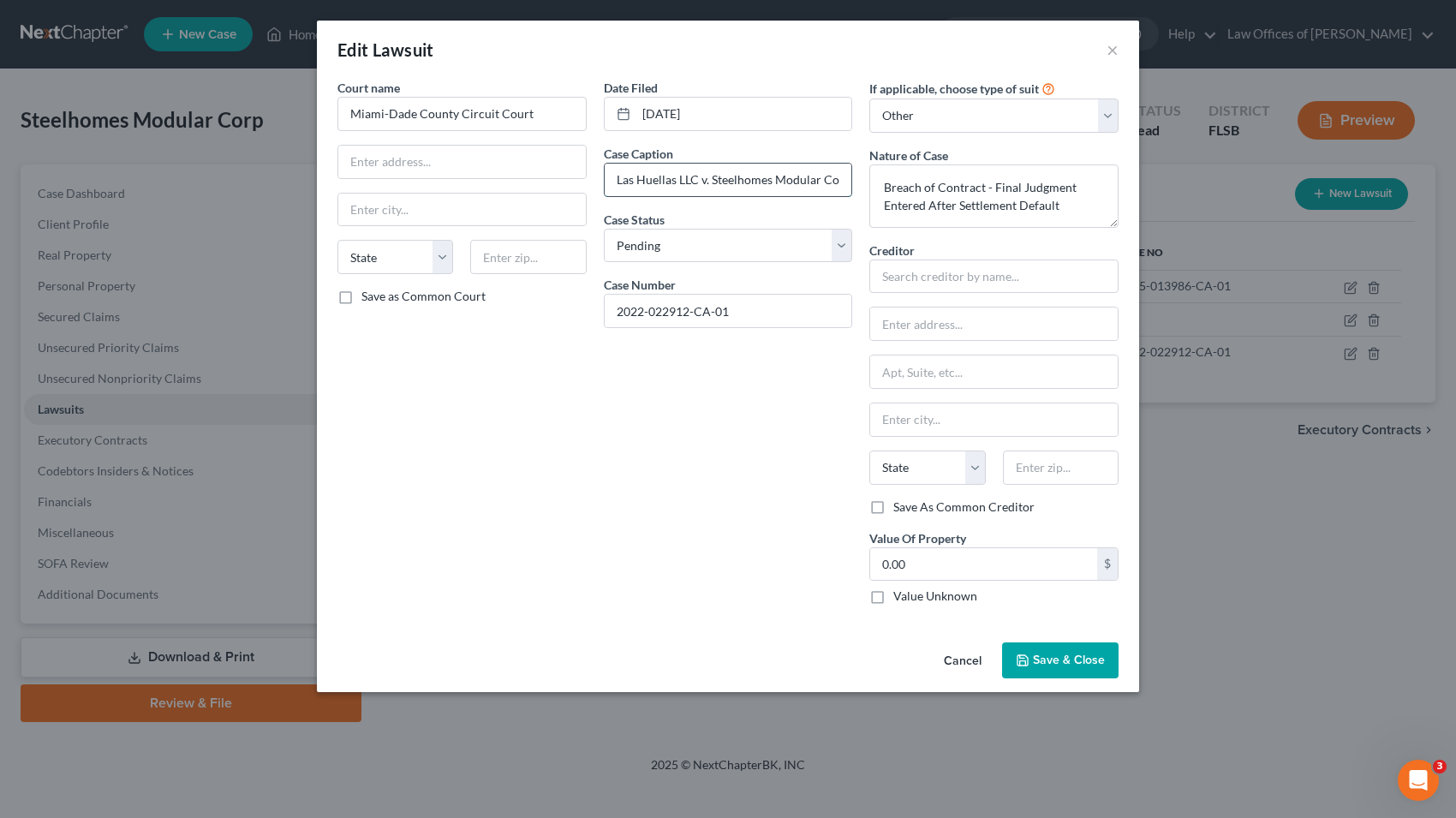
drag, startPoint x: 613, startPoint y: 177, endPoint x: 698, endPoint y: 175, distance: 85.0
click at [698, 175] on input "Las Huellas LLC v. Steelhomes Modular Corp." at bounding box center [728, 179] width 248 height 32
click at [908, 275] on input "text" at bounding box center [994, 276] width 249 height 34
paste input "Las Huellas LLC"
type input "Las Huellas LLC"
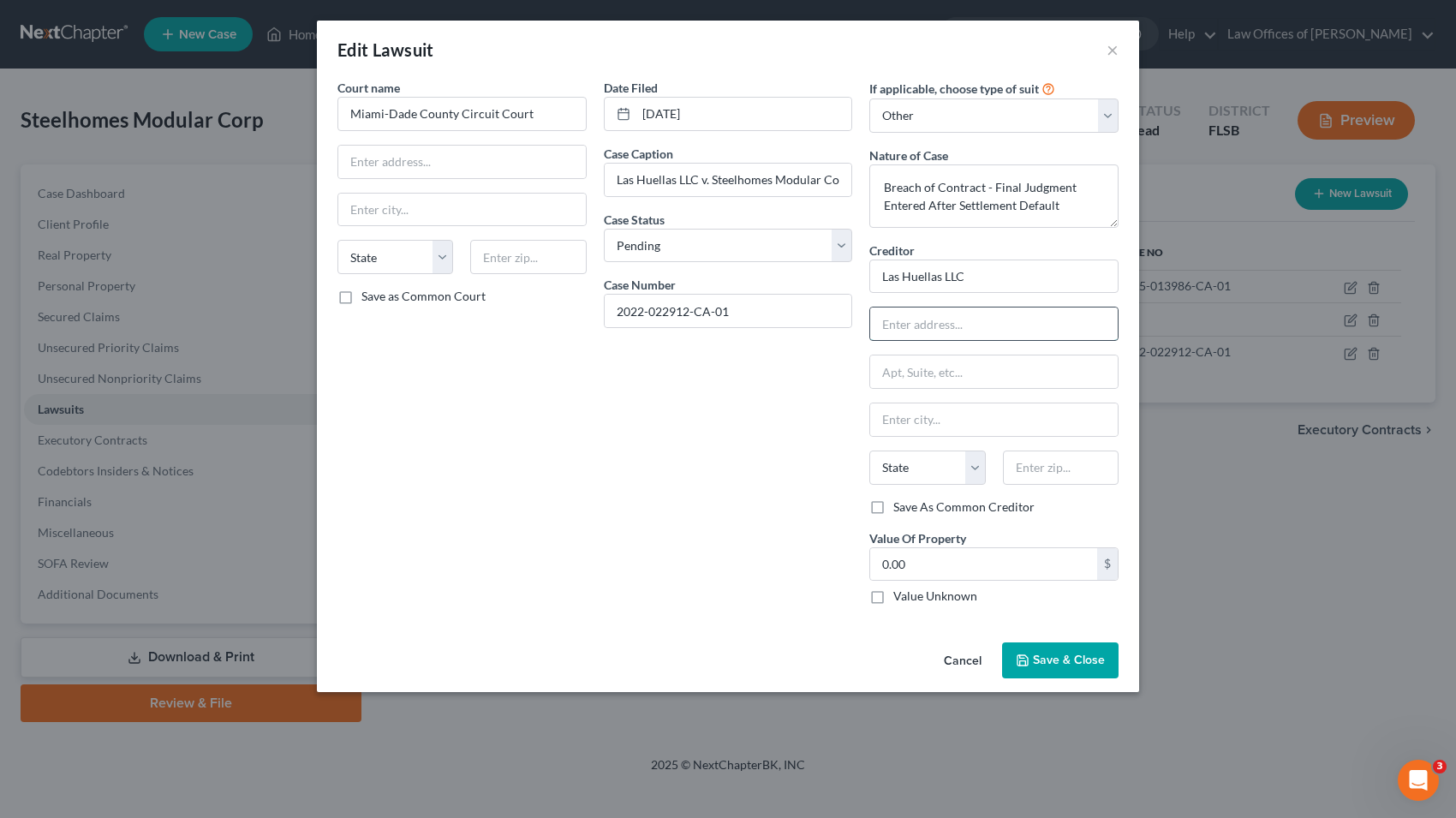
click at [936, 324] on input "text" at bounding box center [994, 324] width 248 height 32
paste input "[STREET_ADDRESS]"
type input "[STREET_ADDRESS]"
click at [894, 423] on input "text" at bounding box center [994, 420] width 248 height 32
type input "Coral Gables"
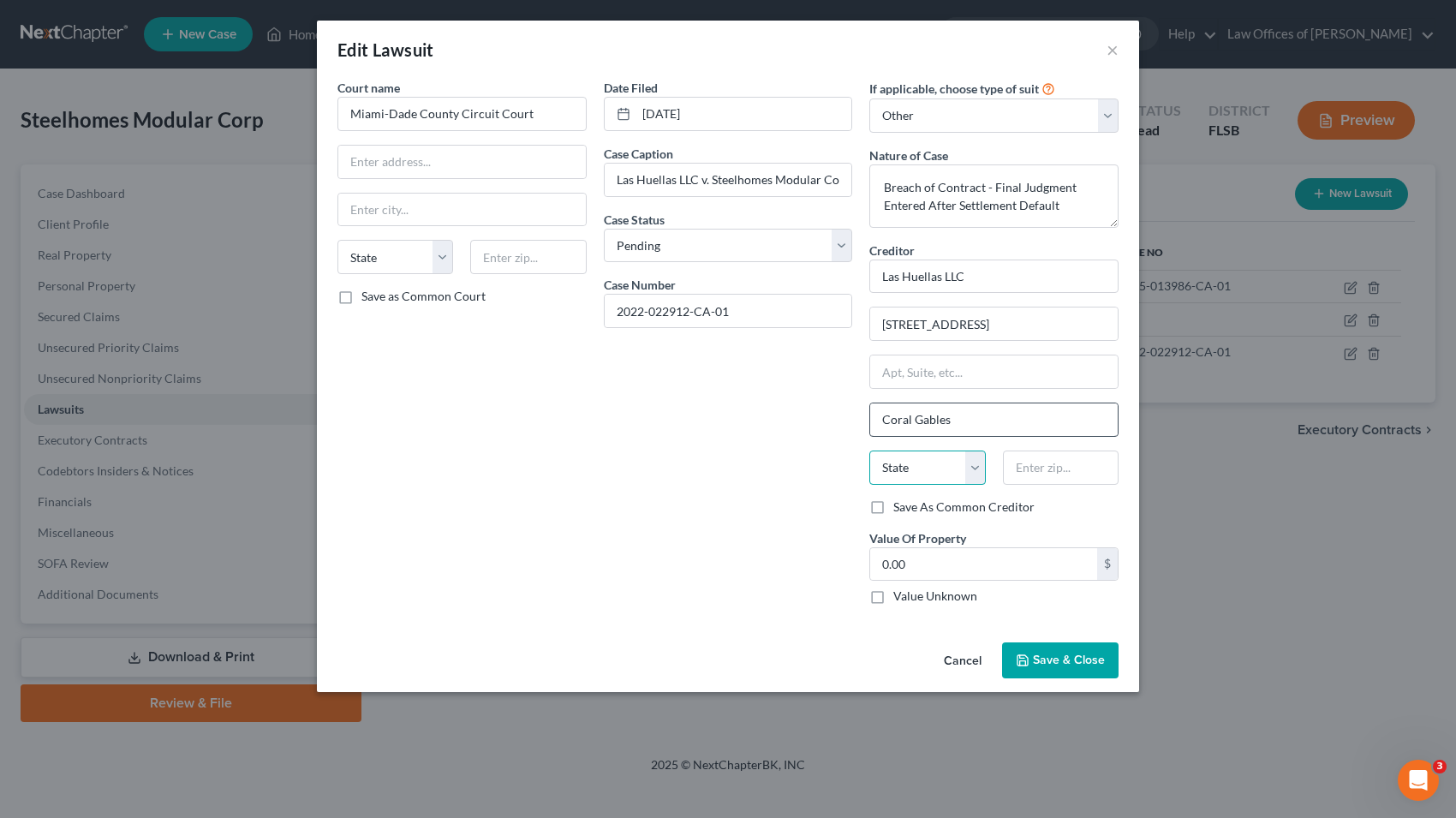
select select "9"
type input "33146"
click at [1060, 657] on span "Save & Close" at bounding box center [1069, 660] width 72 height 15
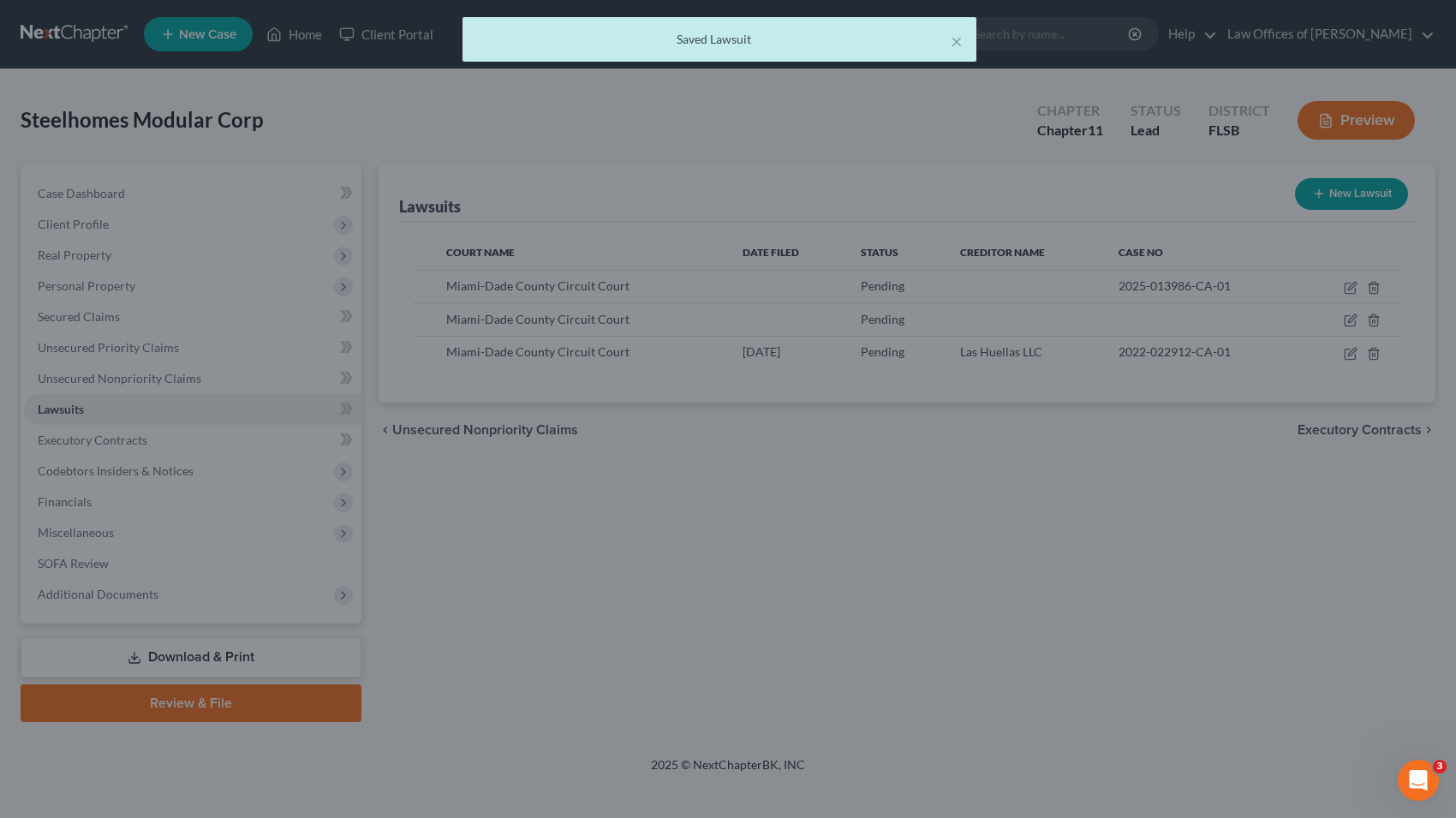
type input "[GEOGRAPHIC_DATA]"
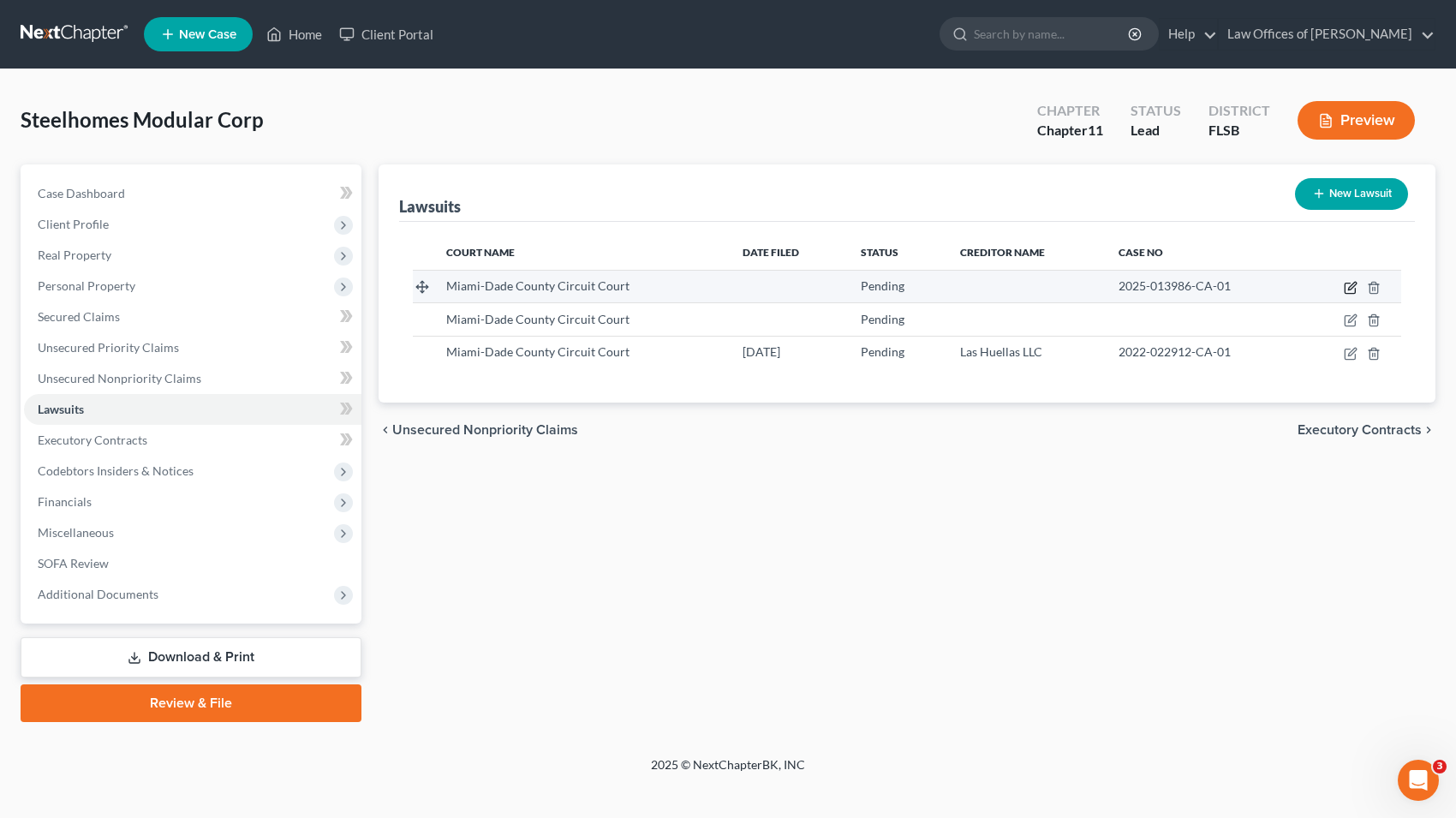
click at [1348, 287] on icon "button" at bounding box center [1350, 287] width 14 height 14
select select "9"
select select "0"
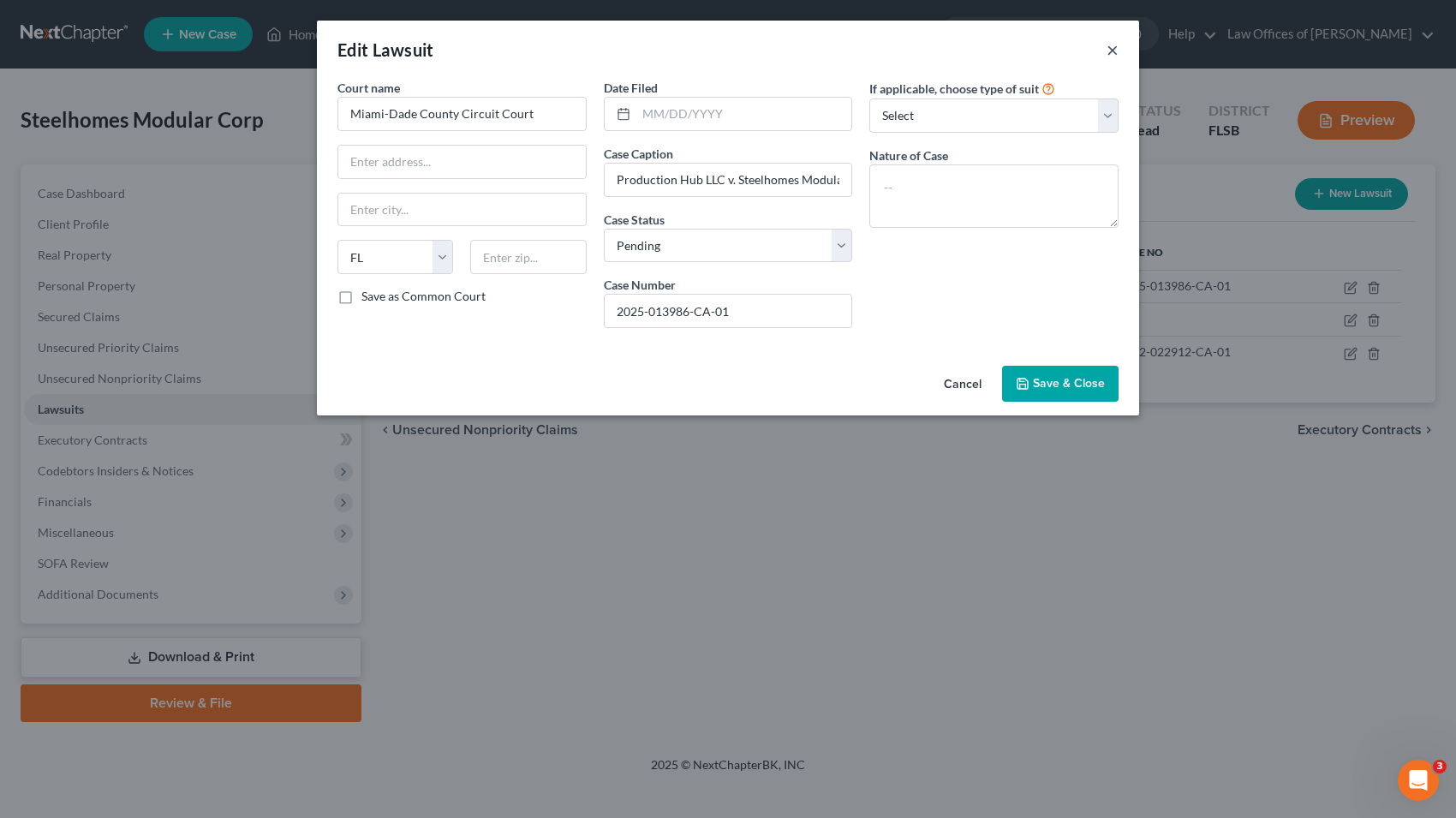
click at [1115, 46] on button "×" at bounding box center [1112, 50] width 12 height 20
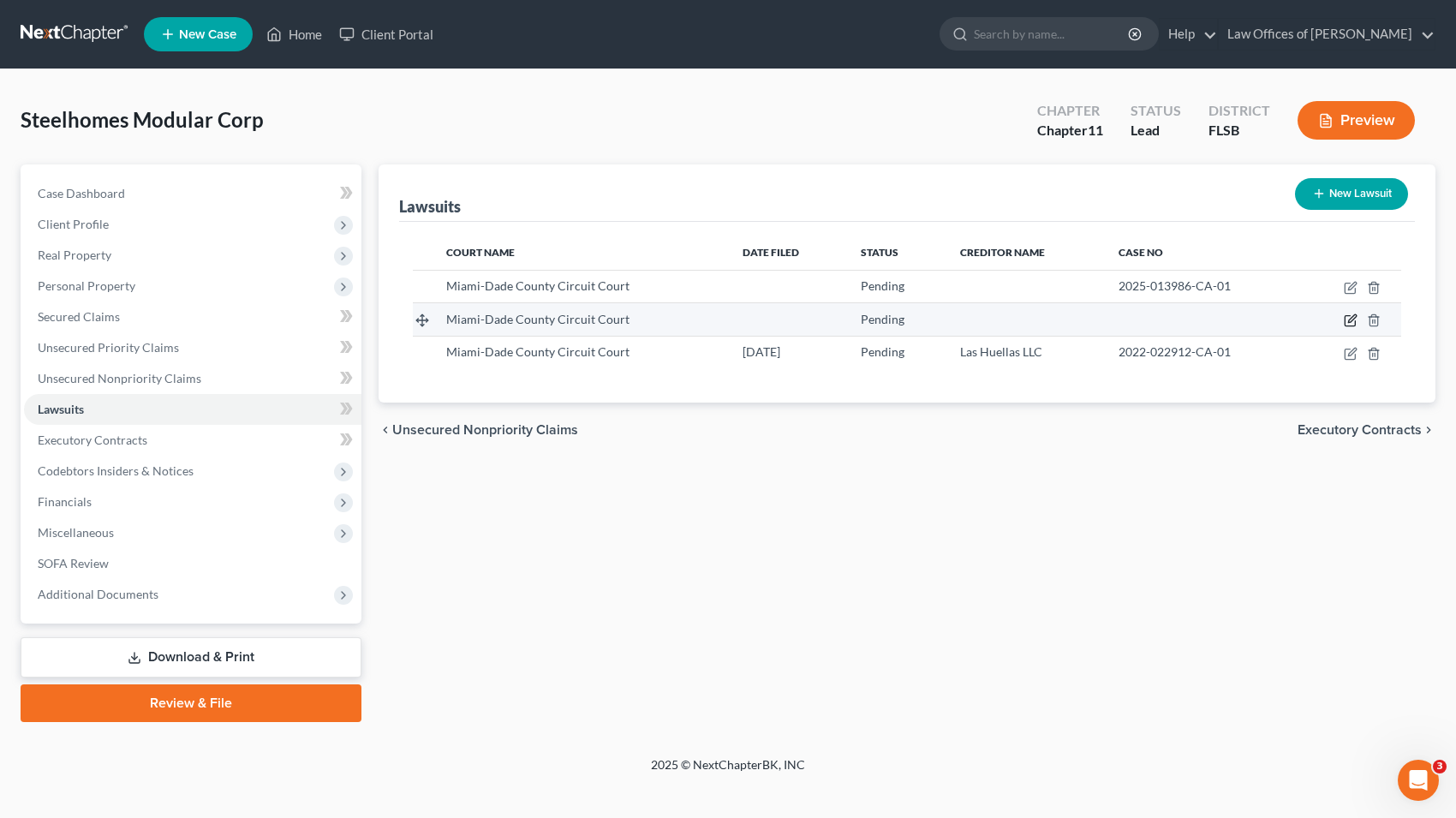
click at [1351, 316] on icon "button" at bounding box center [1350, 320] width 14 height 14
select select "0"
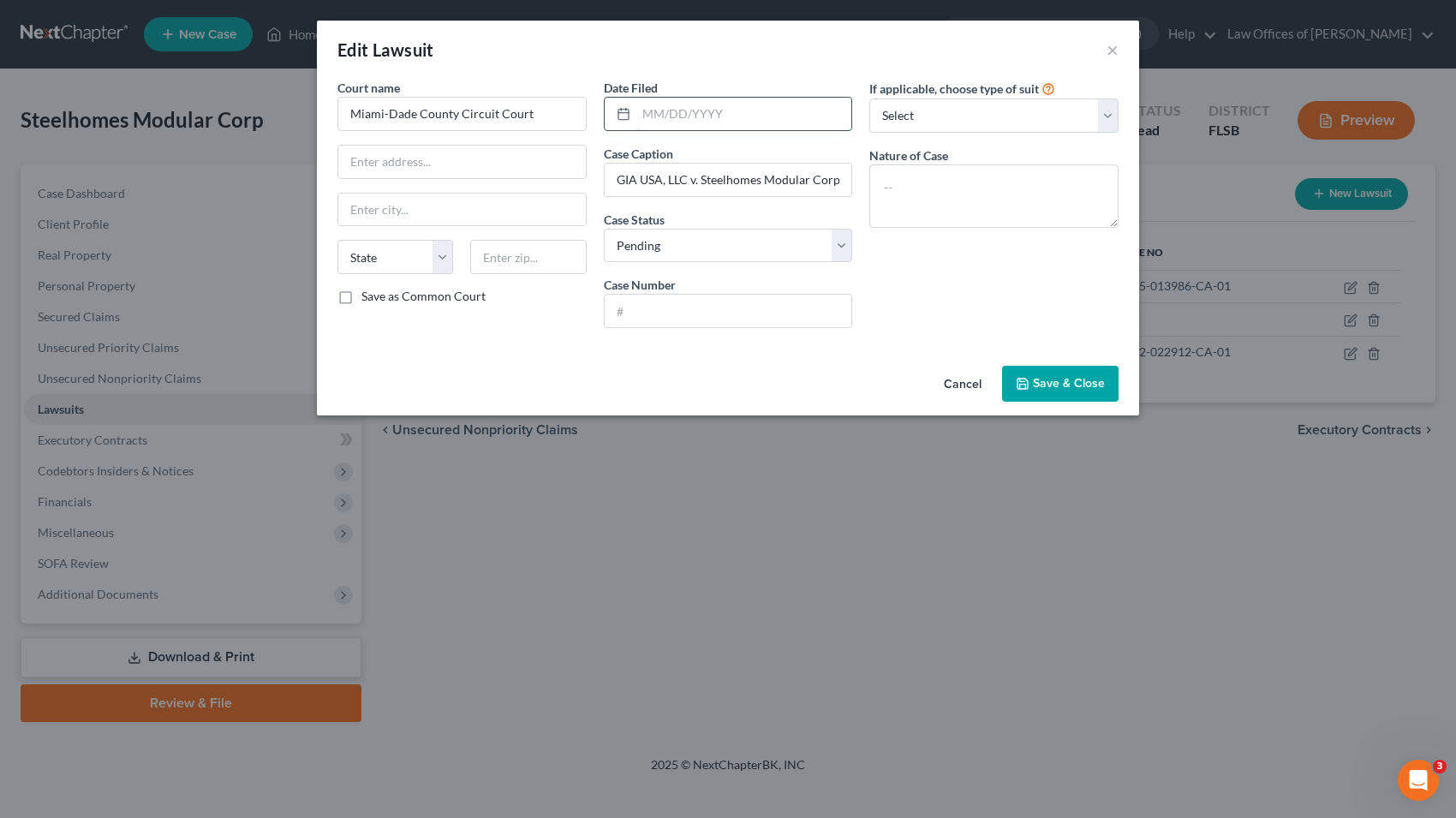
click at [745, 108] on input "text" at bounding box center [745, 114] width 216 height 32
type input "[DATE]"
select select "3"
click option "Other" at bounding box center [0, 0] width 0 height 0
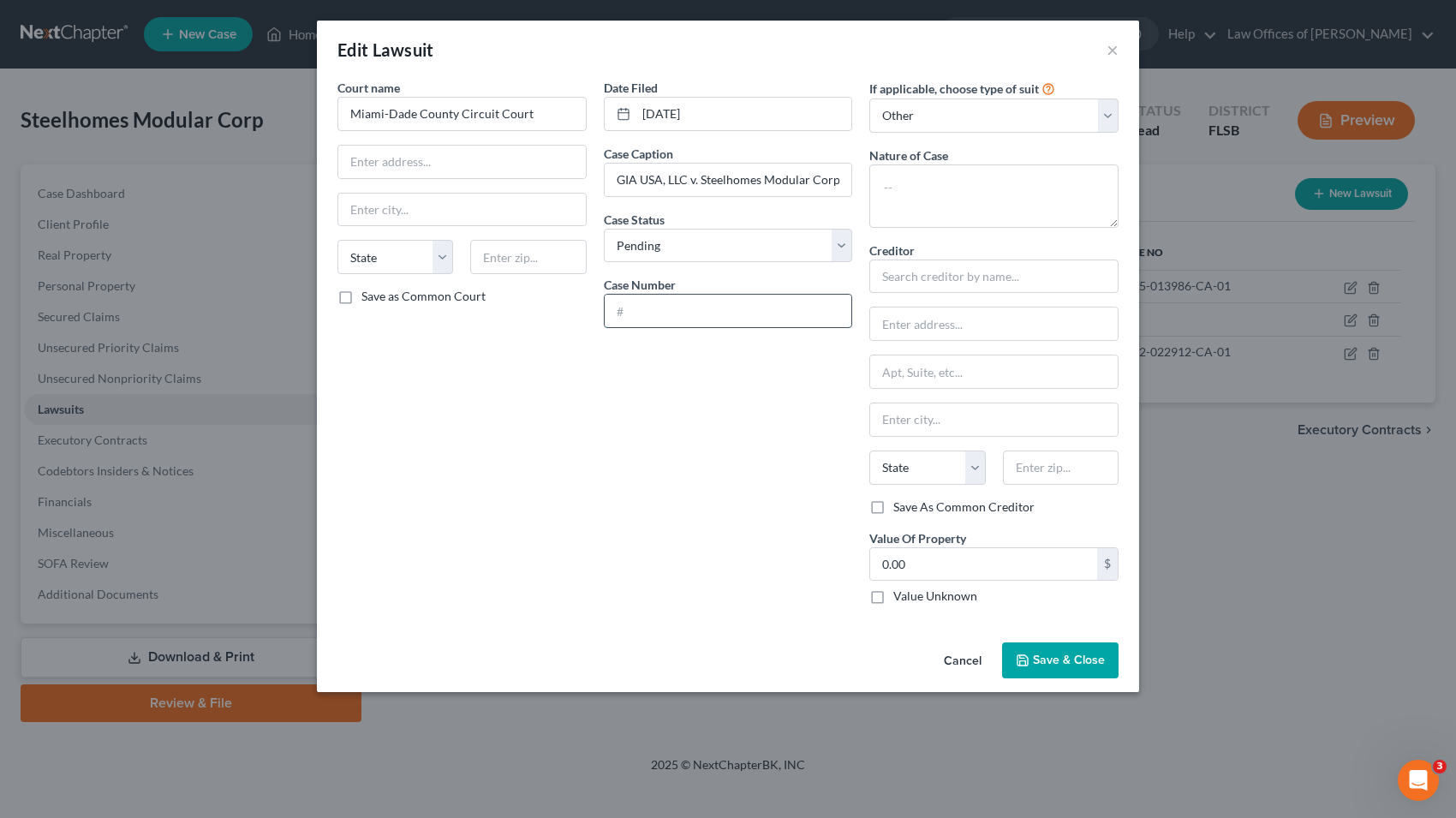
click at [657, 306] on input "text" at bounding box center [728, 311] width 248 height 32
paste input "2025-017819-CA-01"
type input "2025-017819-CA-01"
click at [911, 186] on textarea at bounding box center [994, 196] width 249 height 64
type textarea "Breach of Contract"
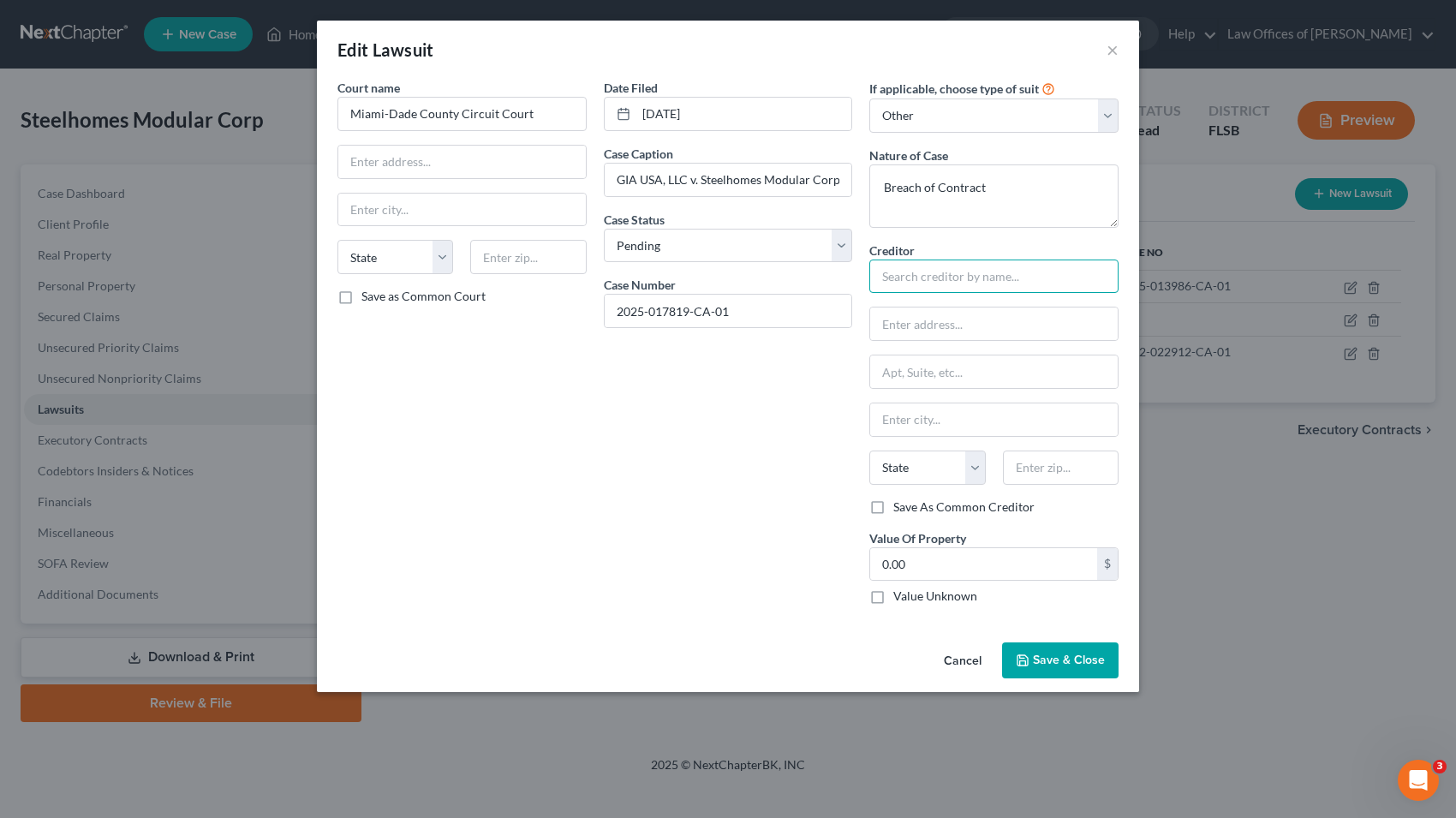
click at [929, 283] on input "text" at bounding box center [994, 276] width 249 height 34
type input "GIA USA, LLC"
click at [908, 329] on input "text" at bounding box center [994, 324] width 248 height 32
paste input "[STREET_ADDRESS]"
type input "[STREET_ADDRESS]"
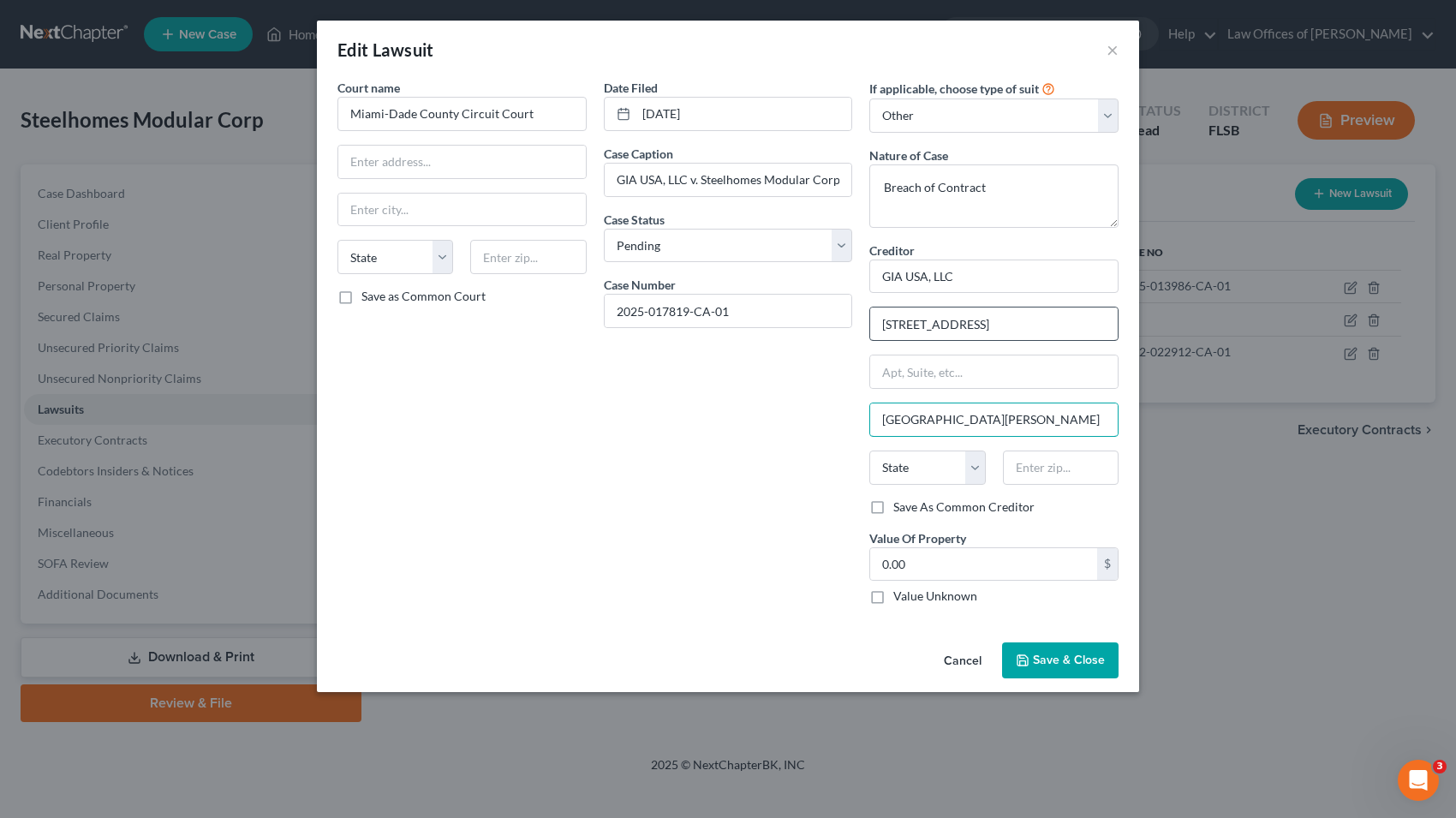
type input "[GEOGRAPHIC_DATA][PERSON_NAME]"
select select "9"
type input "33971"
click at [1054, 657] on span "Save & Close" at bounding box center [1069, 660] width 72 height 15
type input "Lehigh Acres"
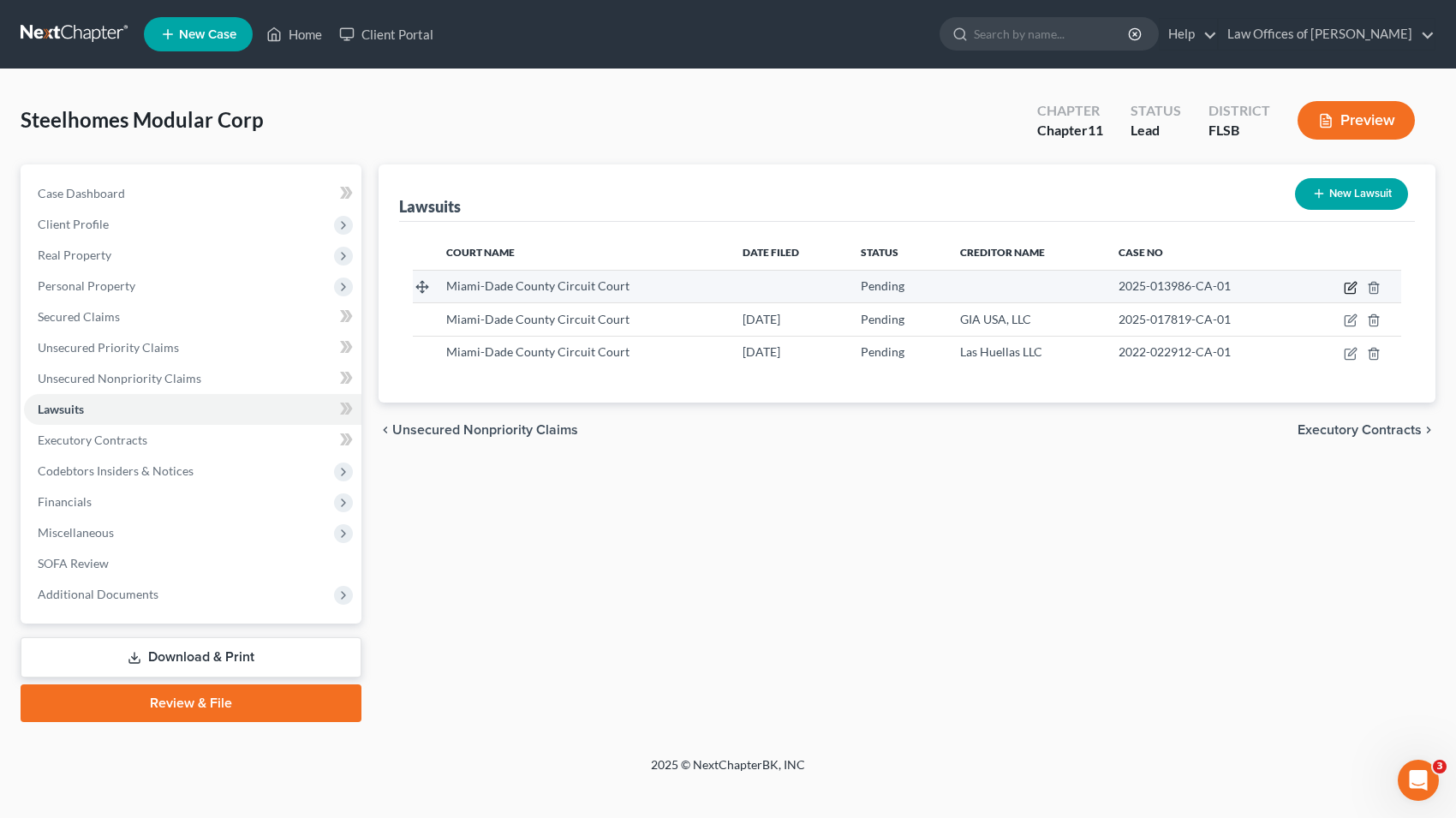
click at [1350, 286] on icon "button" at bounding box center [1350, 287] width 14 height 14
select select "9"
select select "0"
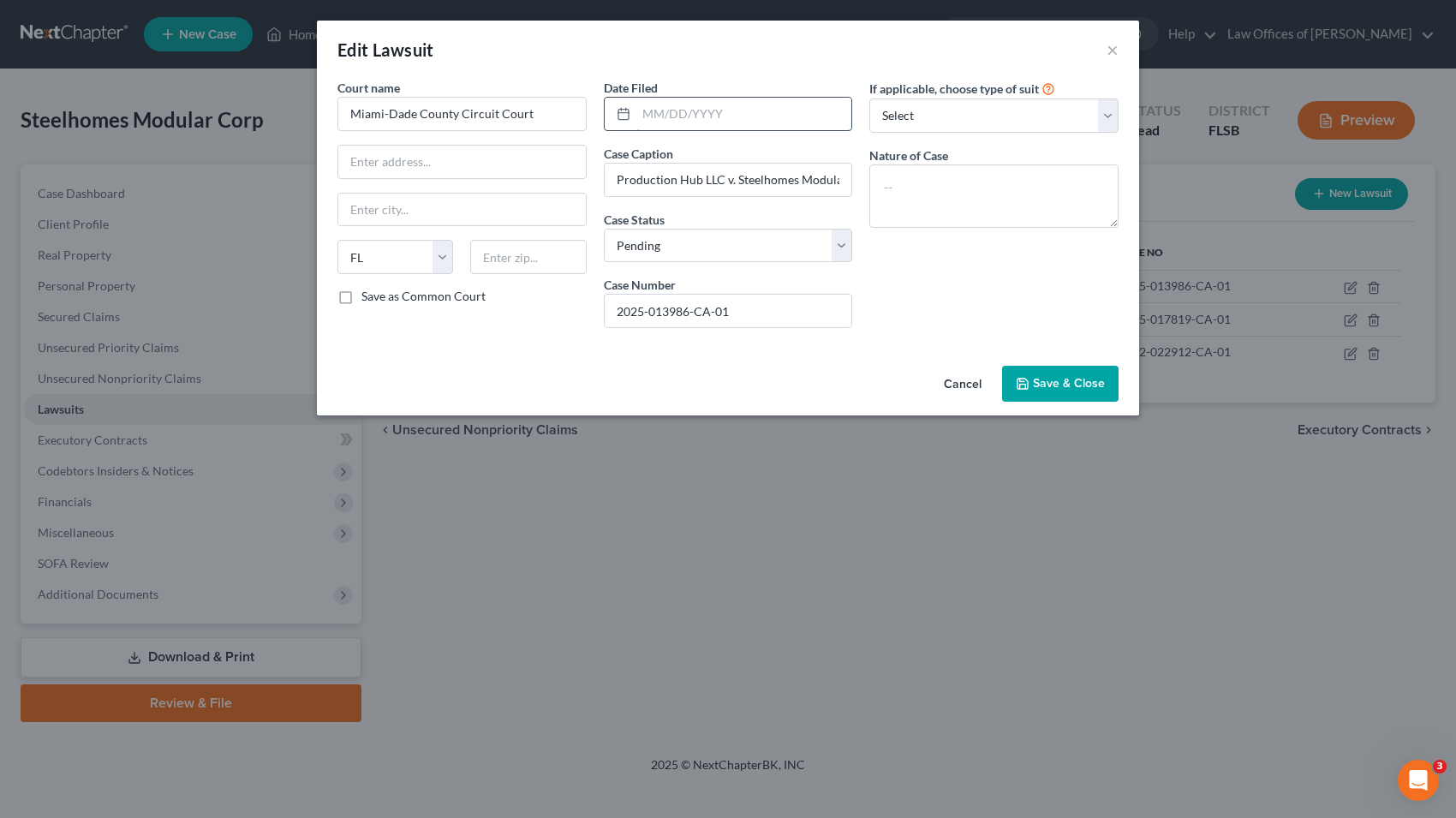
click at [779, 107] on input "text" at bounding box center [745, 114] width 216 height 32
click at [779, 107] on input "[DATE]" at bounding box center [745, 114] width 216 height 32
type input "[DATE]"
click at [977, 116] on select "Select Repossession Foreclosure Returns Other" at bounding box center [994, 116] width 249 height 34
select select "3"
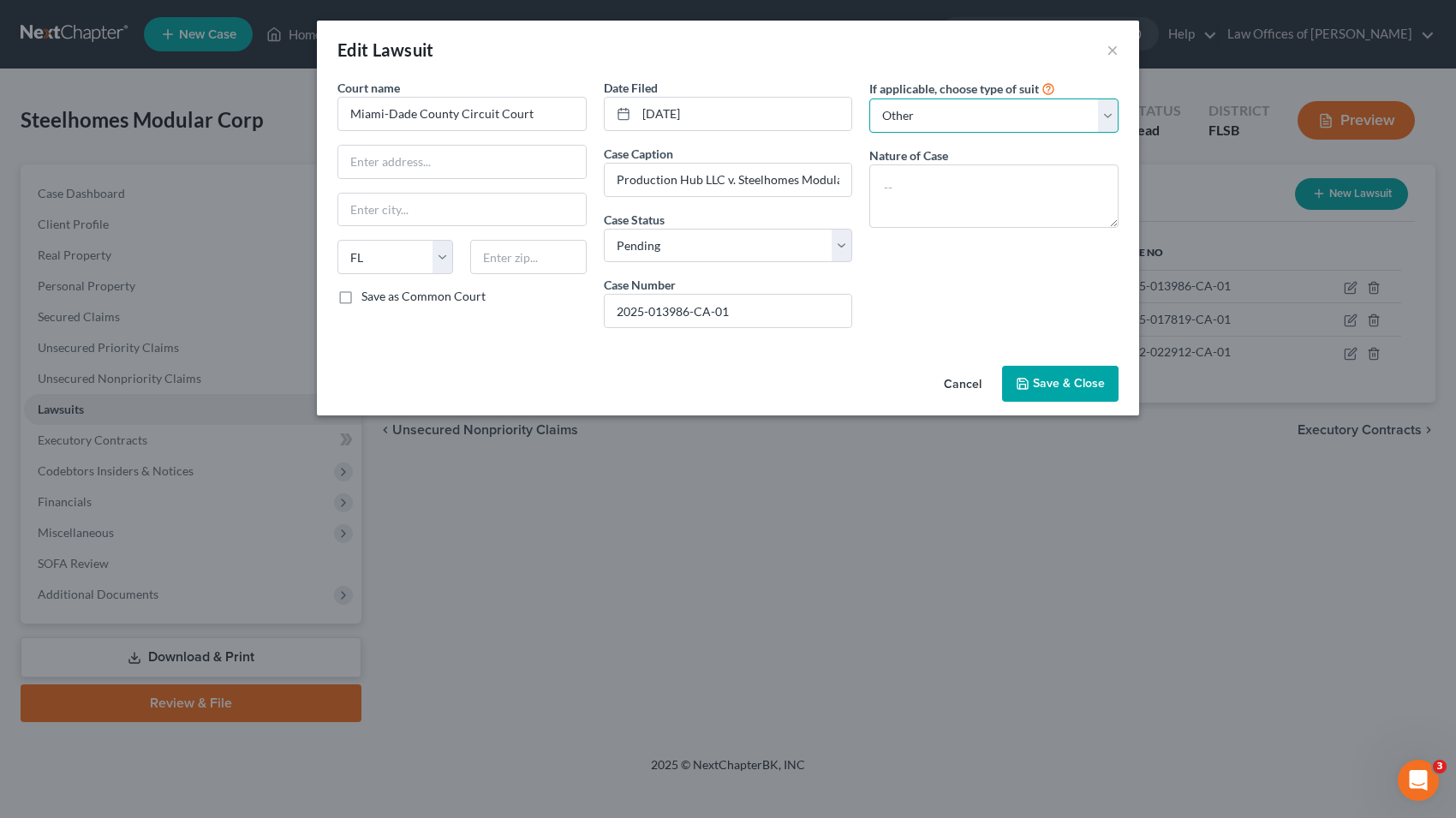
click option "Other" at bounding box center [0, 0] width 0 height 0
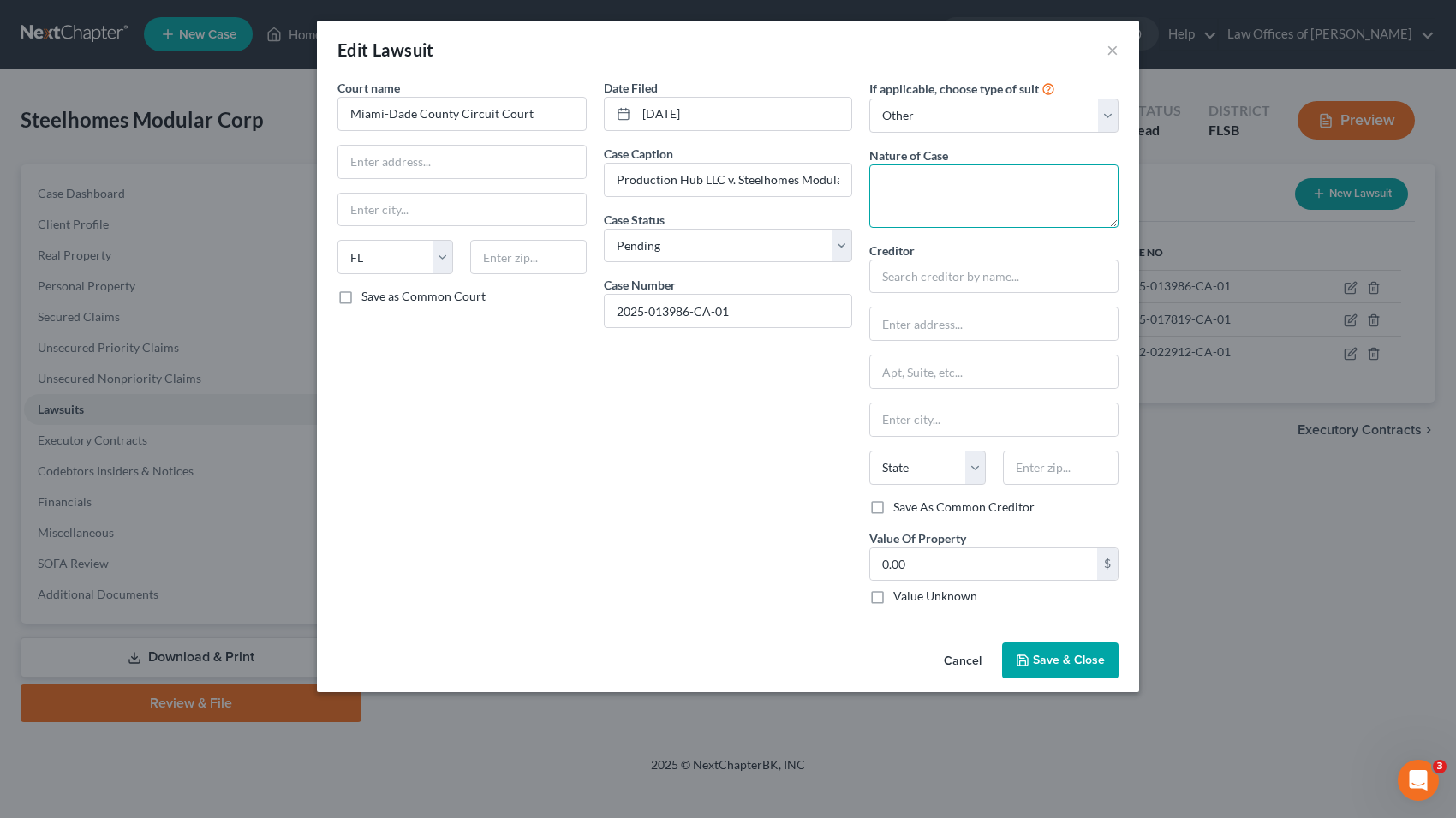
click at [921, 188] on textarea at bounding box center [994, 196] width 249 height 64
type textarea "Breach of Contract"
click at [910, 268] on input "text" at bounding box center [994, 276] width 249 height 34
type input "Production Hub, LLC"
click at [933, 321] on input "text" at bounding box center [994, 324] width 248 height 32
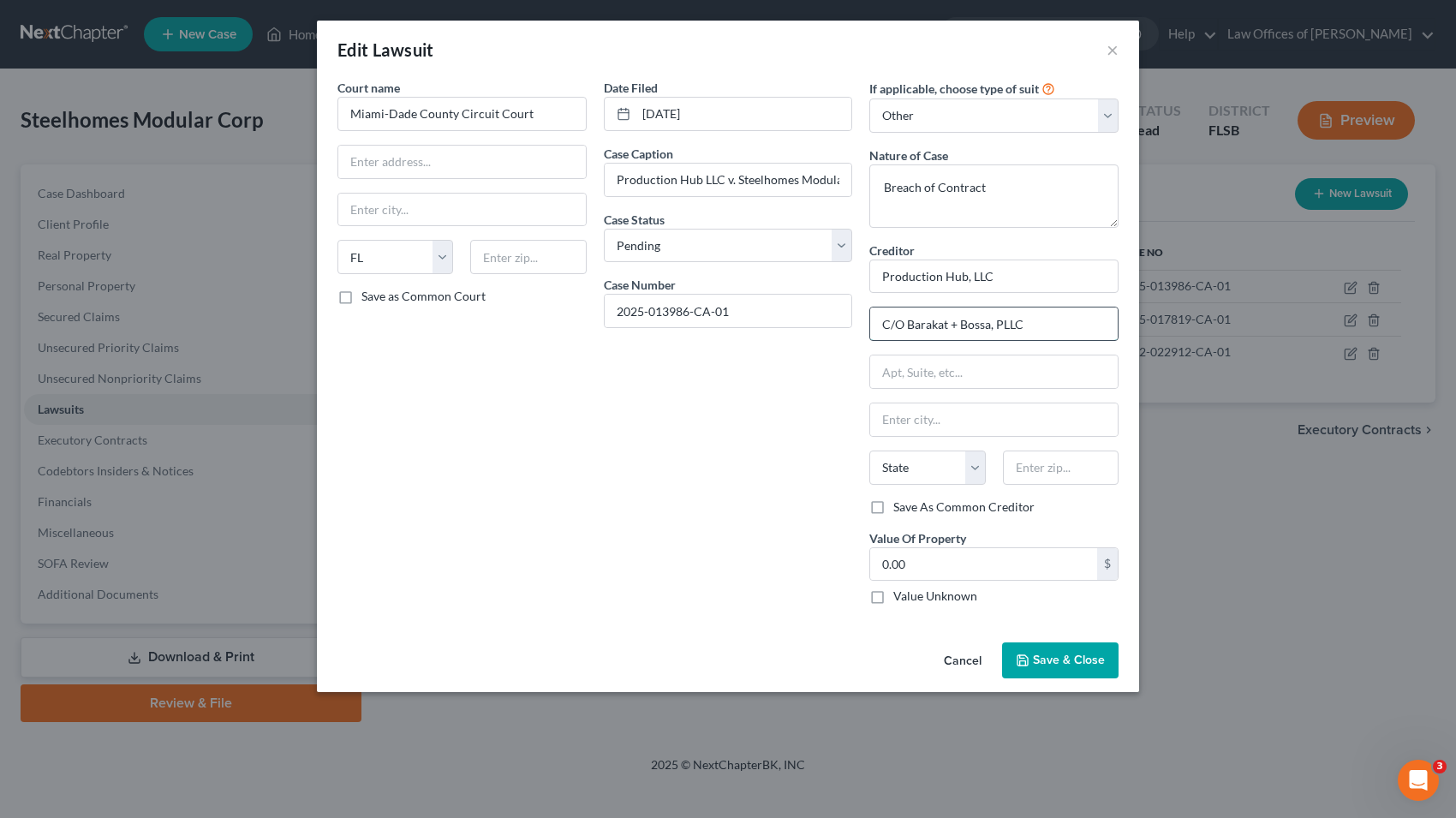
type input "C/O Barakat + Bossa, PLLC"
type input "[STREET_ADDRESS]"
type input "Coral Gables"
select select "9"
type input "33134"
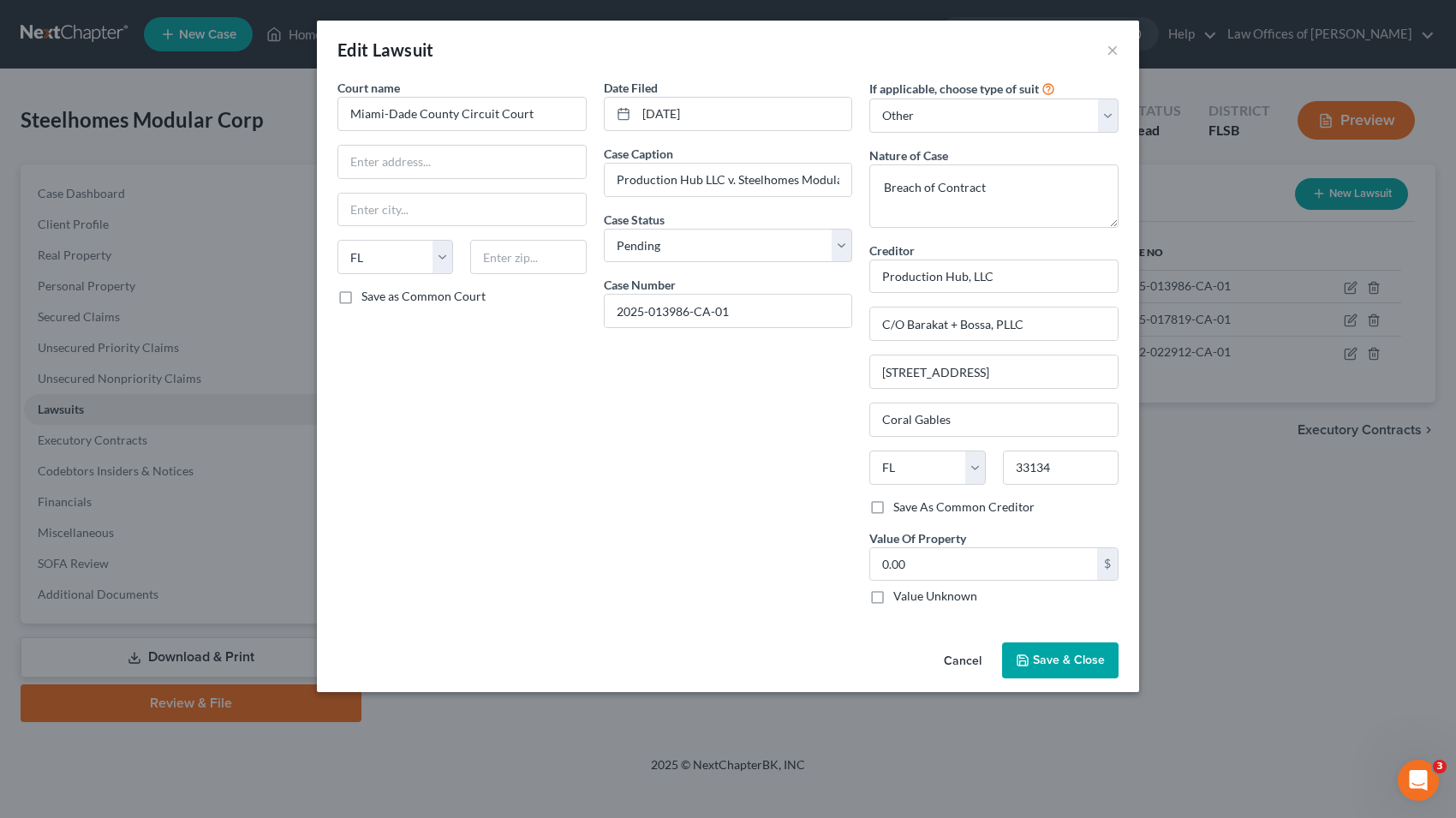
click at [1074, 661] on span "Save & Close" at bounding box center [1069, 660] width 72 height 15
type input "[GEOGRAPHIC_DATA]"
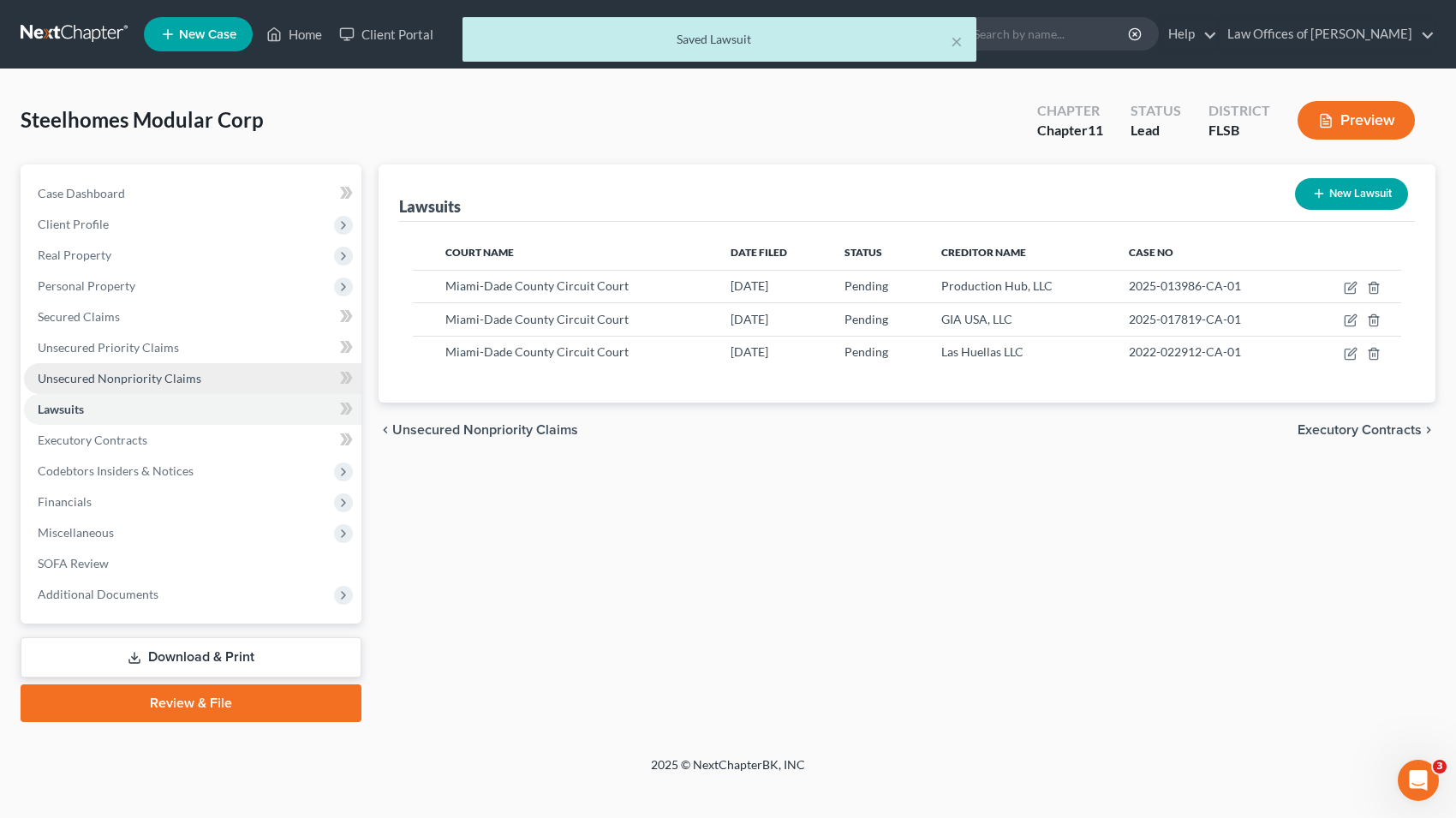
click at [86, 374] on span "Unsecured Nonpriority Claims" at bounding box center [119, 378] width 164 height 15
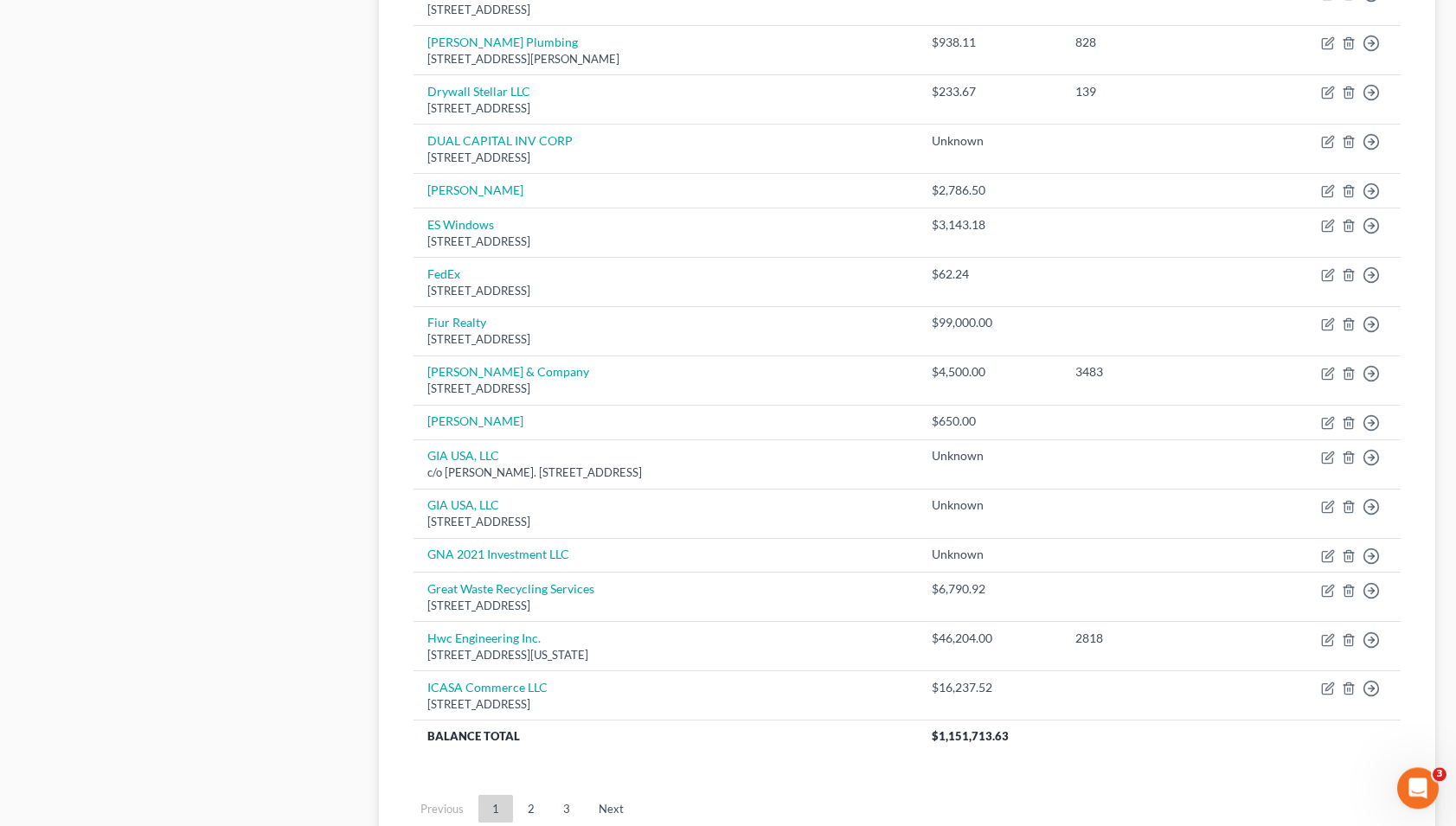
scroll to position [930, 0]
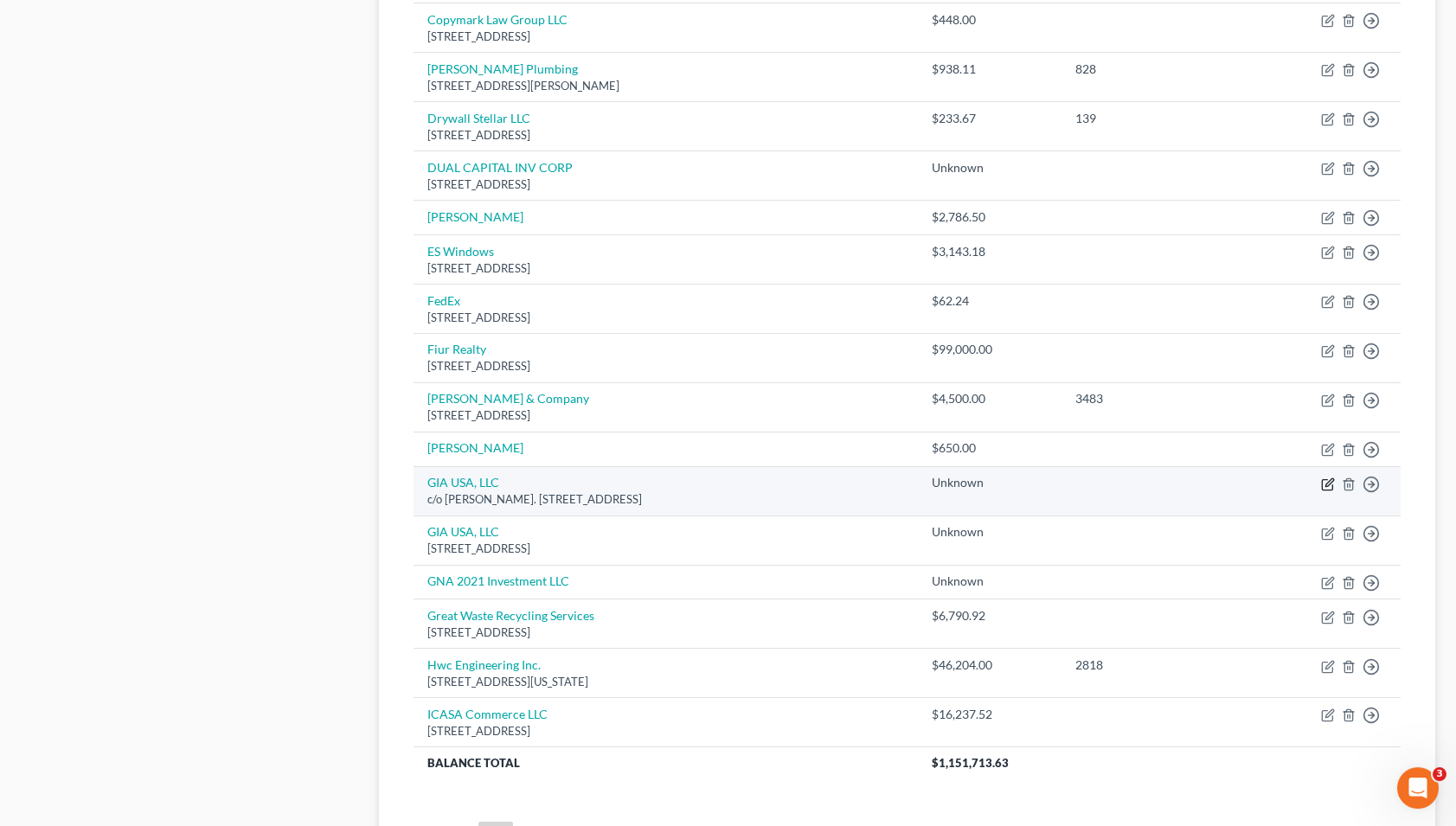
click at [1327, 483] on icon "button" at bounding box center [1327, 484] width 14 height 14
select select "9"
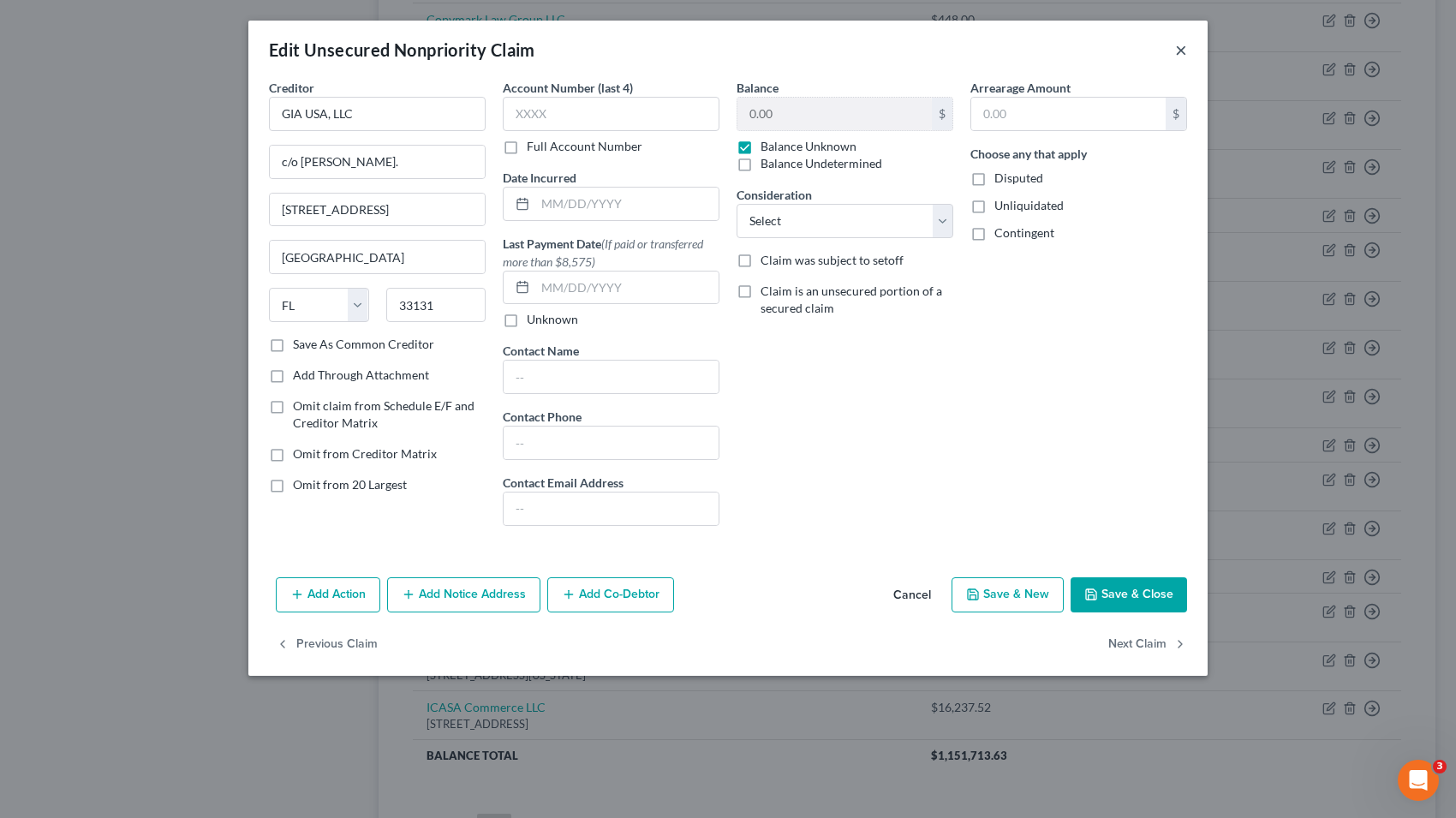
click at [1181, 55] on button "×" at bounding box center [1181, 50] width 12 height 20
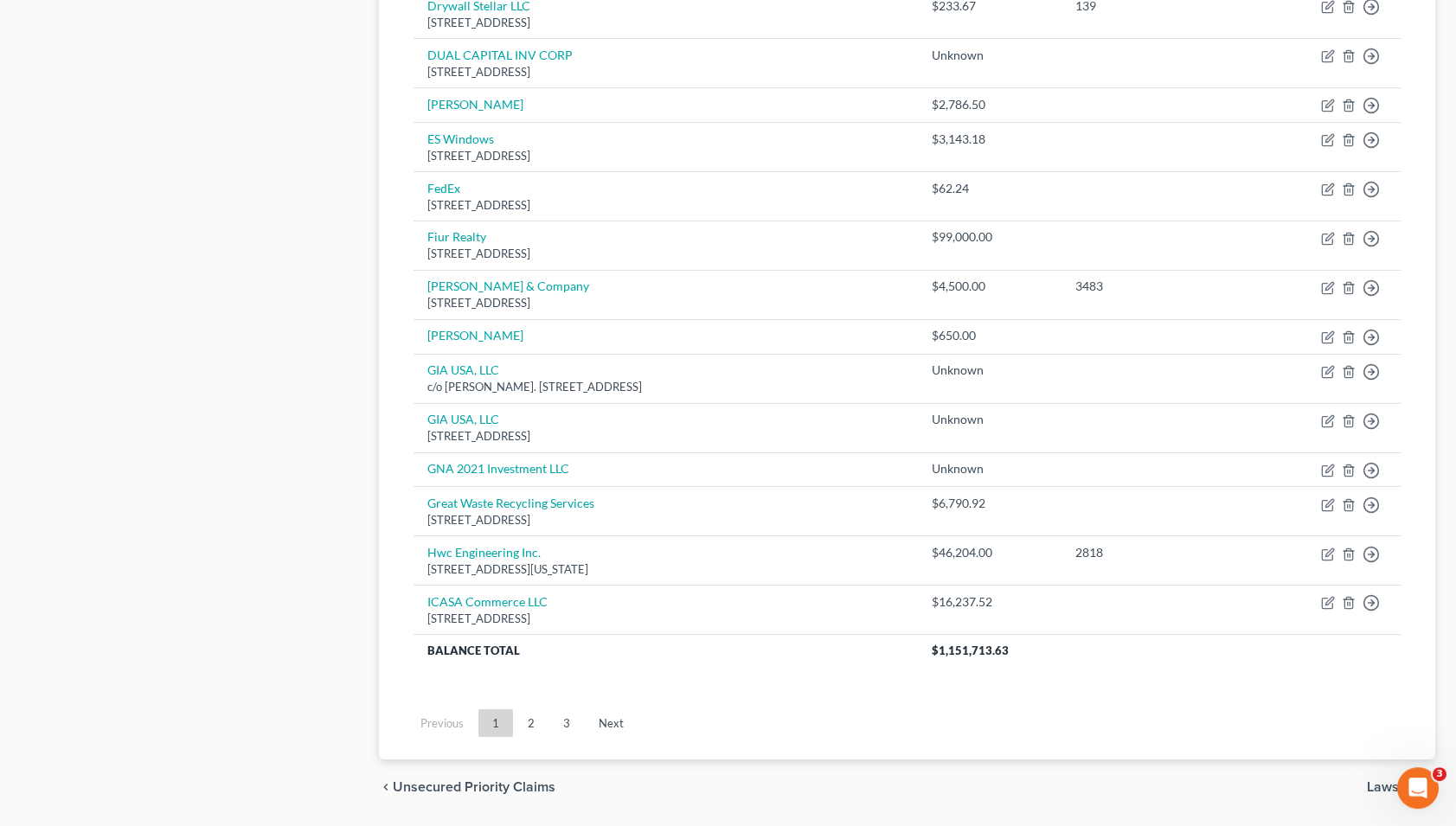
scroll to position [1057, 0]
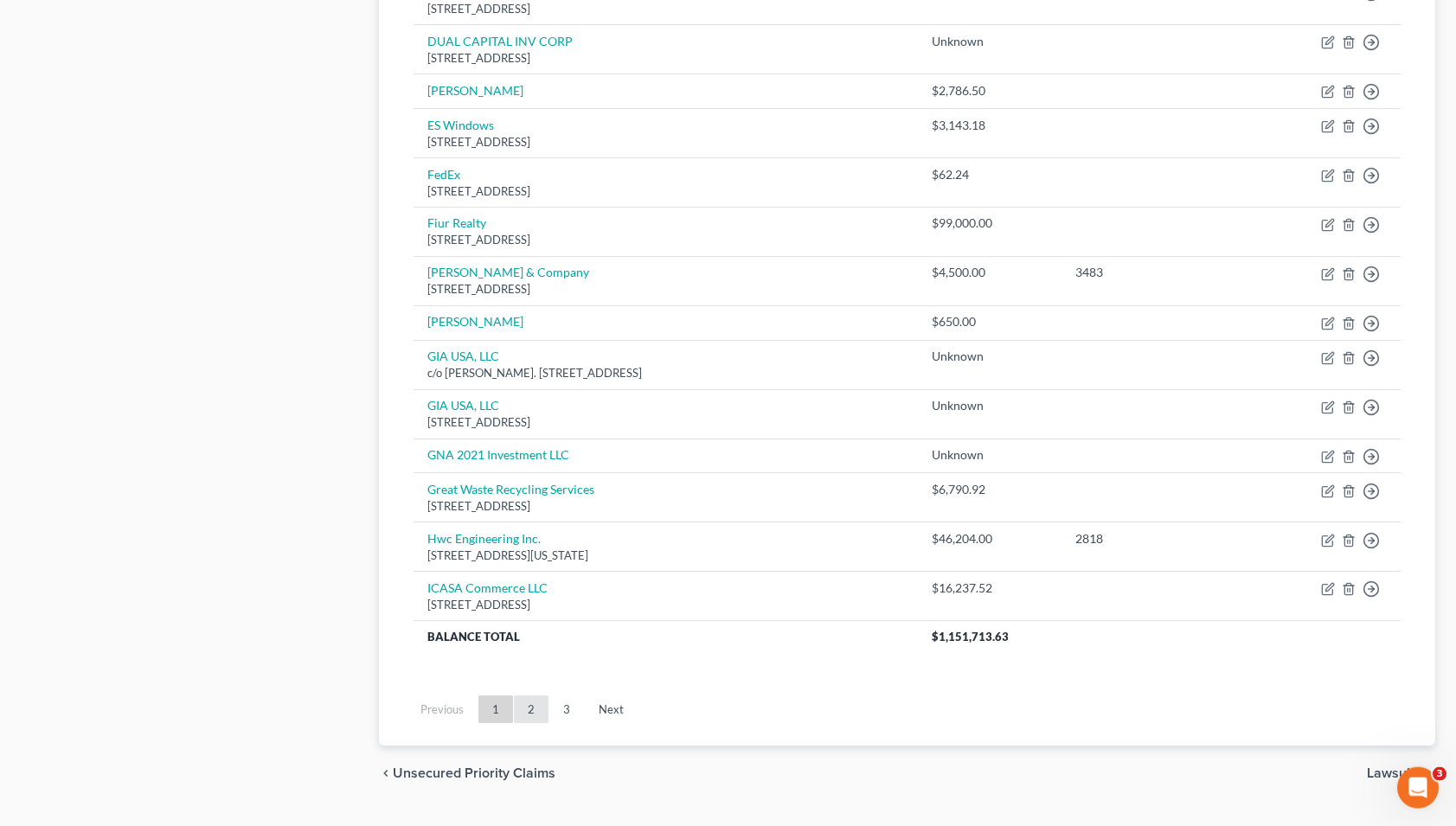
click at [537, 715] on link "2" at bounding box center [531, 709] width 35 height 28
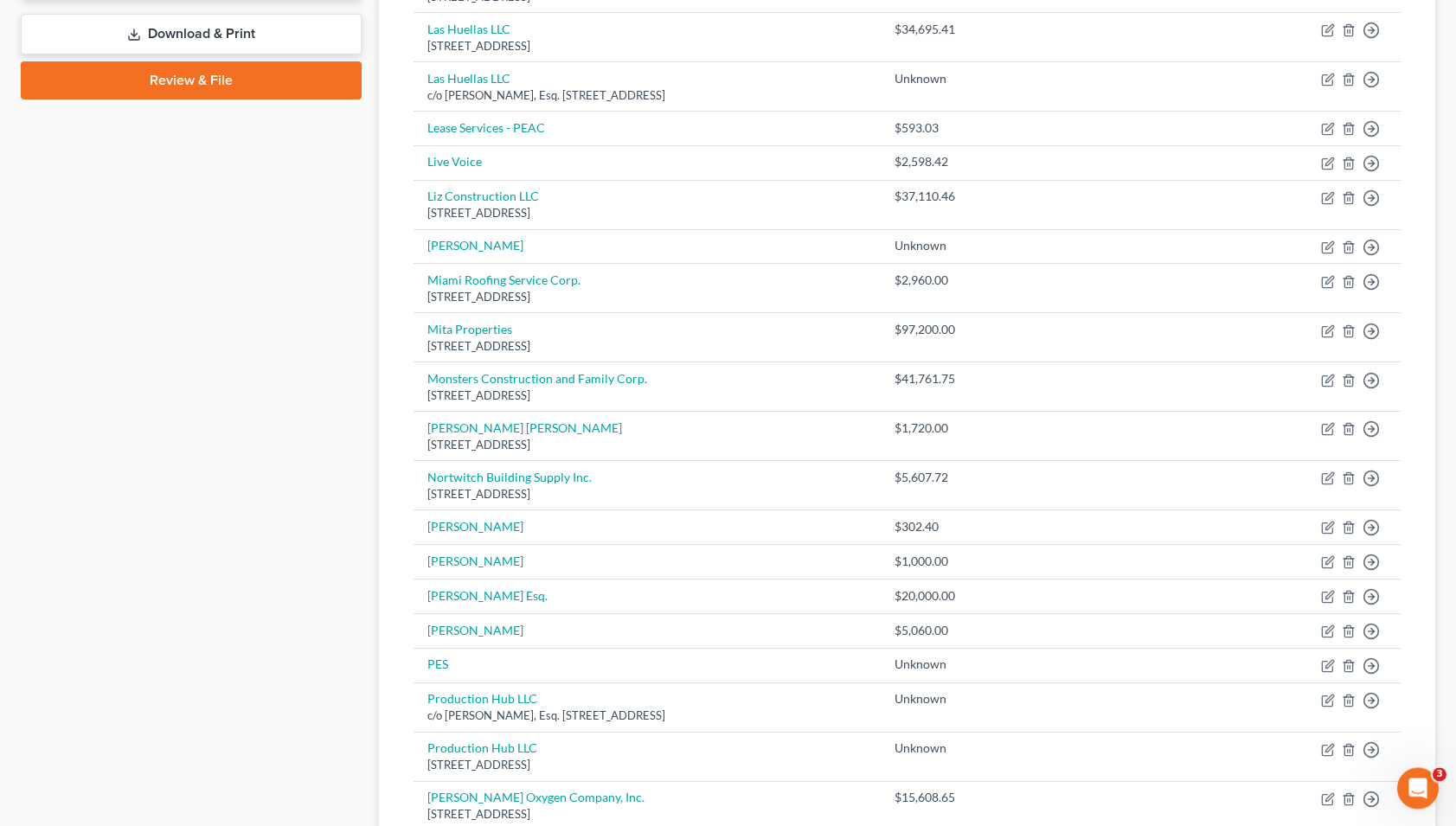
scroll to position [632, 0]
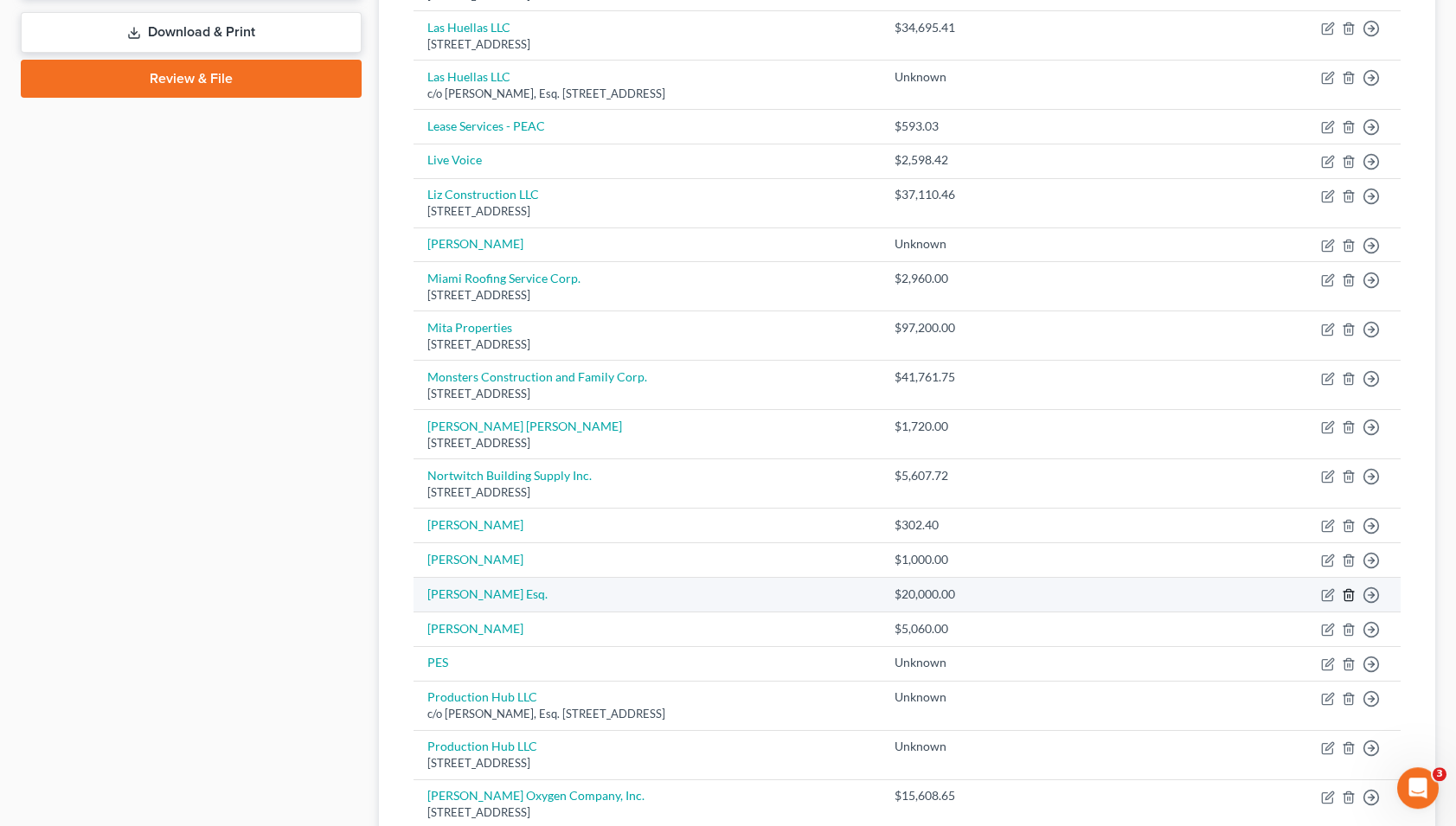
click at [1350, 598] on icon "button" at bounding box center [1349, 595] width 14 height 14
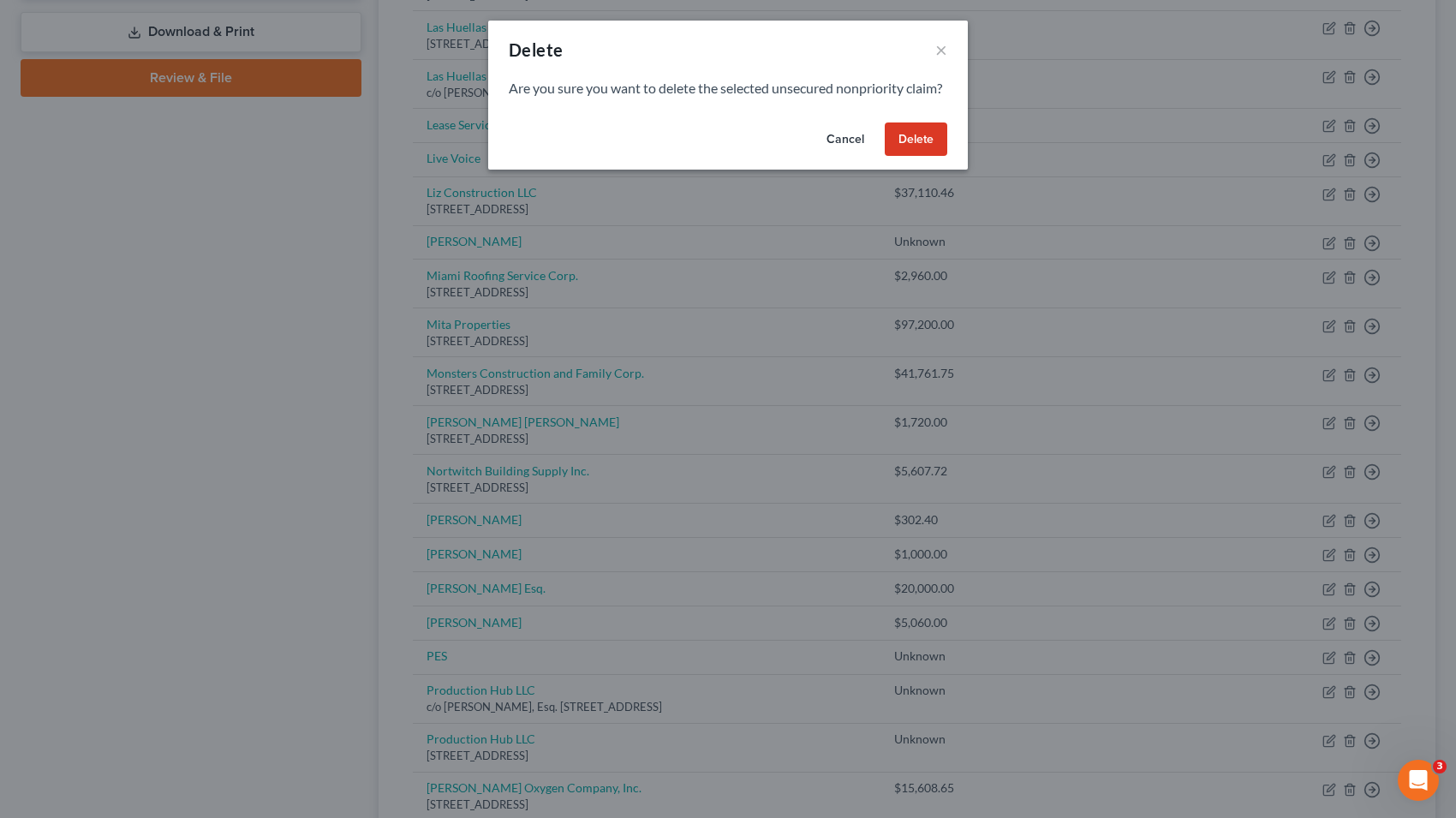
click at [916, 157] on button "Delete" at bounding box center [916, 140] width 63 height 34
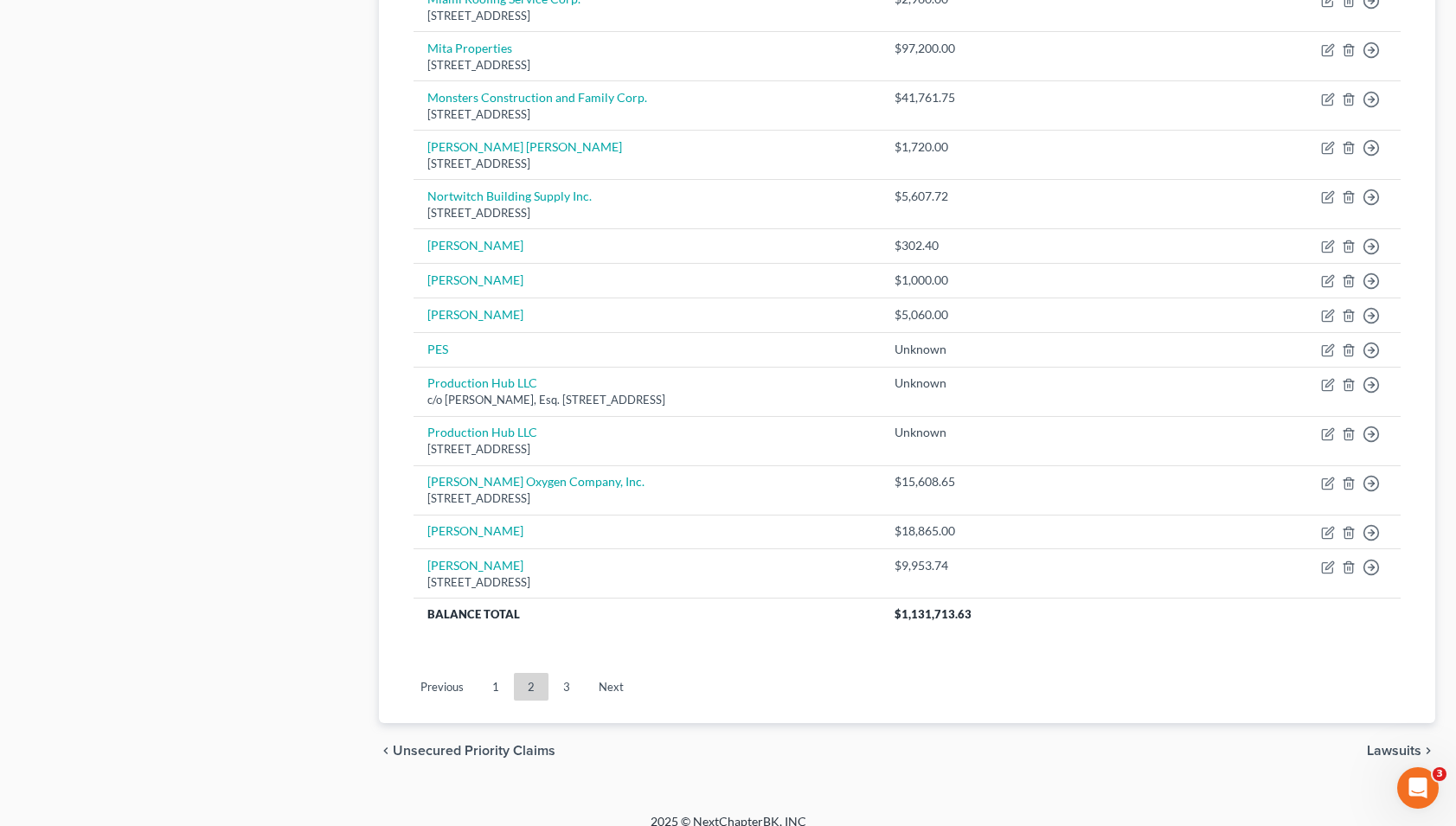
scroll to position [926, 0]
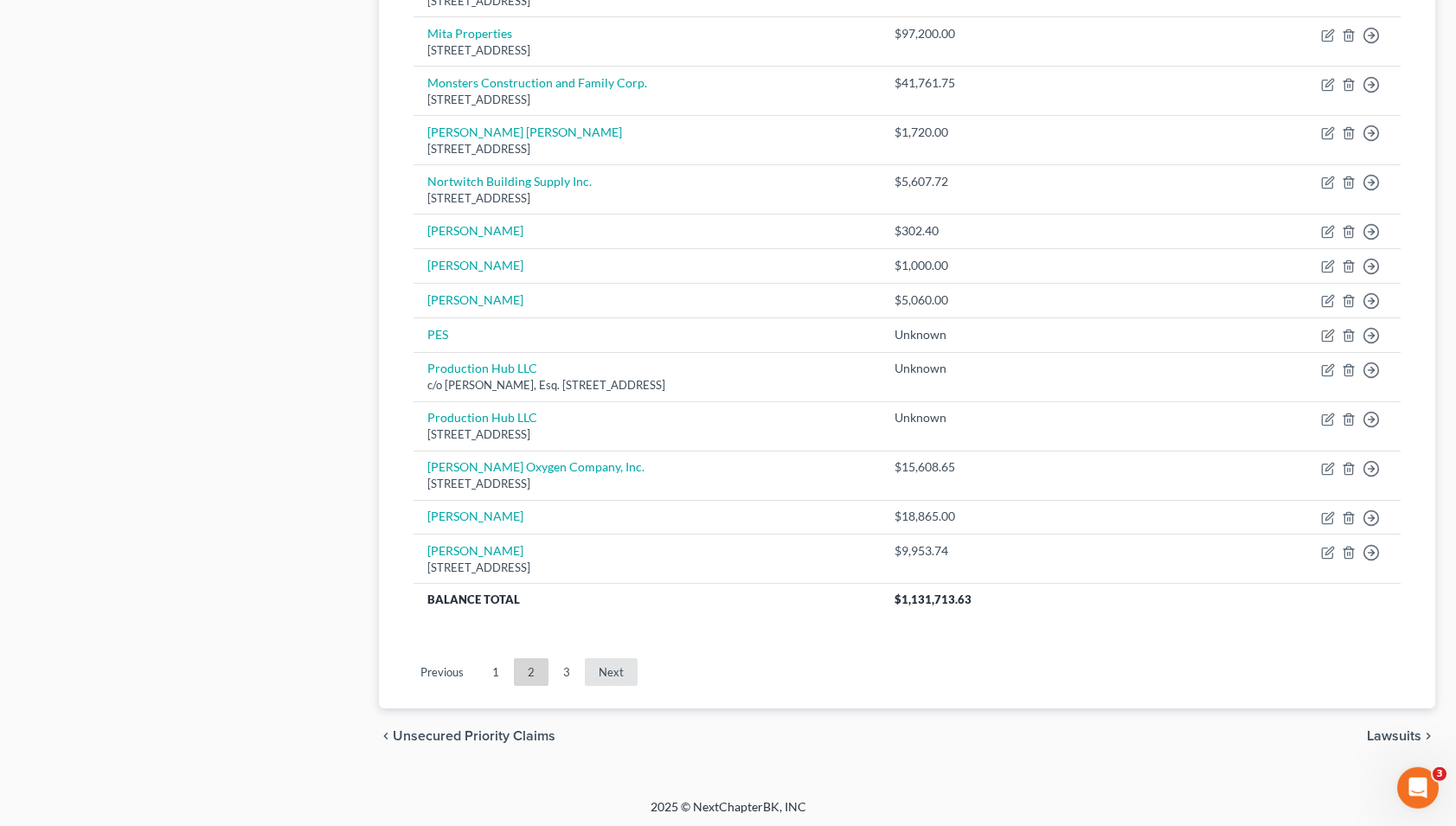
click at [602, 679] on link "Next" at bounding box center [611, 672] width 53 height 28
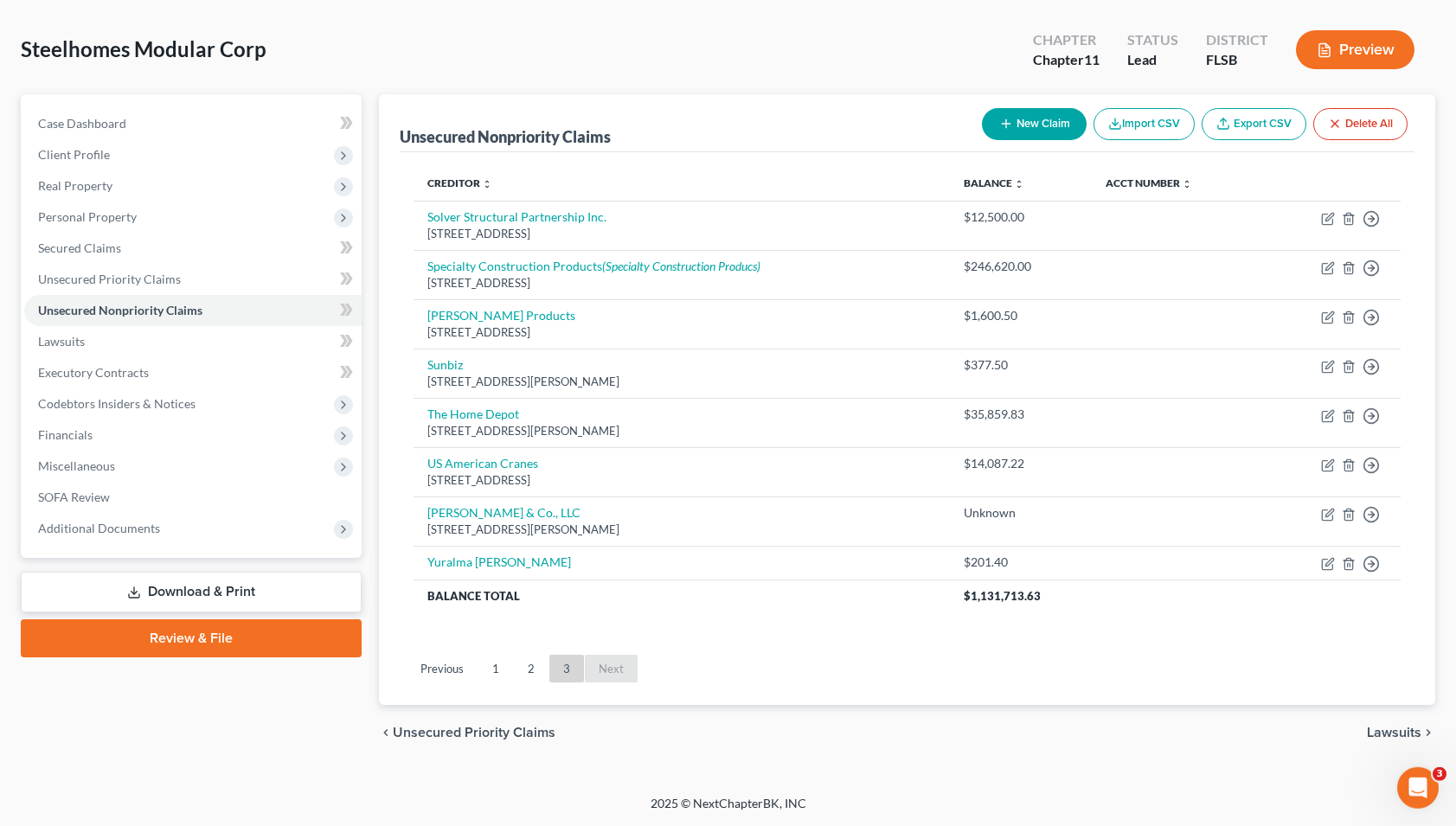
scroll to position [0, 0]
